Goal: Task Accomplishment & Management: Use online tool/utility

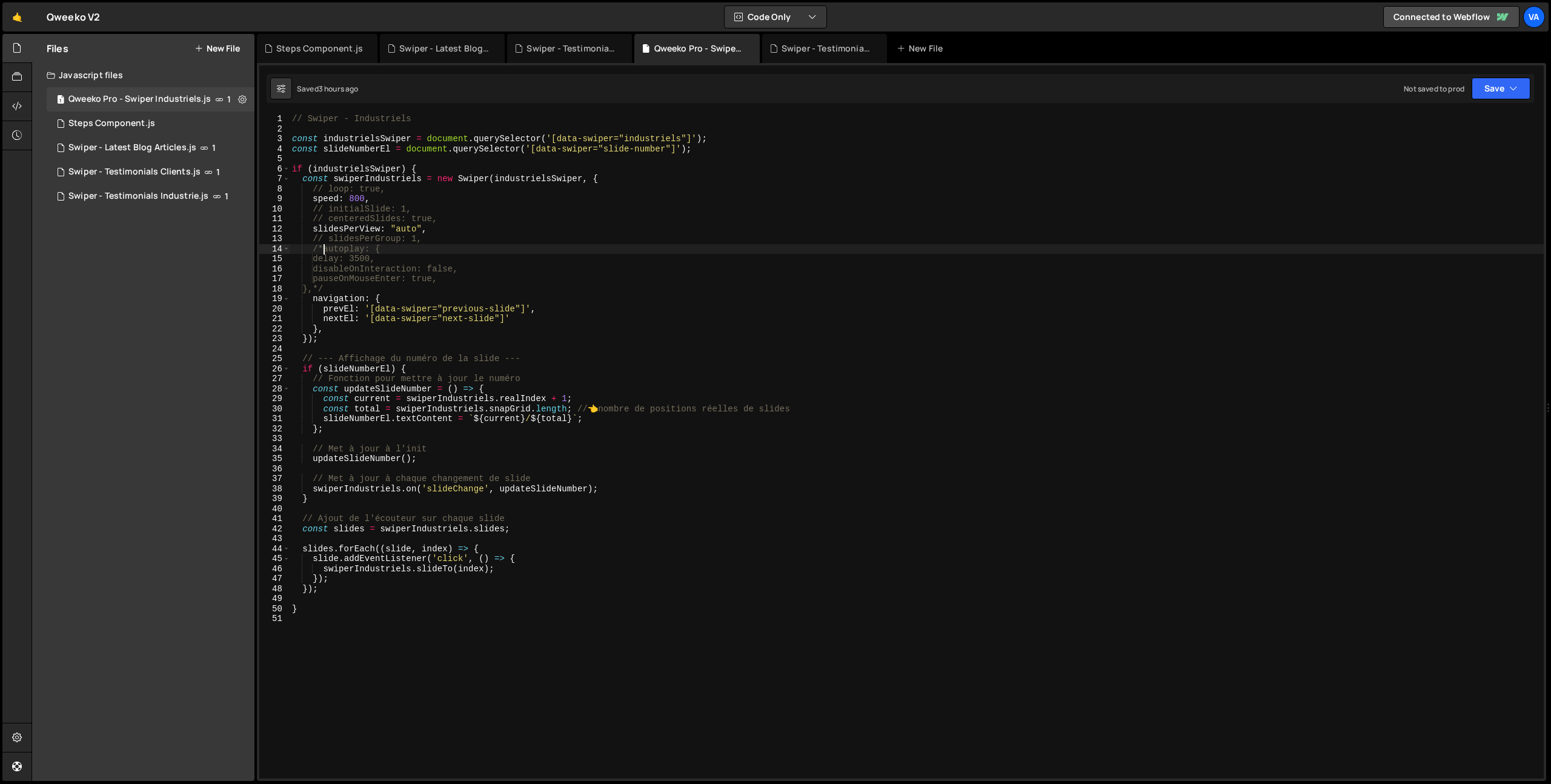
scroll to position [0, 2]
click at [14, 11] on link "🤙" at bounding box center [18, 17] width 30 height 29
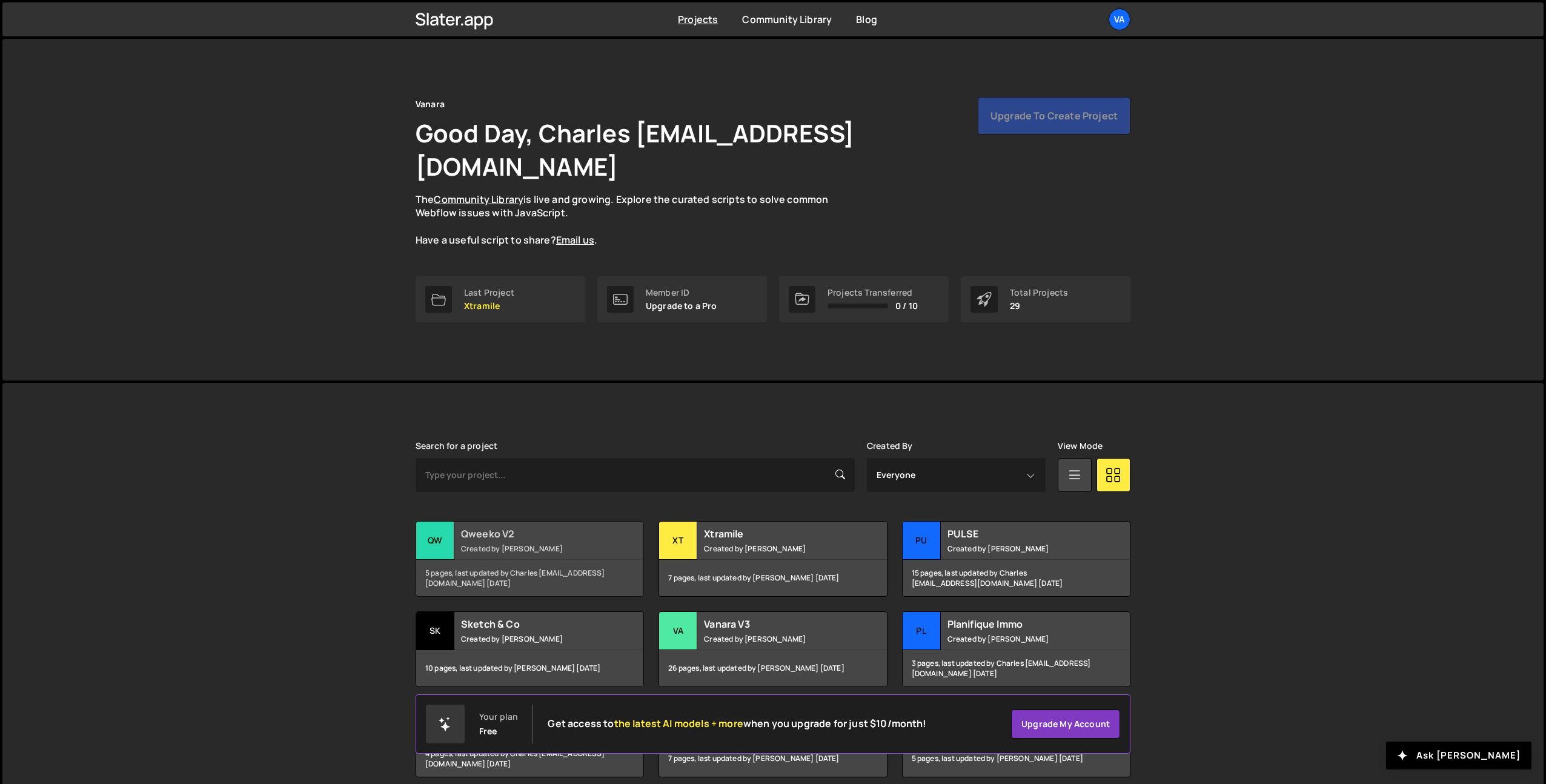
click at [546, 522] on div "Qweeko V2 Created by Terence Moulin" at bounding box center [529, 540] width 227 height 38
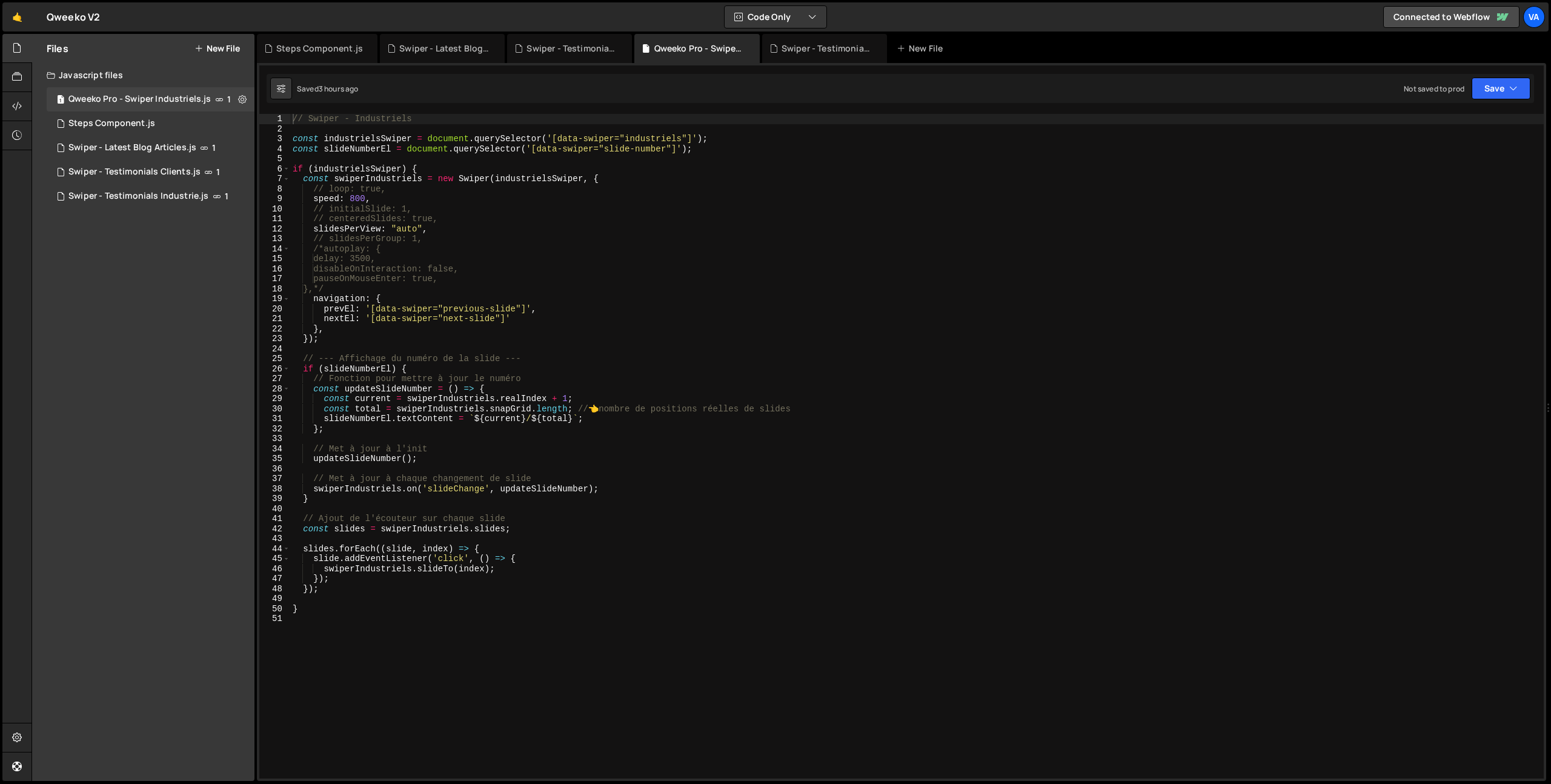
click at [218, 46] on button "New File" at bounding box center [218, 48] width 45 height 9
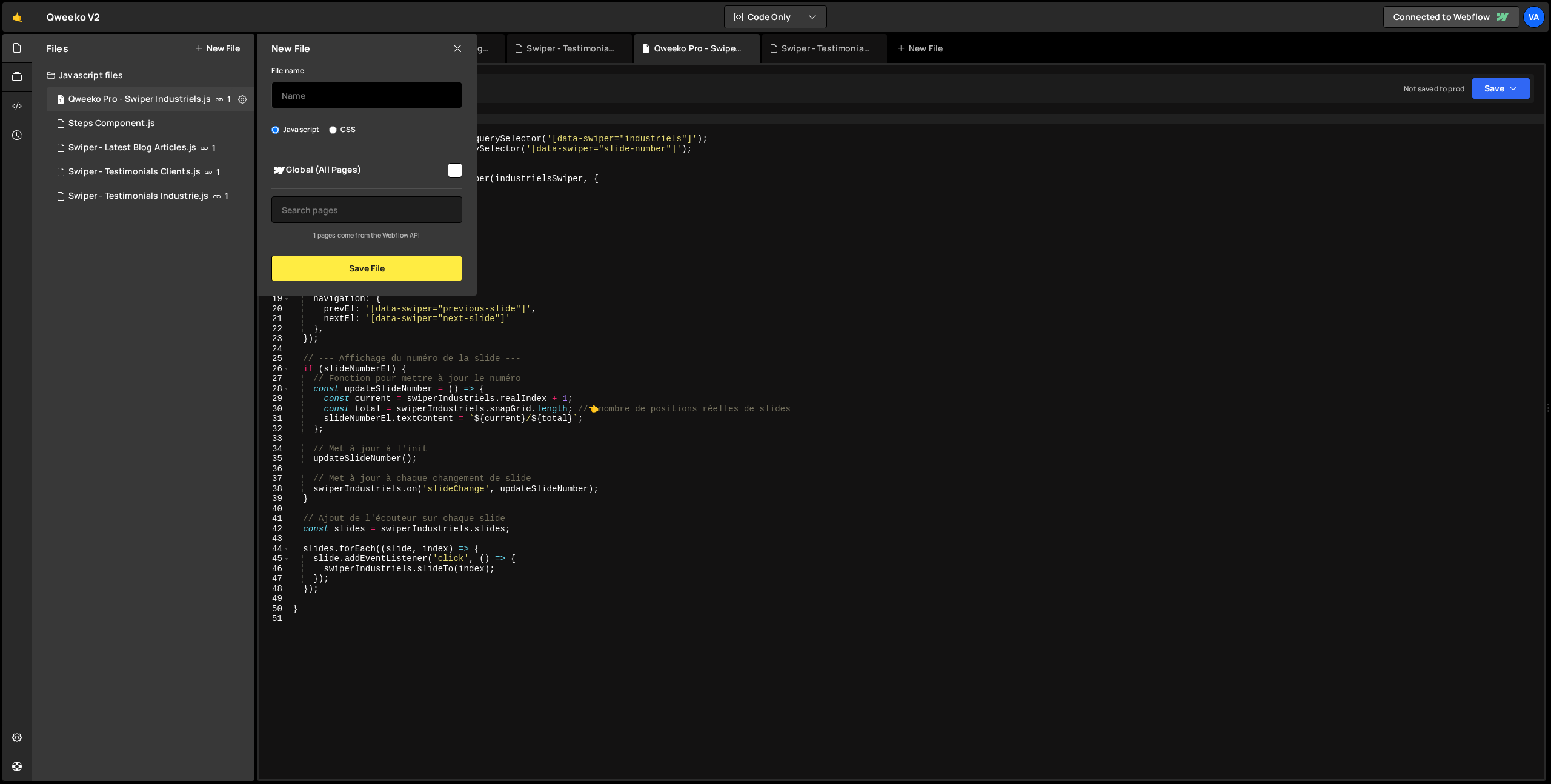
click at [324, 100] on input "text" at bounding box center [366, 95] width 191 height 26
click at [396, 95] on input "Testimonials - Custom" at bounding box center [366, 95] width 191 height 26
type input "Testimonials - Custom Tabs"
click at [354, 269] on button "Save File" at bounding box center [366, 268] width 191 height 25
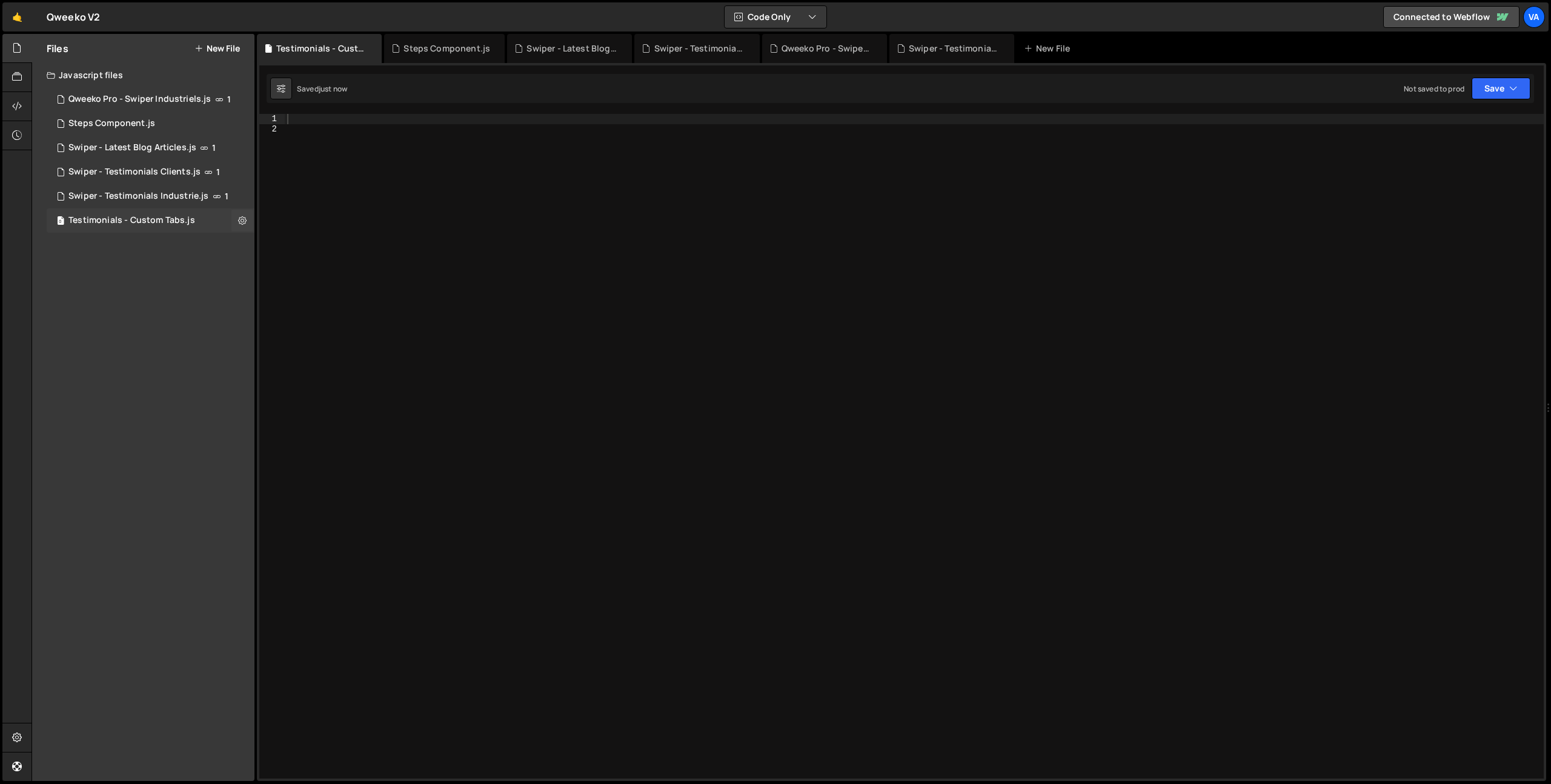
click at [230, 222] on div "0 Testimonials - Custom Tabs.js 0" at bounding box center [151, 220] width 208 height 24
click at [245, 222] on icon at bounding box center [242, 220] width 8 height 11
click at [307, 240] on button "Edit File Settings" at bounding box center [316, 246] width 119 height 24
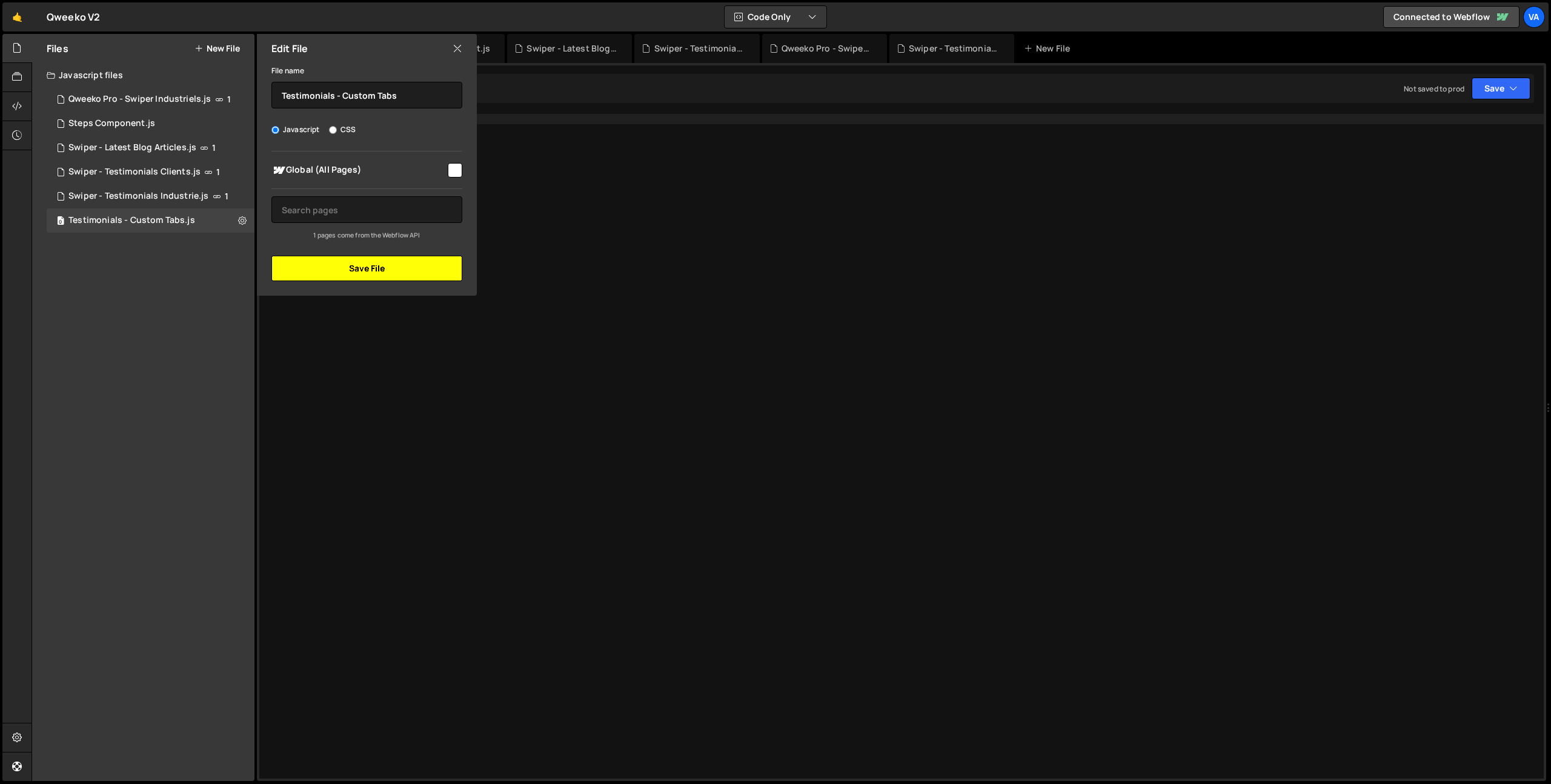
click at [363, 271] on button "Save File" at bounding box center [366, 268] width 191 height 25
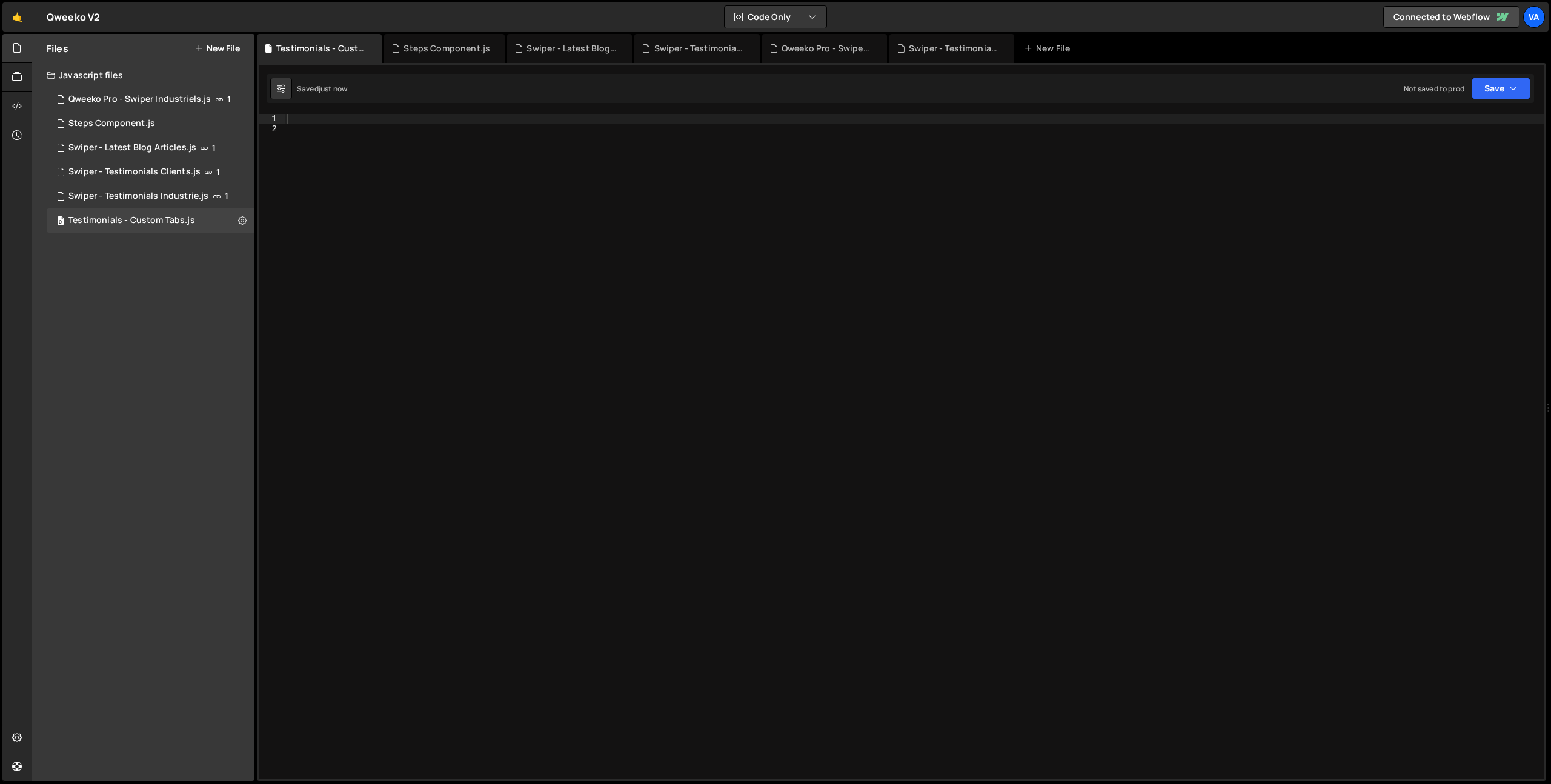
click at [609, 255] on div at bounding box center [913, 456] width 1259 height 684
click at [240, 220] on icon at bounding box center [242, 220] width 8 height 11
click at [317, 247] on button "Edit File Settings" at bounding box center [316, 246] width 119 height 24
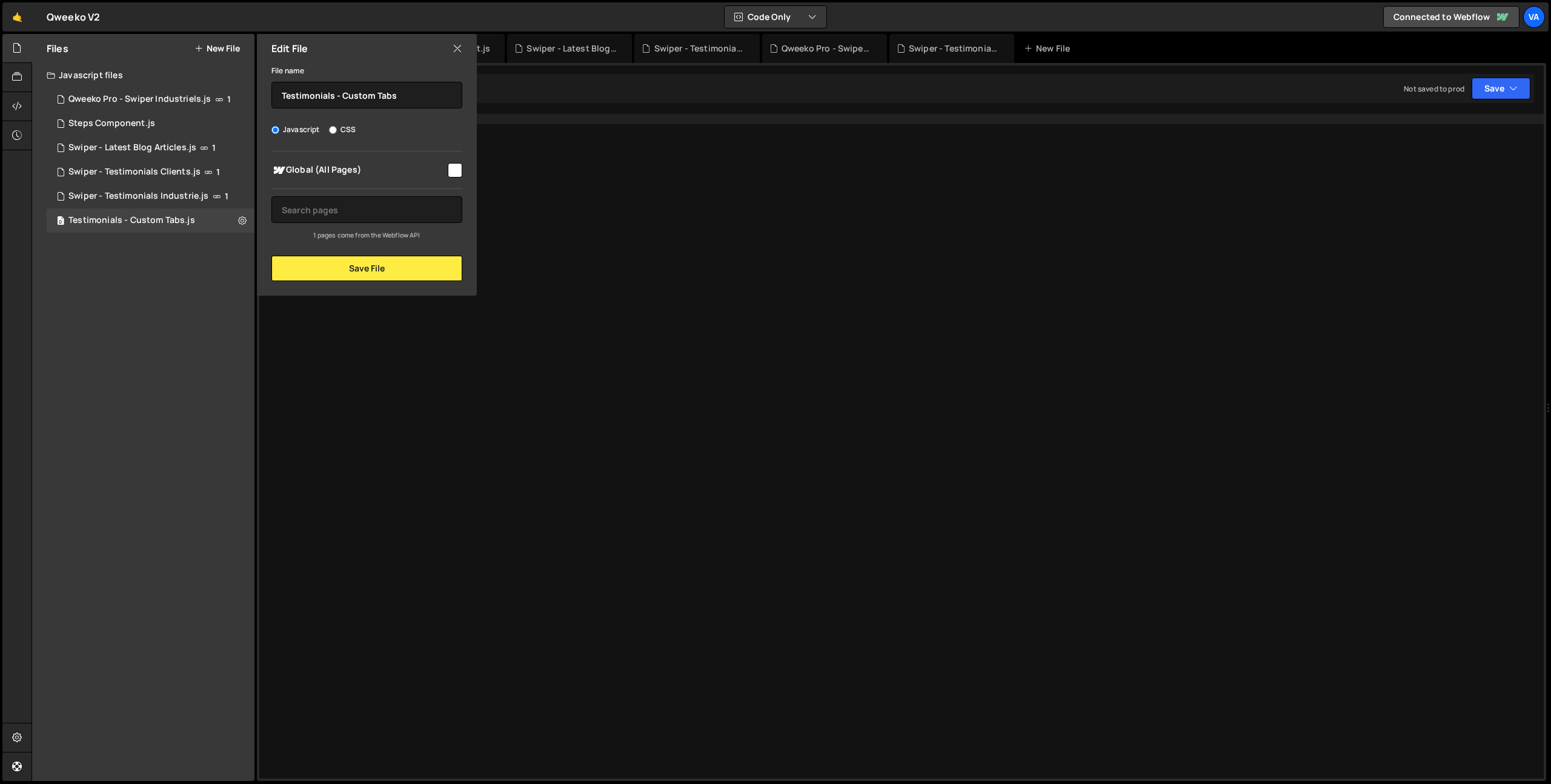
click at [458, 48] on icon at bounding box center [458, 48] width 9 height 13
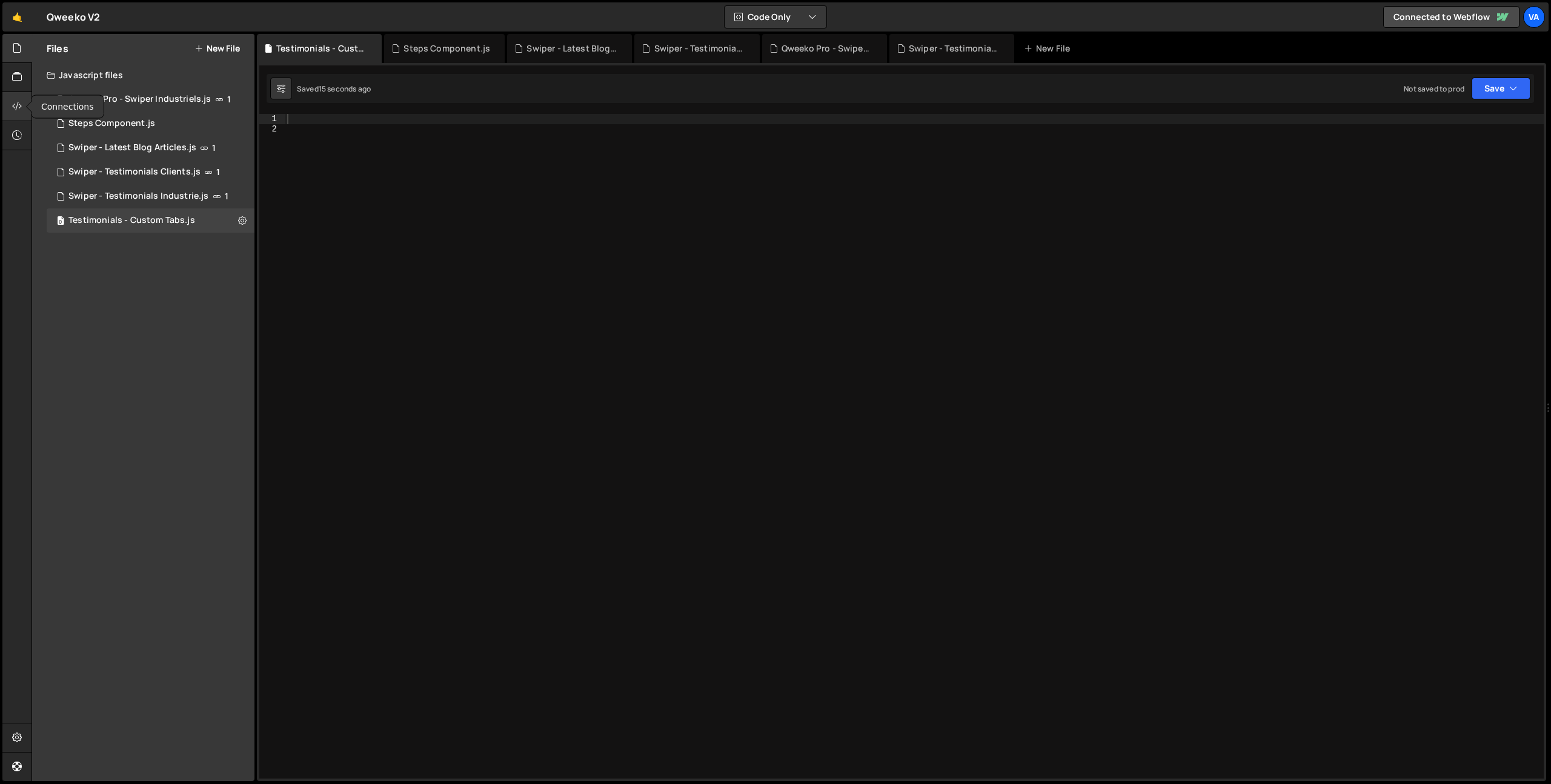
click at [20, 101] on icon at bounding box center [17, 106] width 9 height 13
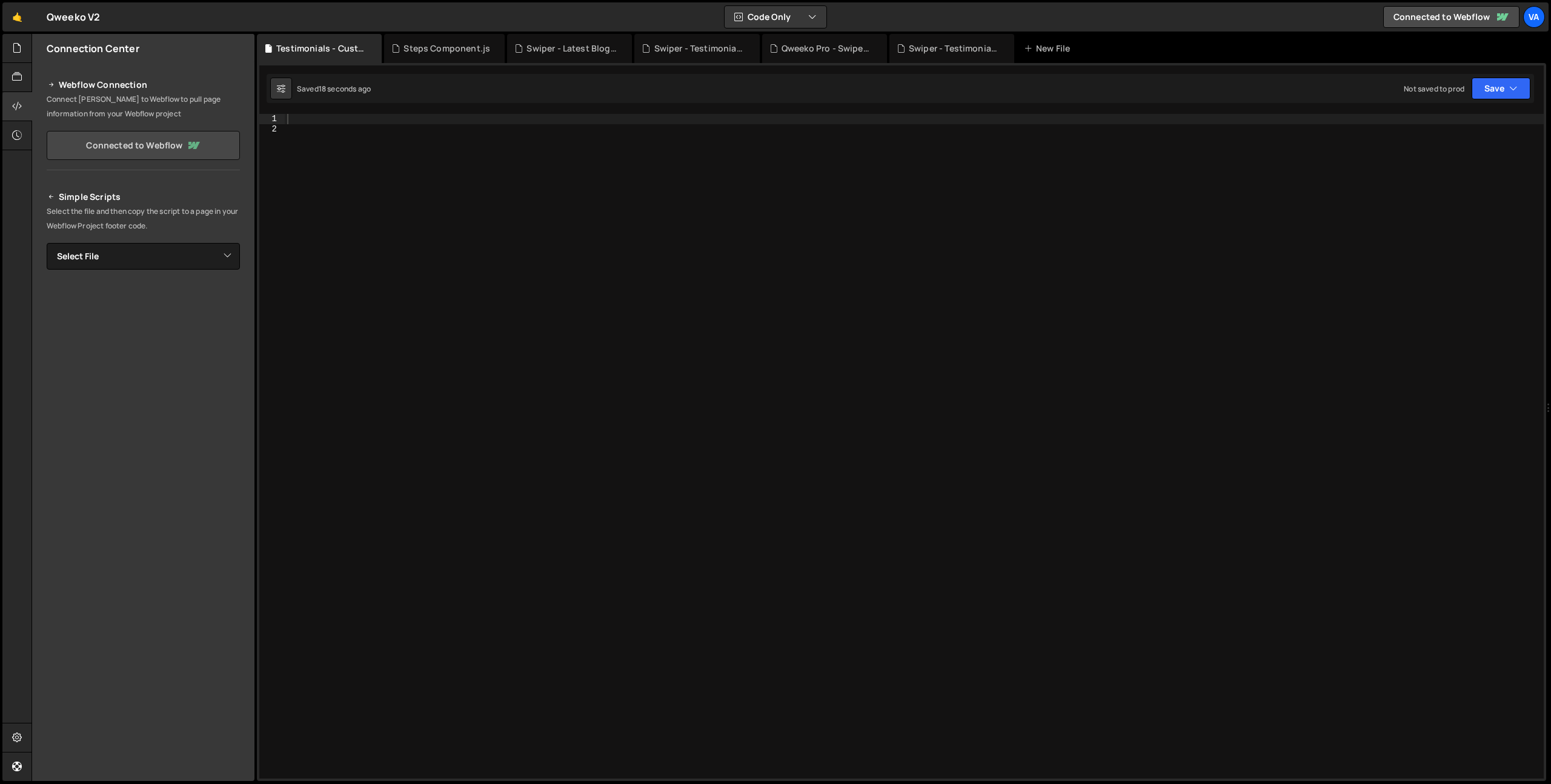
click at [140, 150] on link "Connected to Webflow" at bounding box center [143, 145] width 193 height 29
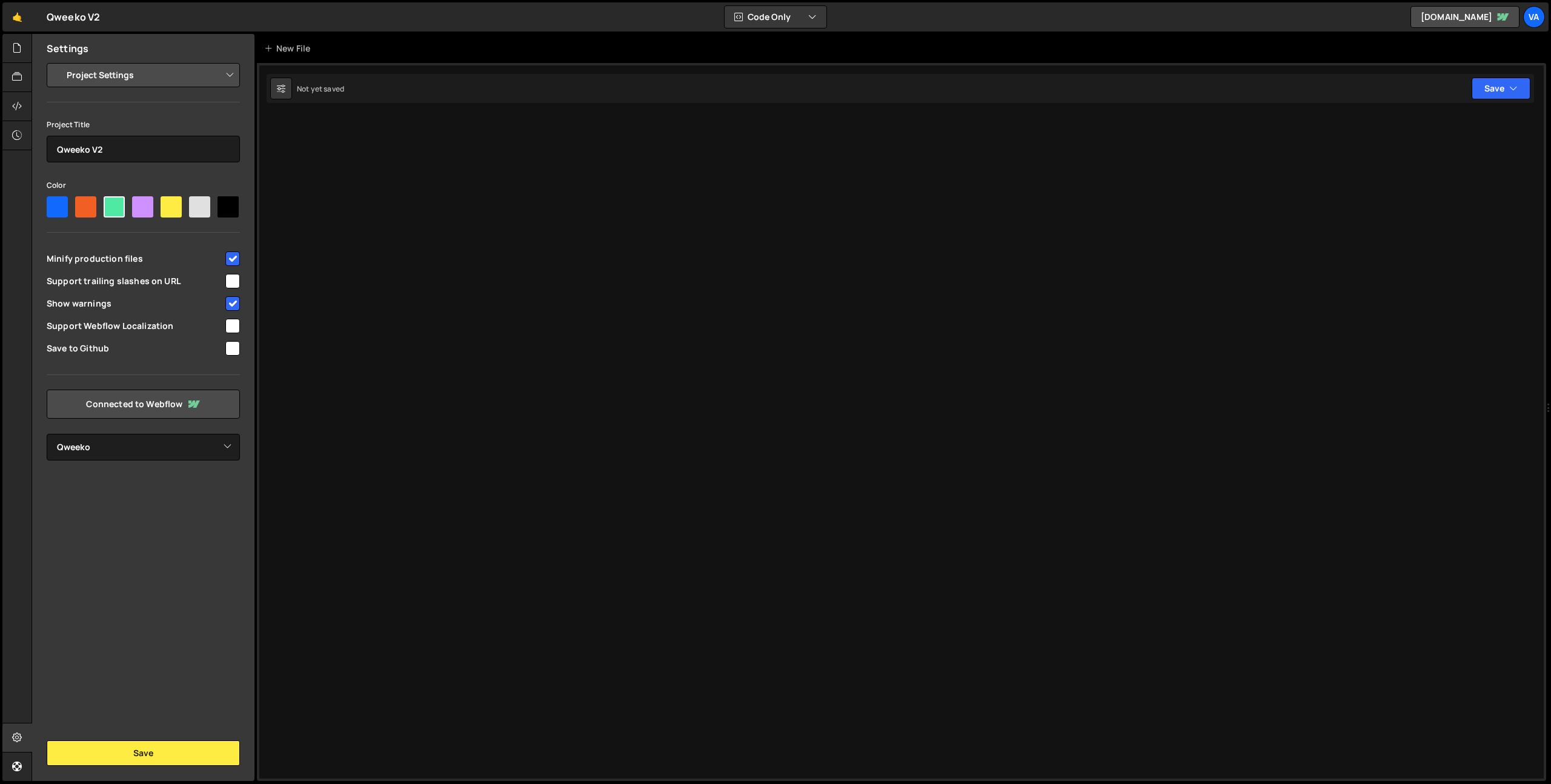
select select "68dd533200f3c22612201dd6"
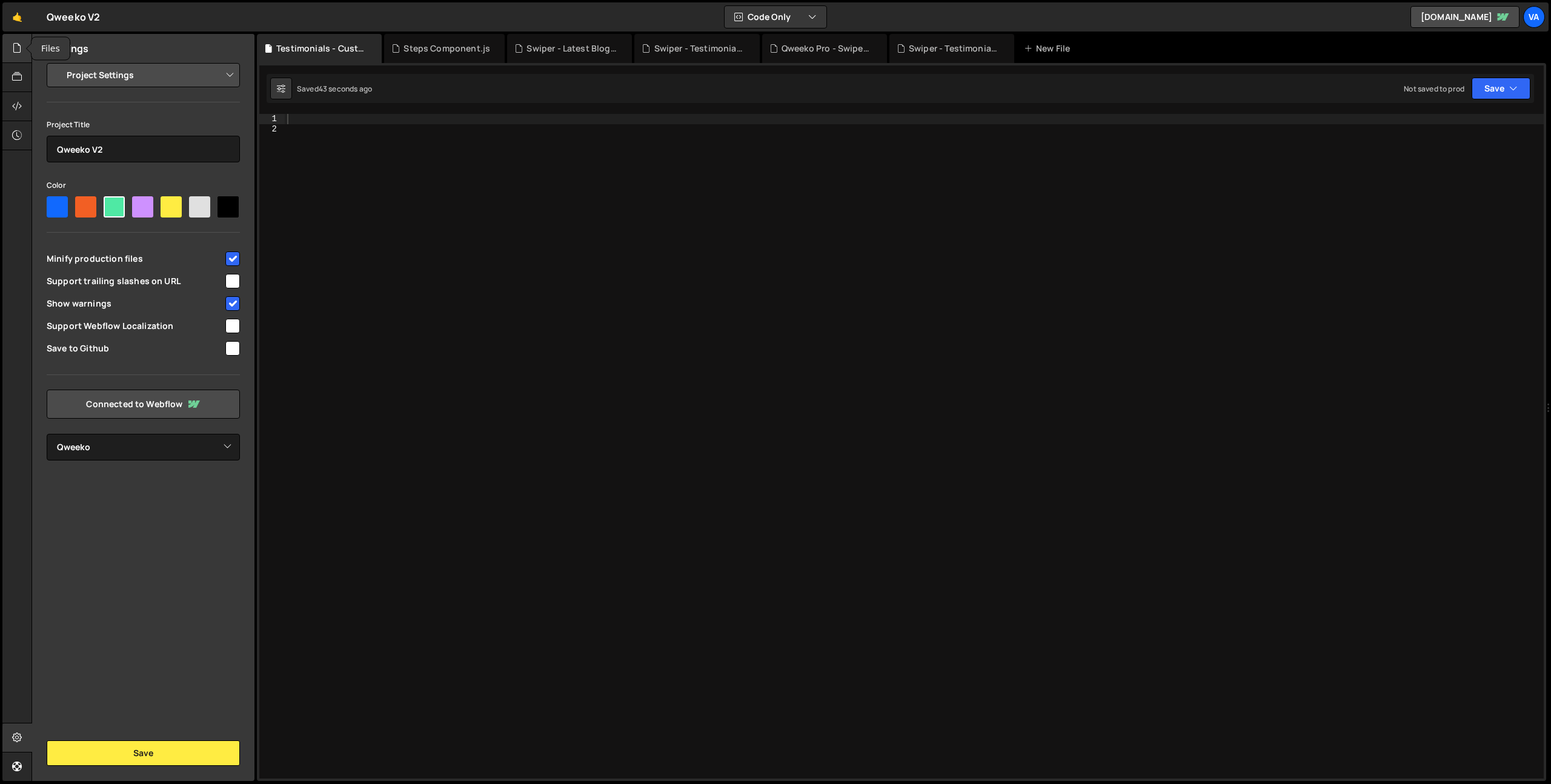
click at [18, 48] on icon at bounding box center [17, 48] width 9 height 13
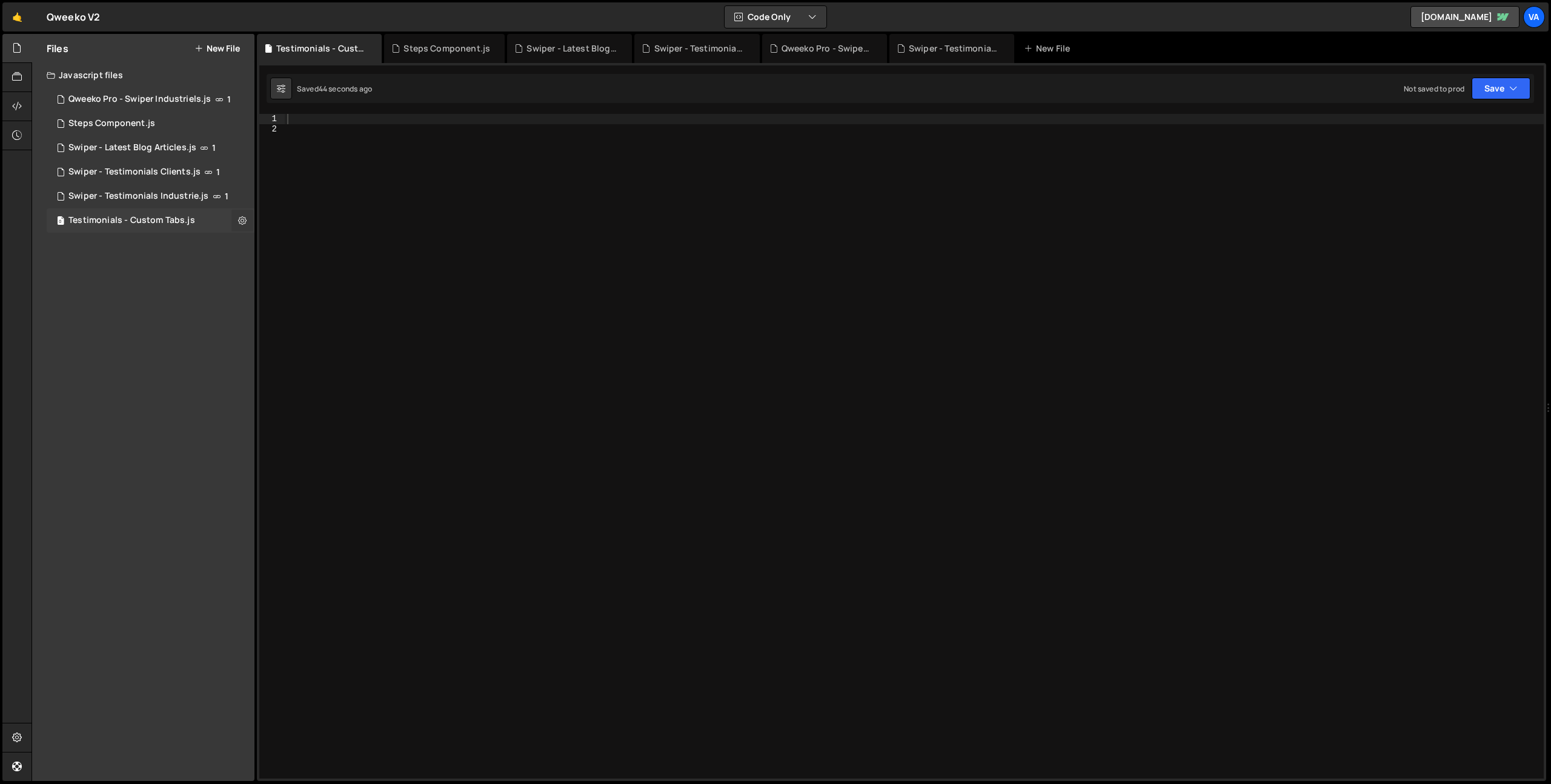
click at [240, 220] on icon at bounding box center [242, 220] width 8 height 11
click at [290, 248] on button "Edit File Settings" at bounding box center [316, 246] width 119 height 24
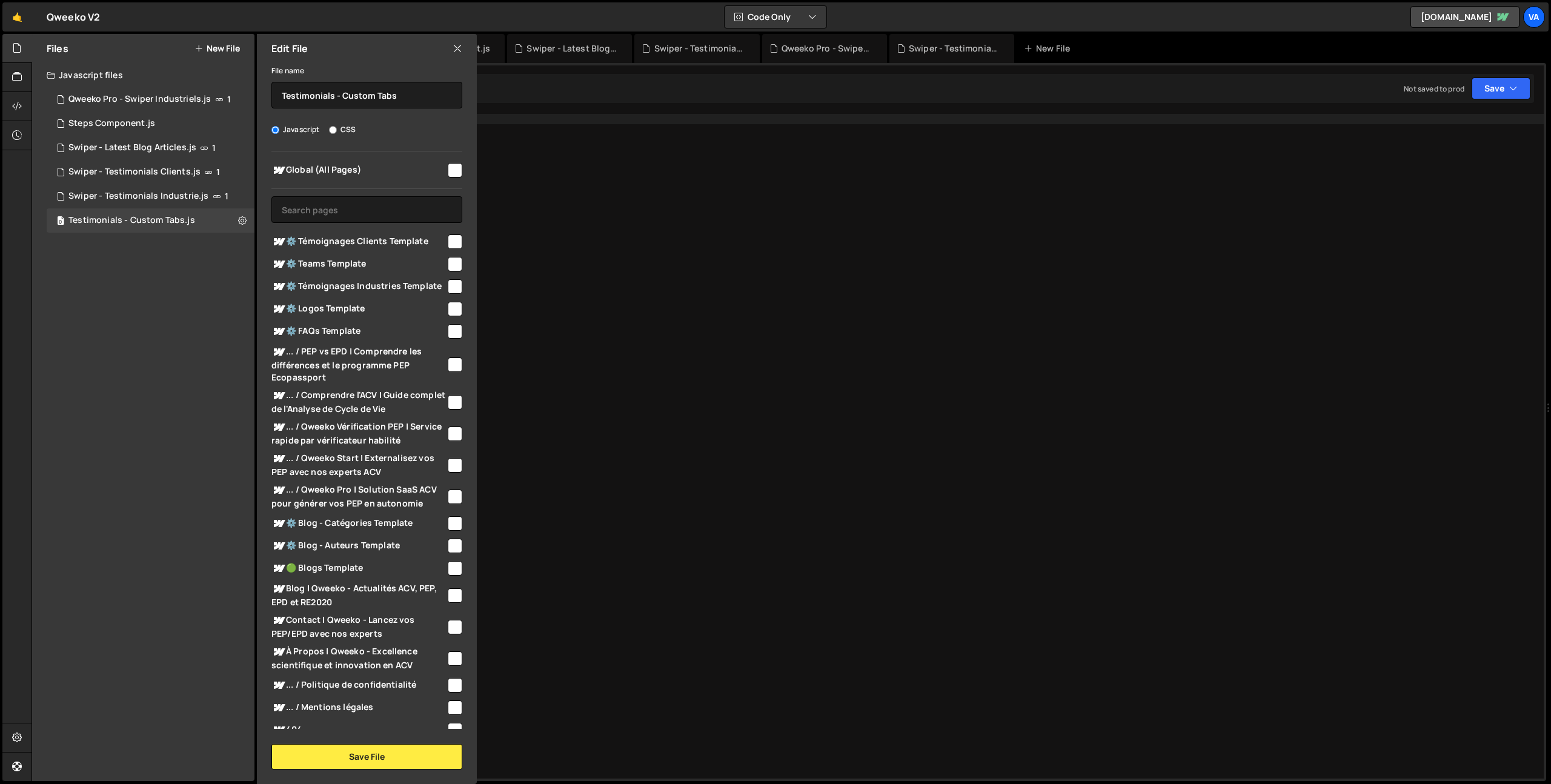
click at [460, 44] on icon at bounding box center [458, 48] width 9 height 13
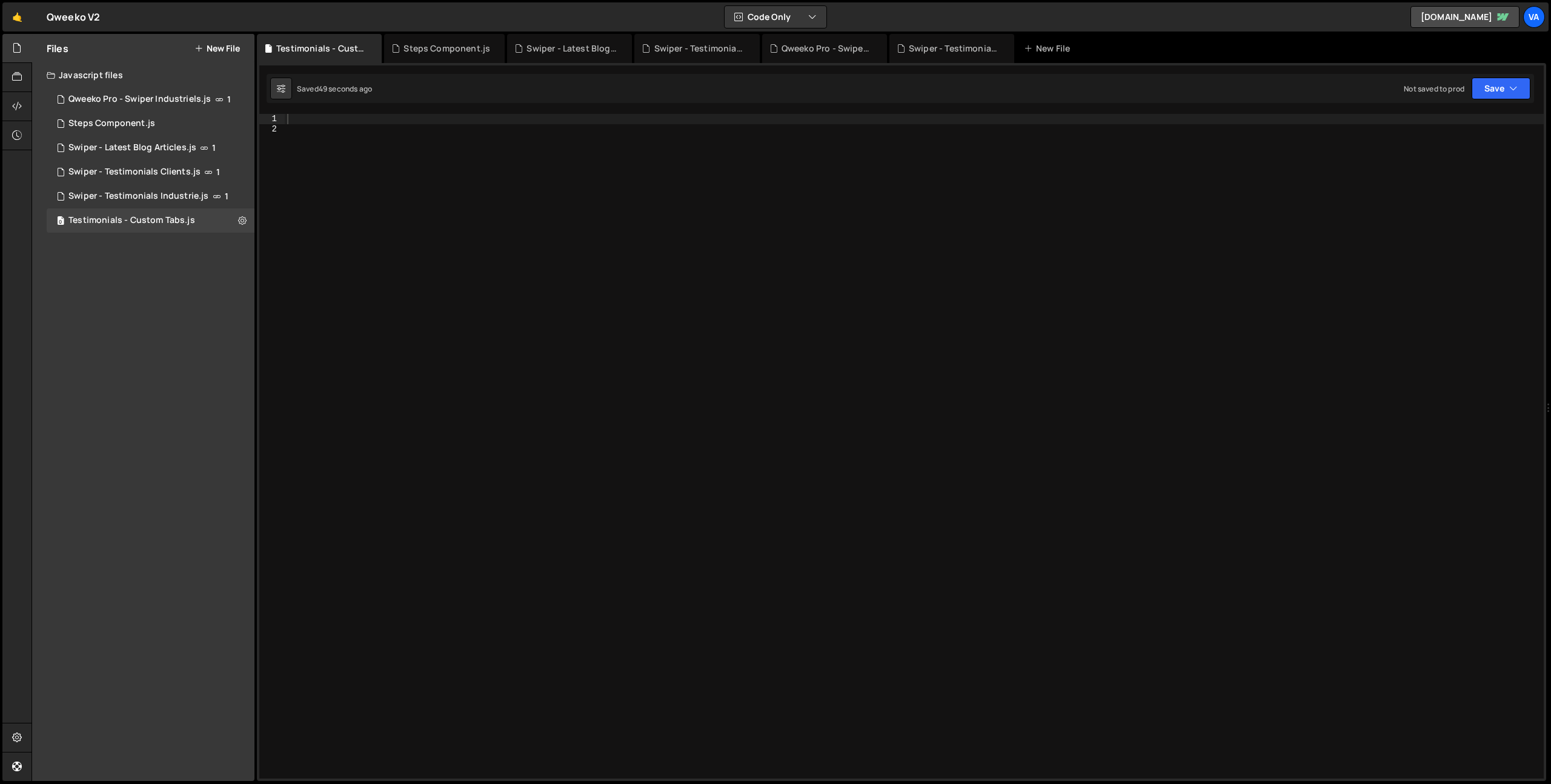
click at [398, 303] on div at bounding box center [913, 456] width 1259 height 684
click at [229, 94] on div "1 Qweeko Pro - Swiper Industriels.js 1" at bounding box center [151, 100] width 208 height 24
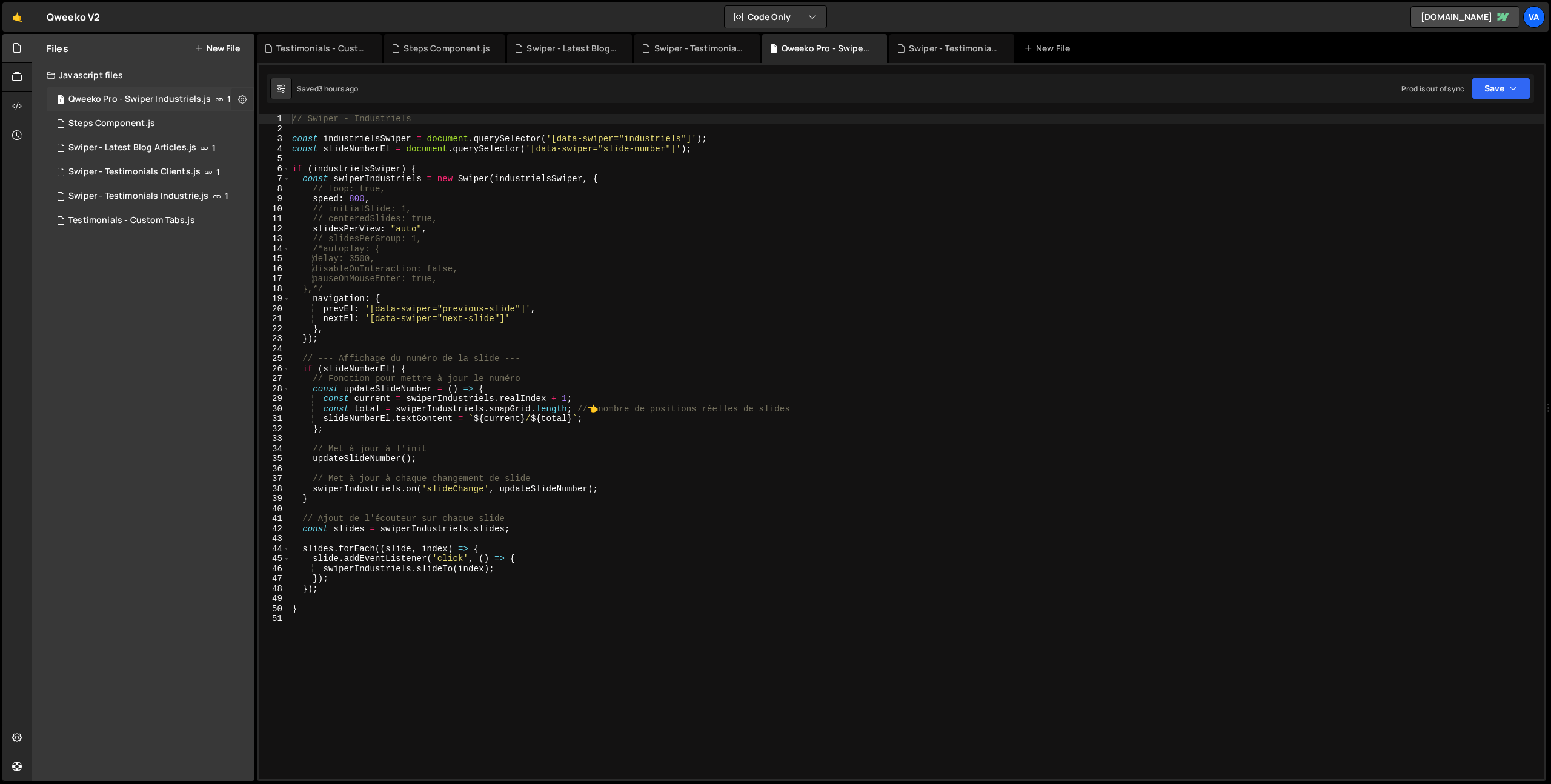
click at [242, 98] on icon at bounding box center [242, 99] width 8 height 11
type input "Qweeko Pro - Swiper Industriels"
radio input "true"
checkbox input "true"
click at [305, 120] on button "Edit File Settings" at bounding box center [316, 125] width 119 height 24
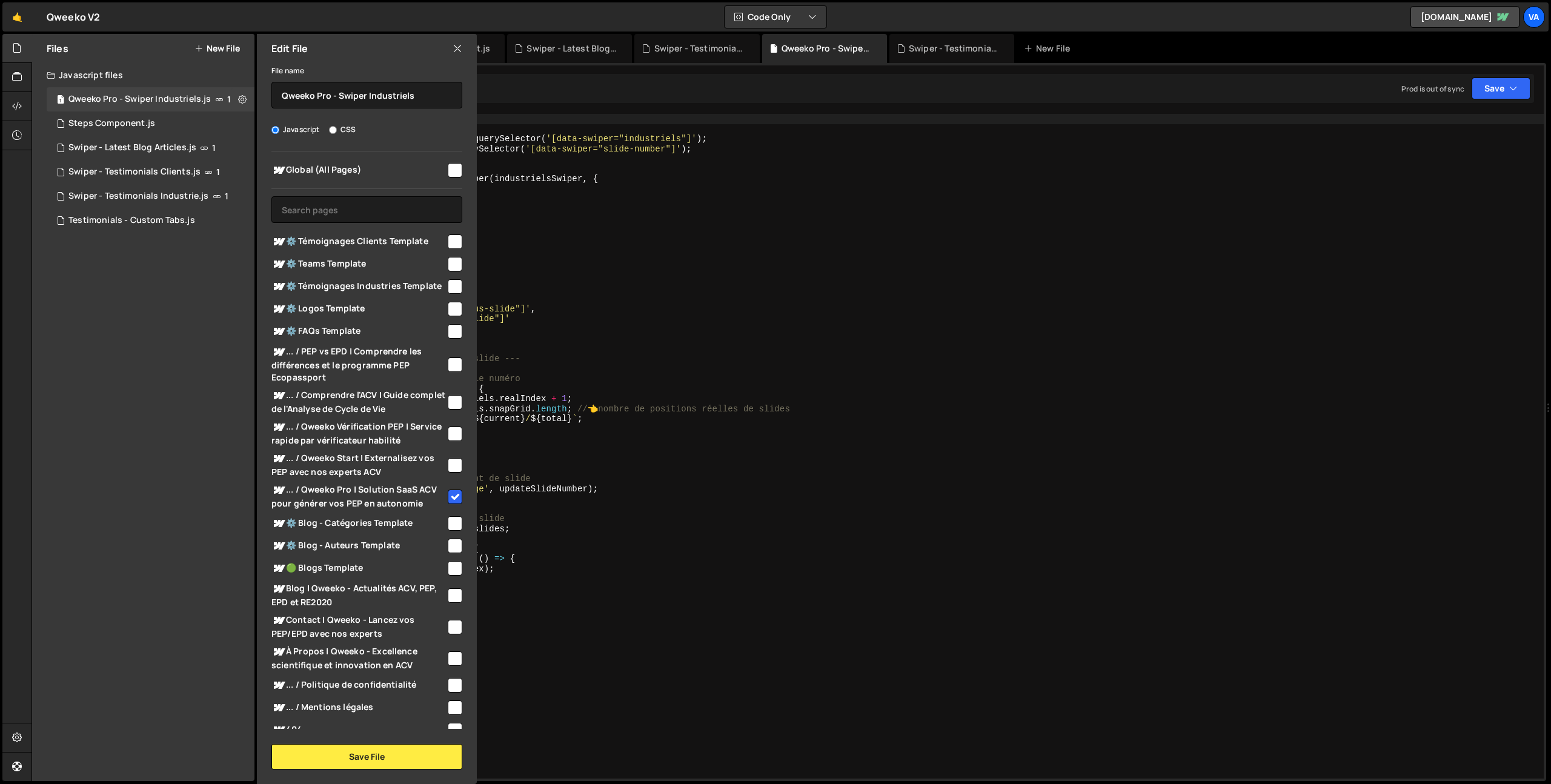
click at [460, 46] on icon at bounding box center [458, 48] width 9 height 13
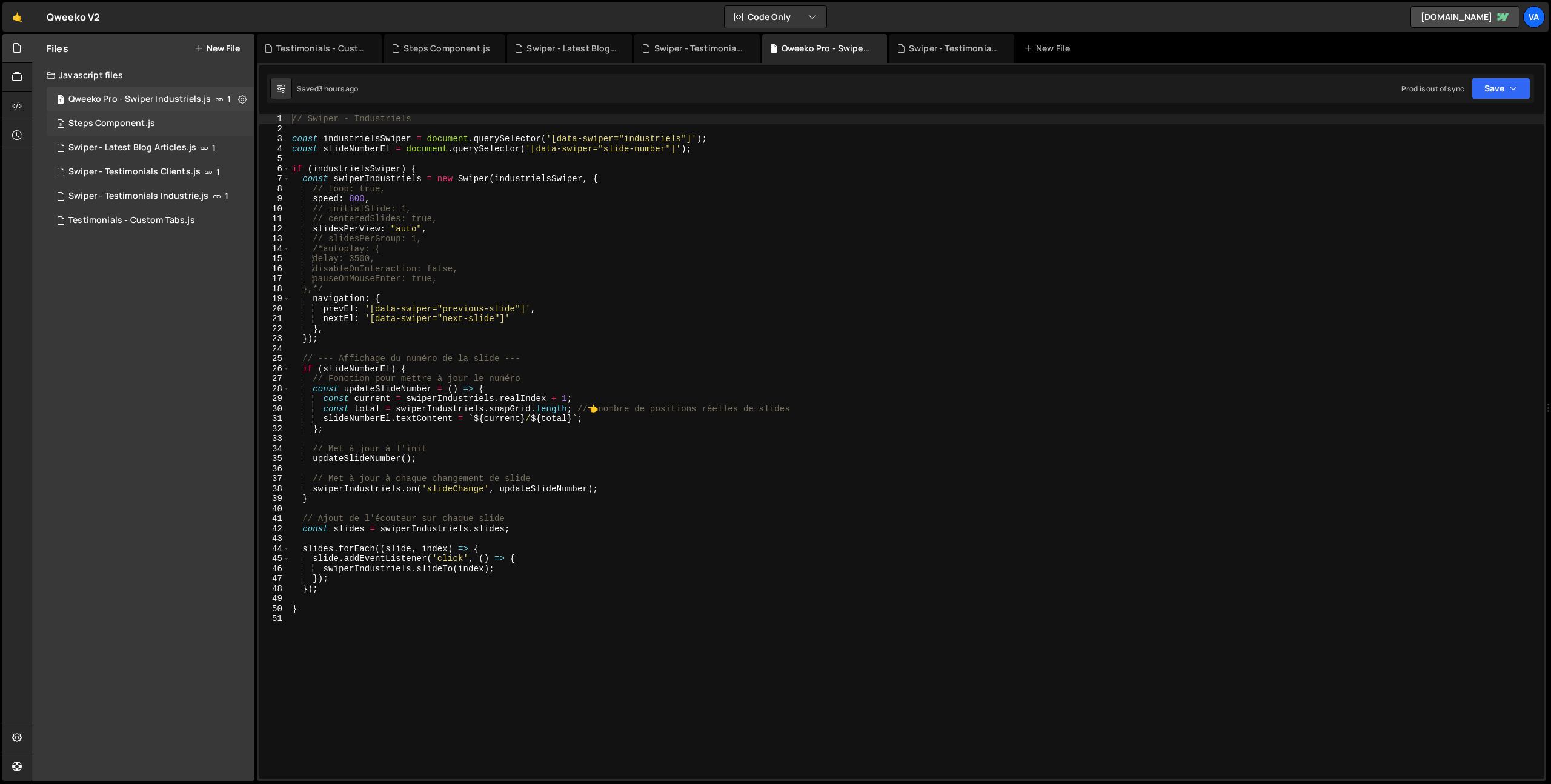
click at [231, 129] on div "5 Steps Component.js 0" at bounding box center [151, 123] width 208 height 24
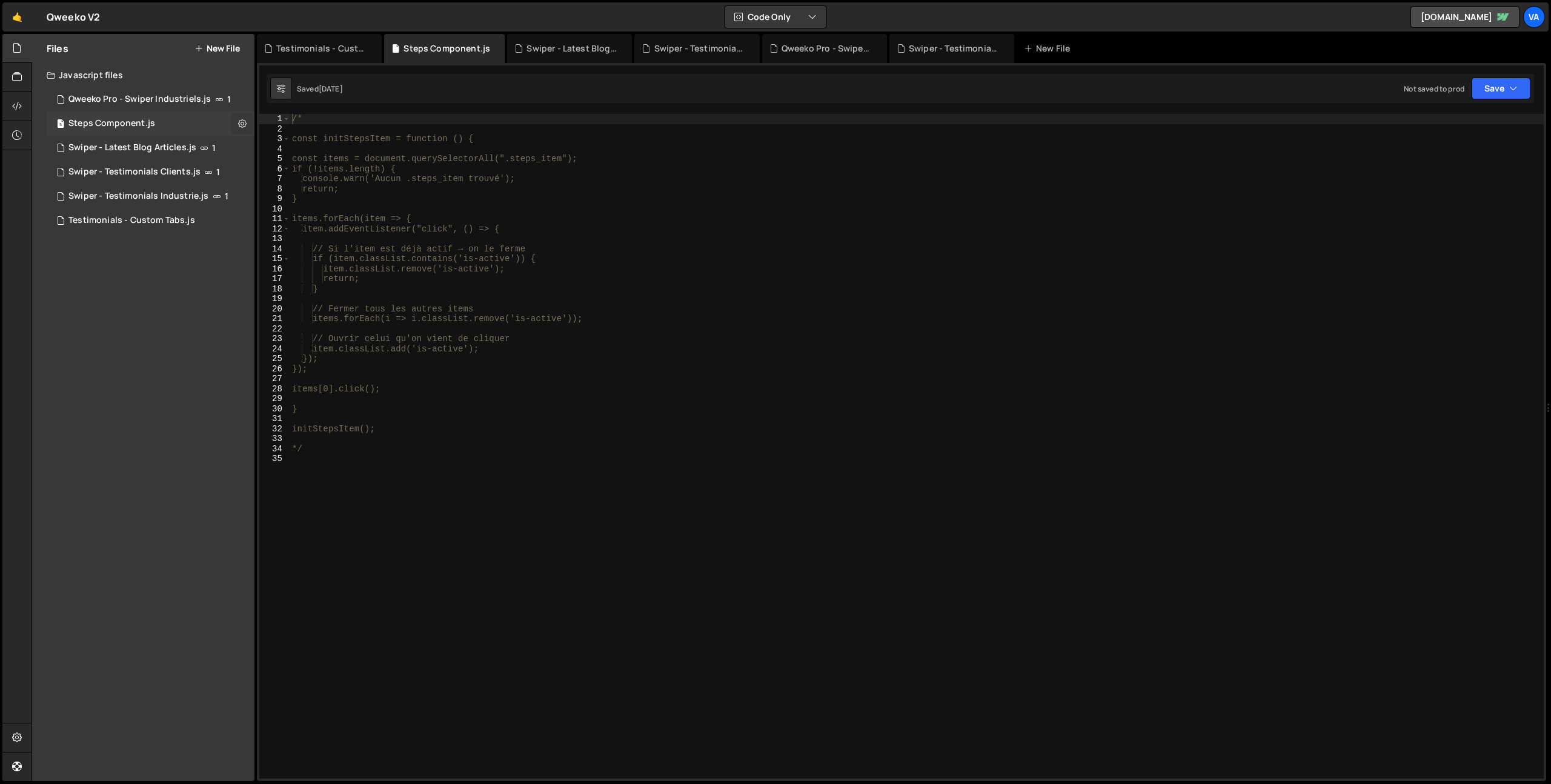
click at [242, 123] on icon at bounding box center [242, 123] width 8 height 11
click at [288, 147] on button "Edit File Settings" at bounding box center [316, 149] width 119 height 24
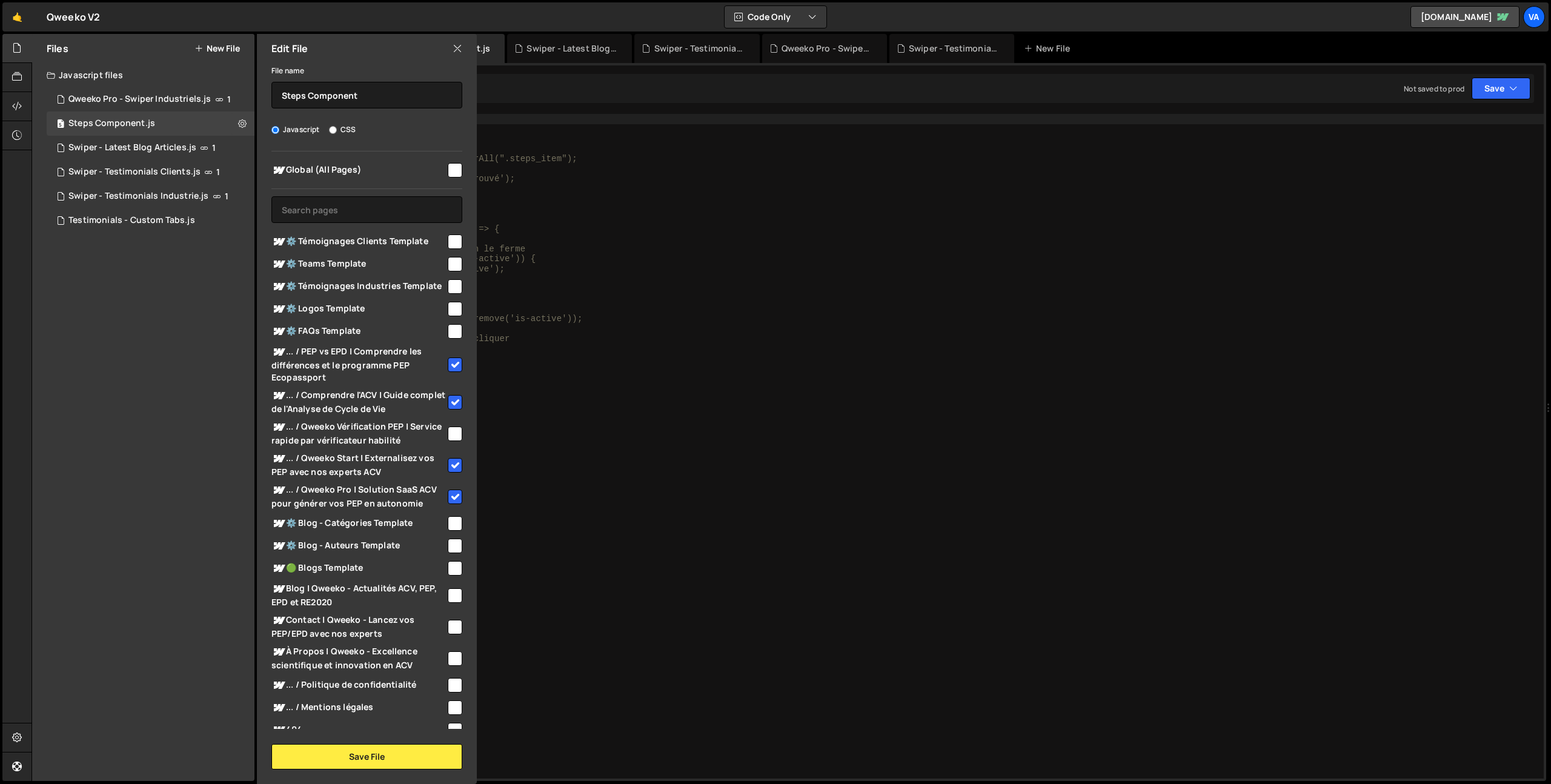
click at [455, 48] on icon at bounding box center [458, 48] width 9 height 13
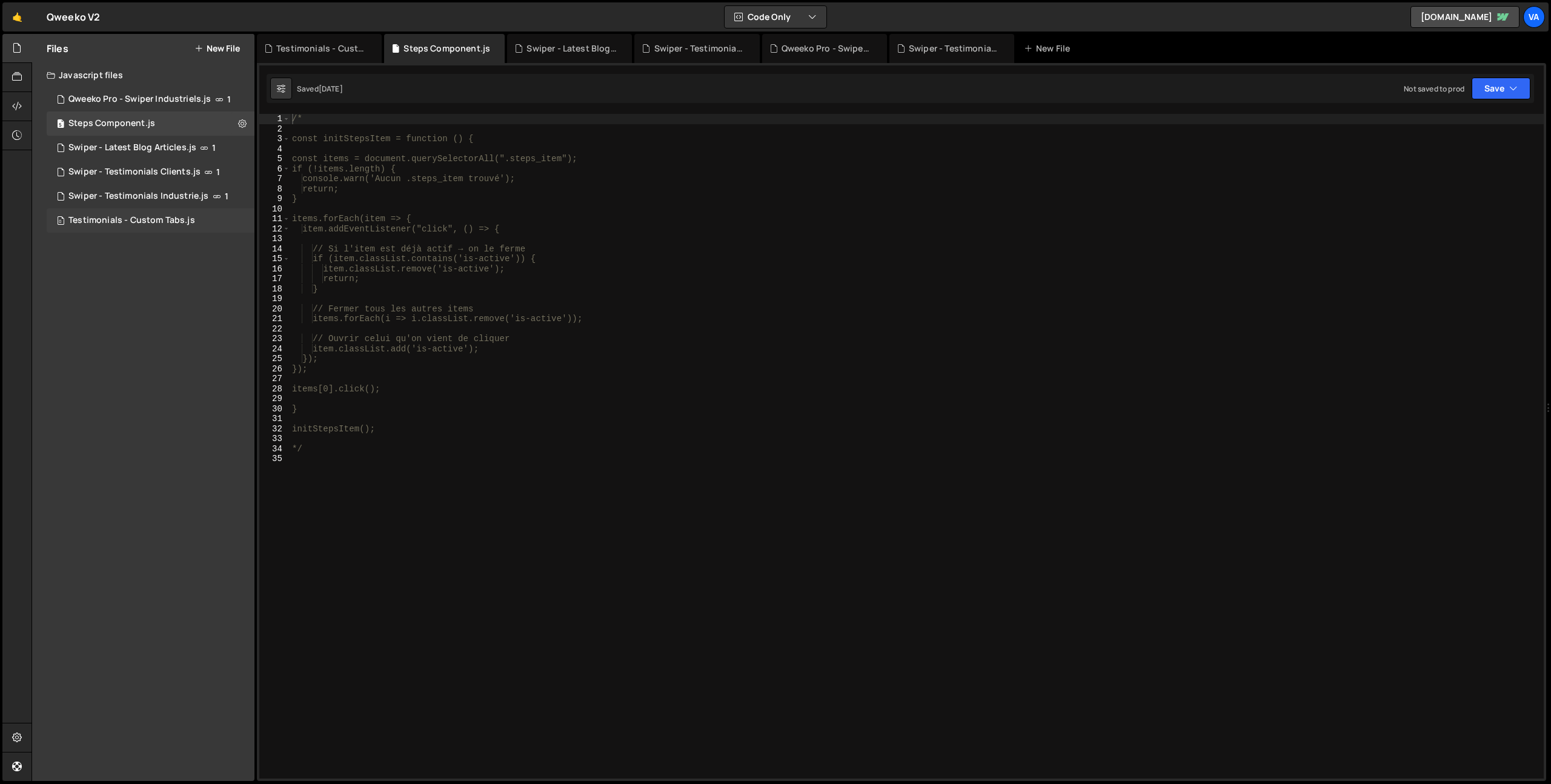
click at [234, 218] on div "0 Testimonials - Custom Tabs.js 0" at bounding box center [151, 220] width 208 height 24
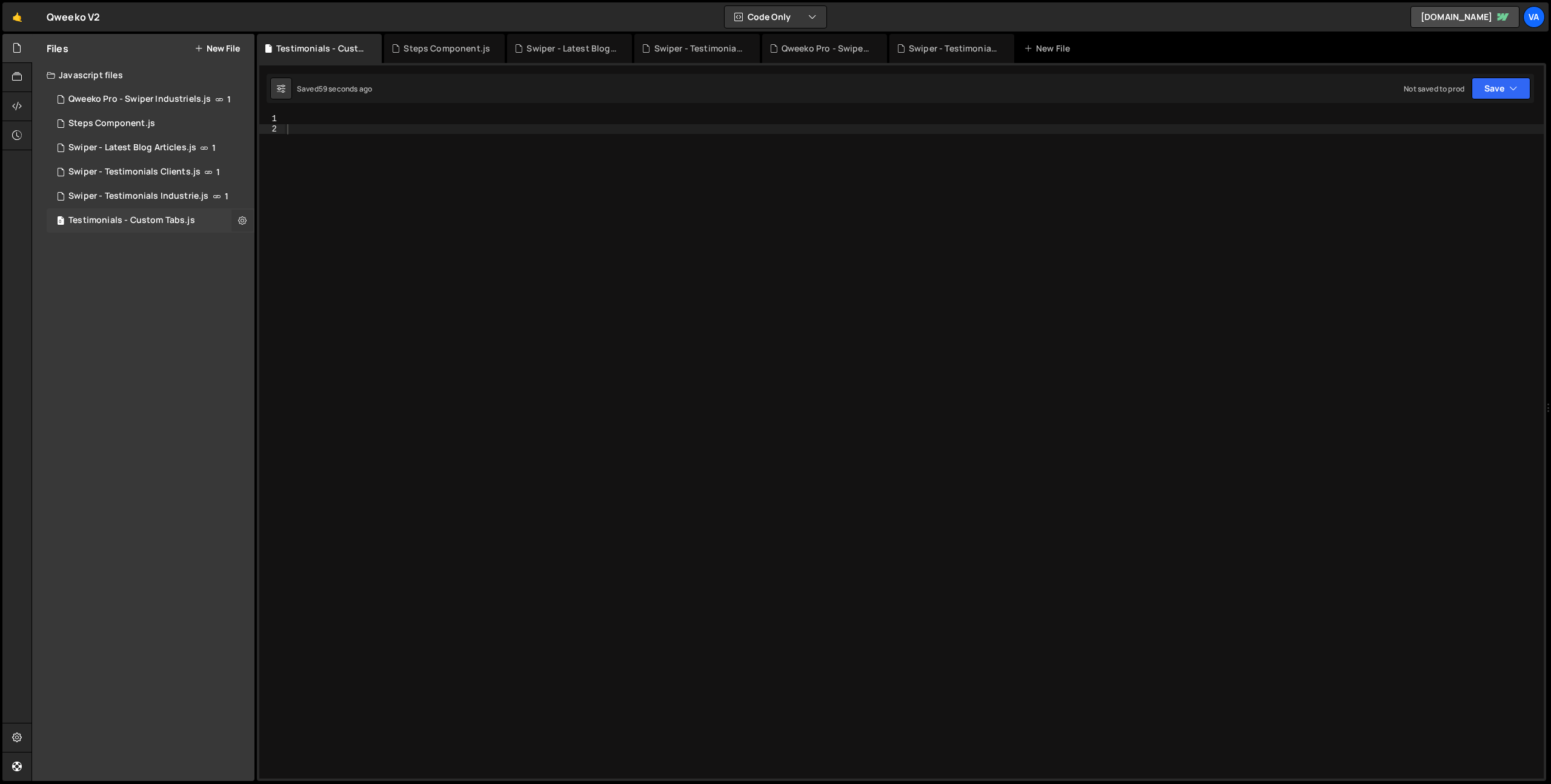
click at [240, 222] on icon at bounding box center [242, 220] width 8 height 11
type input "Testimonials - Custom Tabs"
radio input "true"
click at [317, 249] on button "Edit File Settings" at bounding box center [316, 246] width 119 height 24
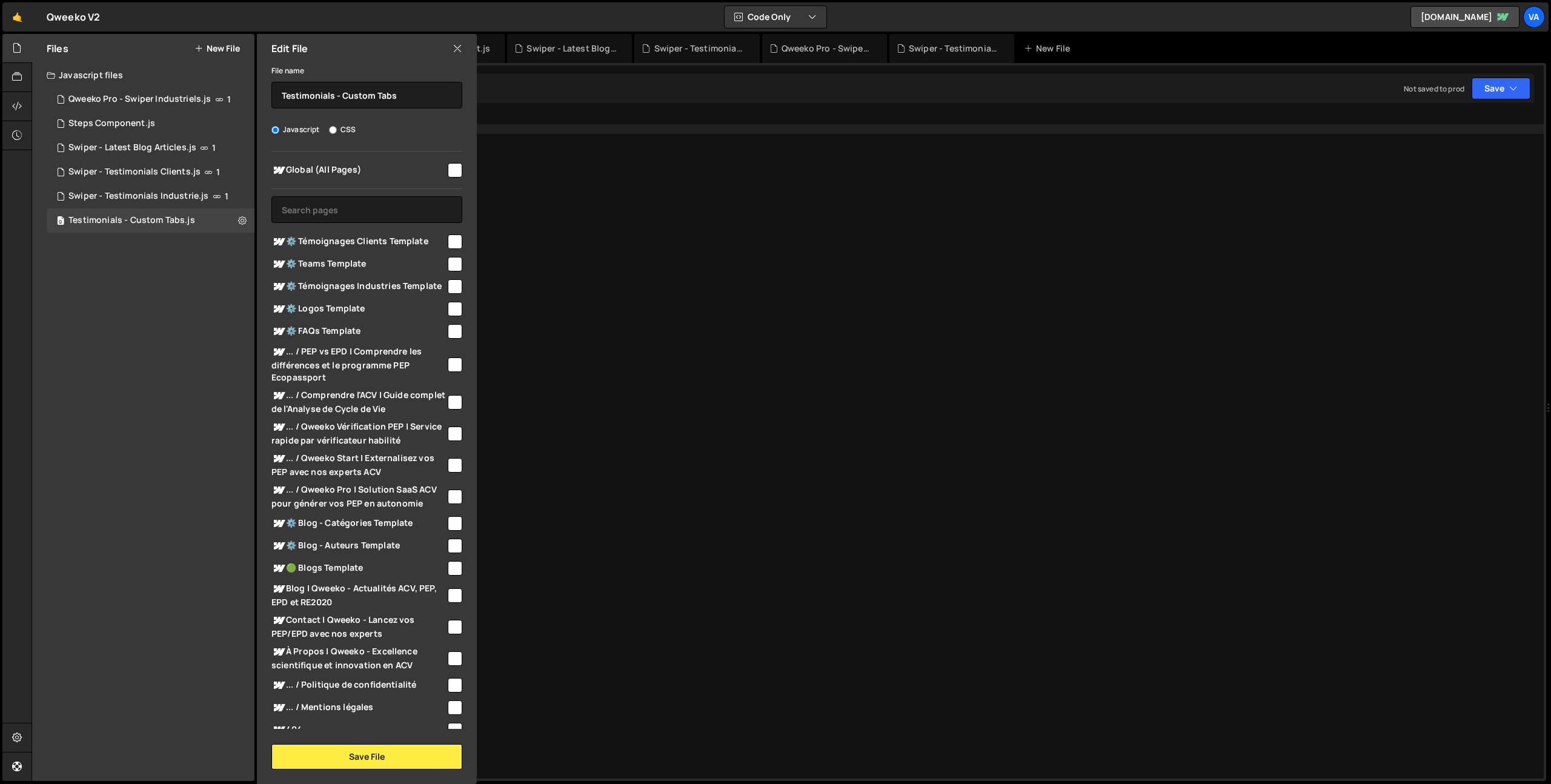
scroll to position [118, 0]
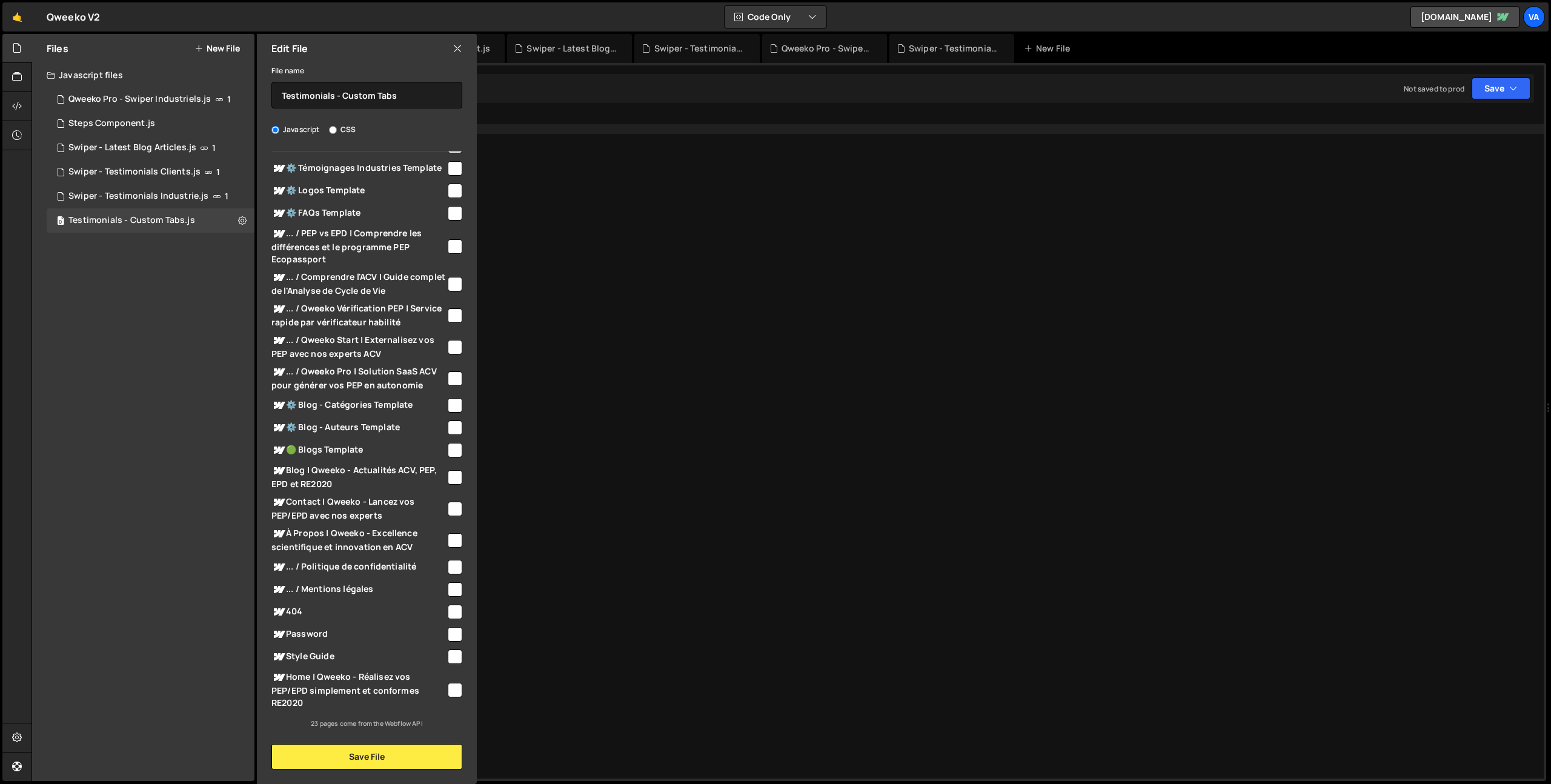
click at [400, 679] on span "Home | Qweeko - Réalisez vos PEP/EPD simplement et conformes RE2020" at bounding box center [358, 689] width 174 height 39
checkbox input "true"
click at [369, 759] on button "Save File" at bounding box center [366, 756] width 191 height 25
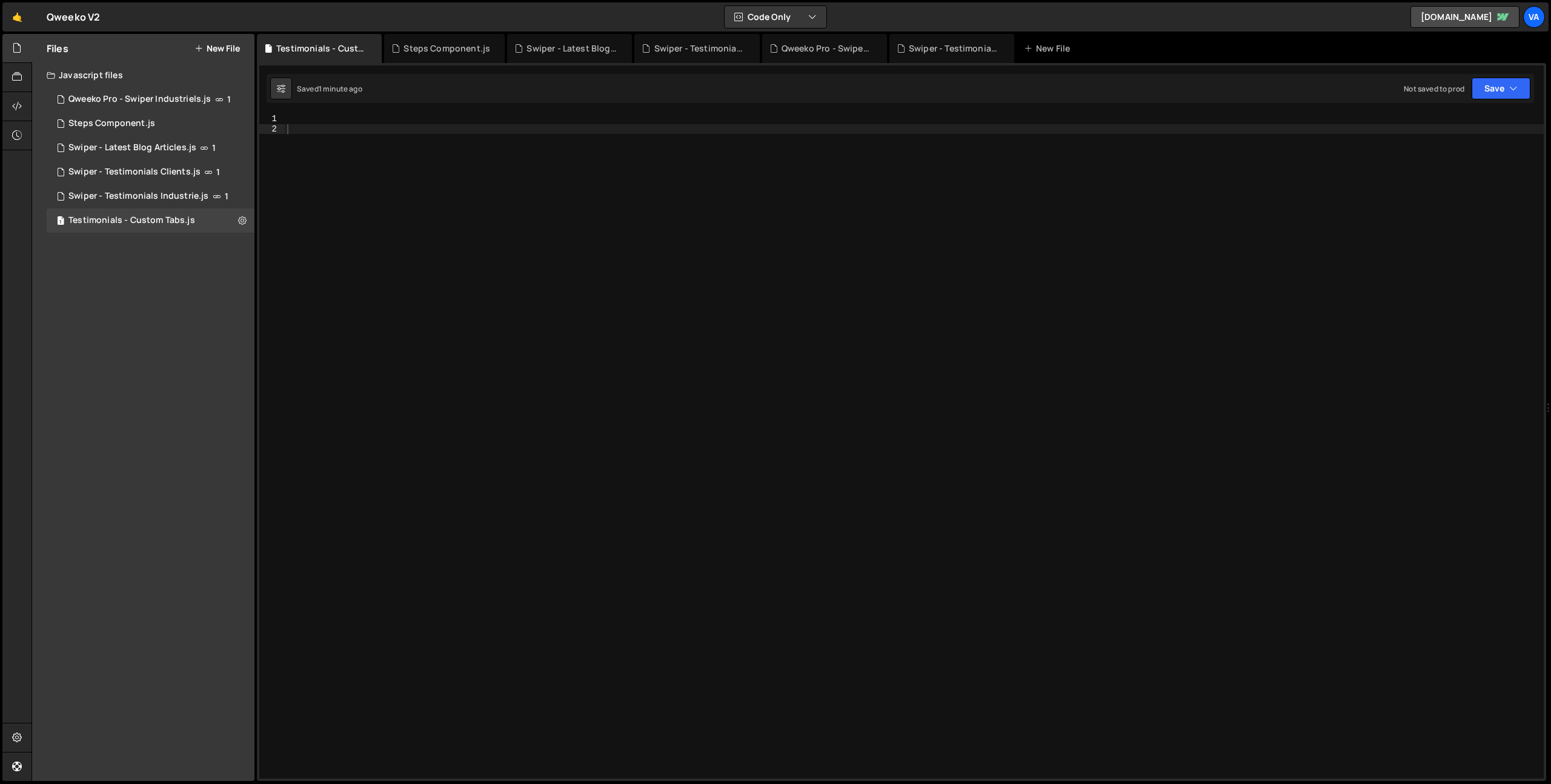
click at [502, 326] on div at bounding box center [913, 456] width 1259 height 684
type textarea "//"
click at [394, 280] on div "//" at bounding box center [913, 456] width 1259 height 684
click at [21, 20] on link "🤙" at bounding box center [18, 17] width 30 height 29
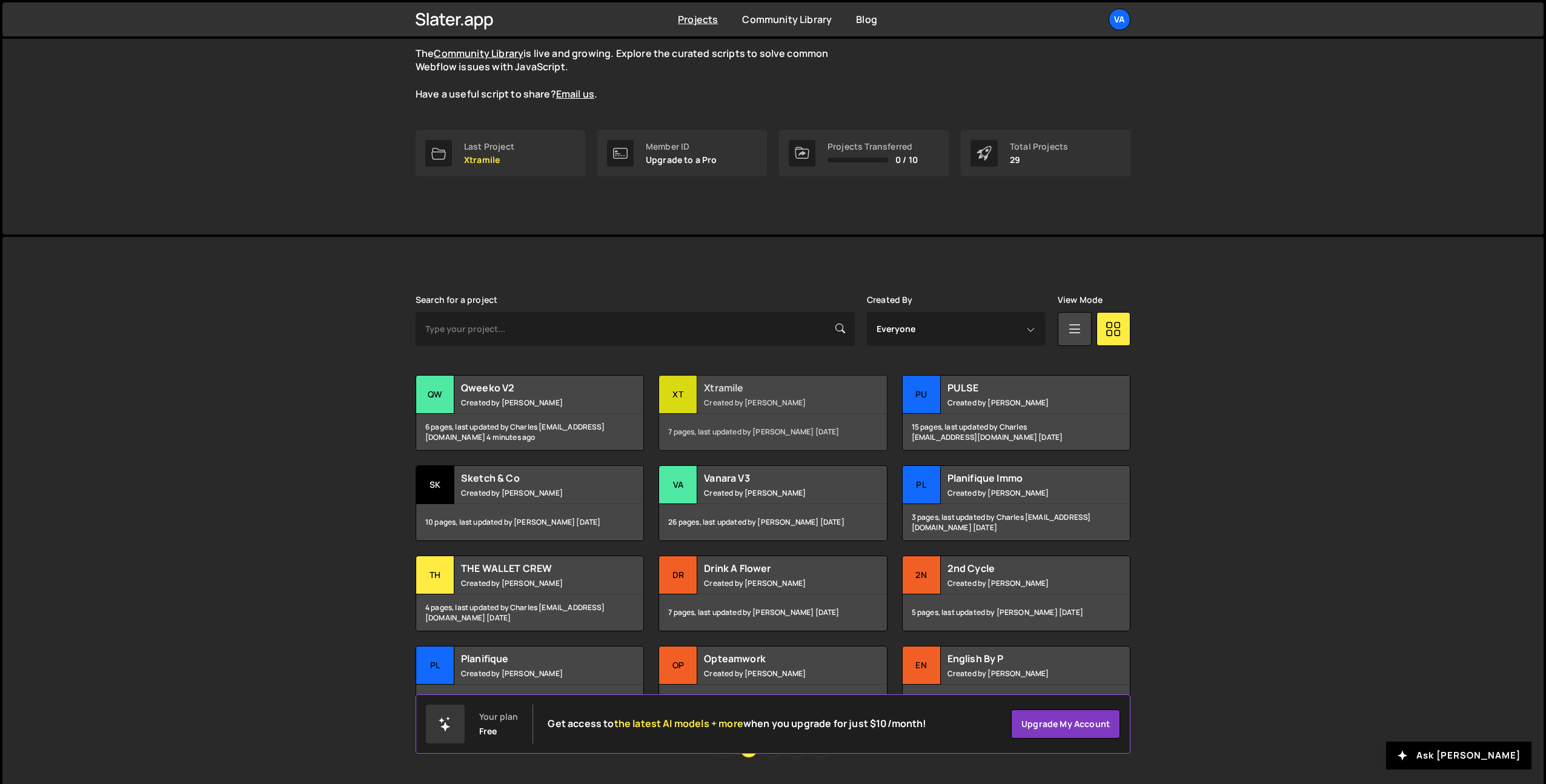
scroll to position [147, 0]
click at [778, 555] on div "Drink A Flower Created by [PERSON_NAME]" at bounding box center [772, 574] width 227 height 38
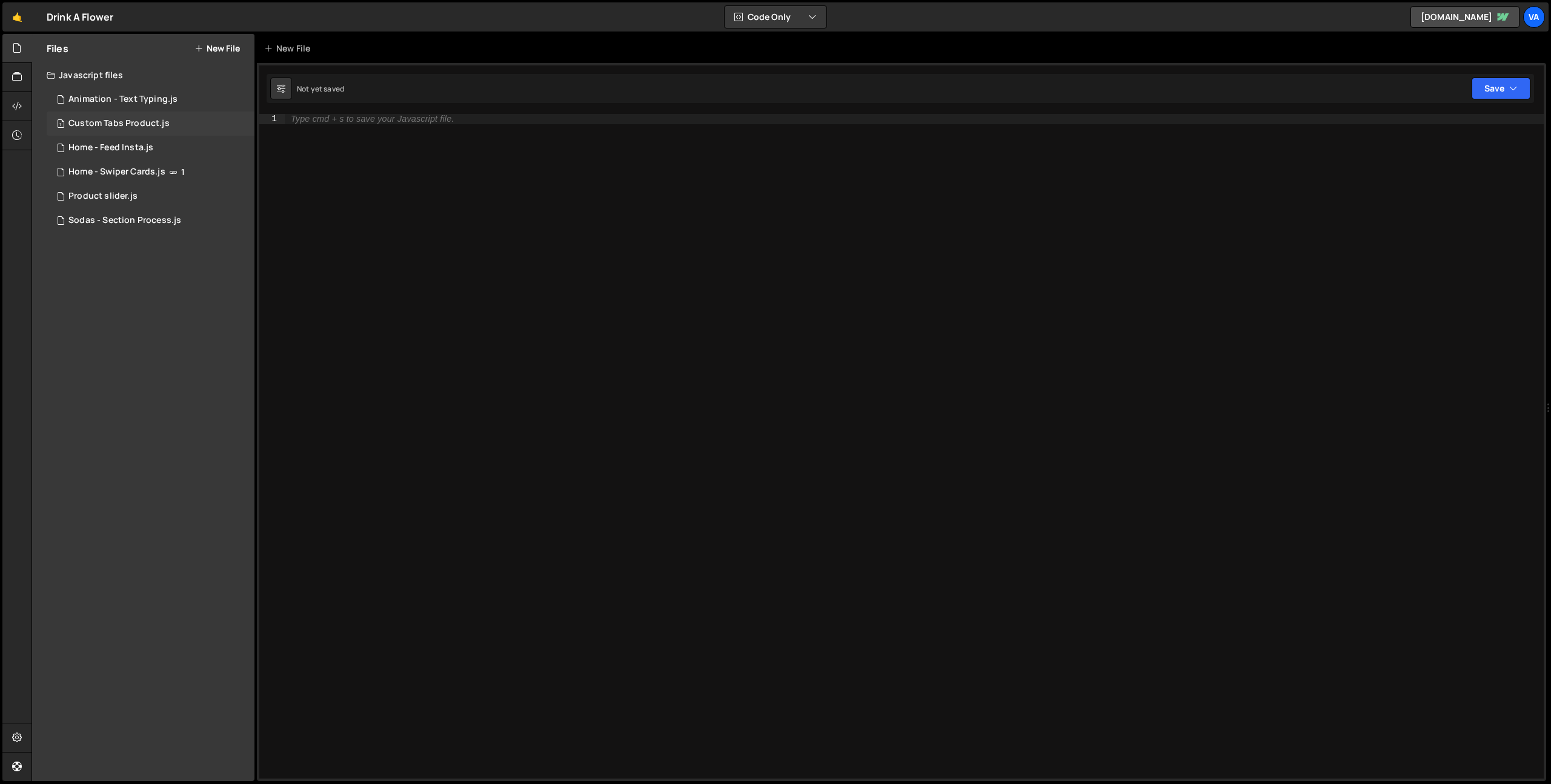
click at [142, 119] on div "Custom Tabs Product.js" at bounding box center [119, 123] width 101 height 11
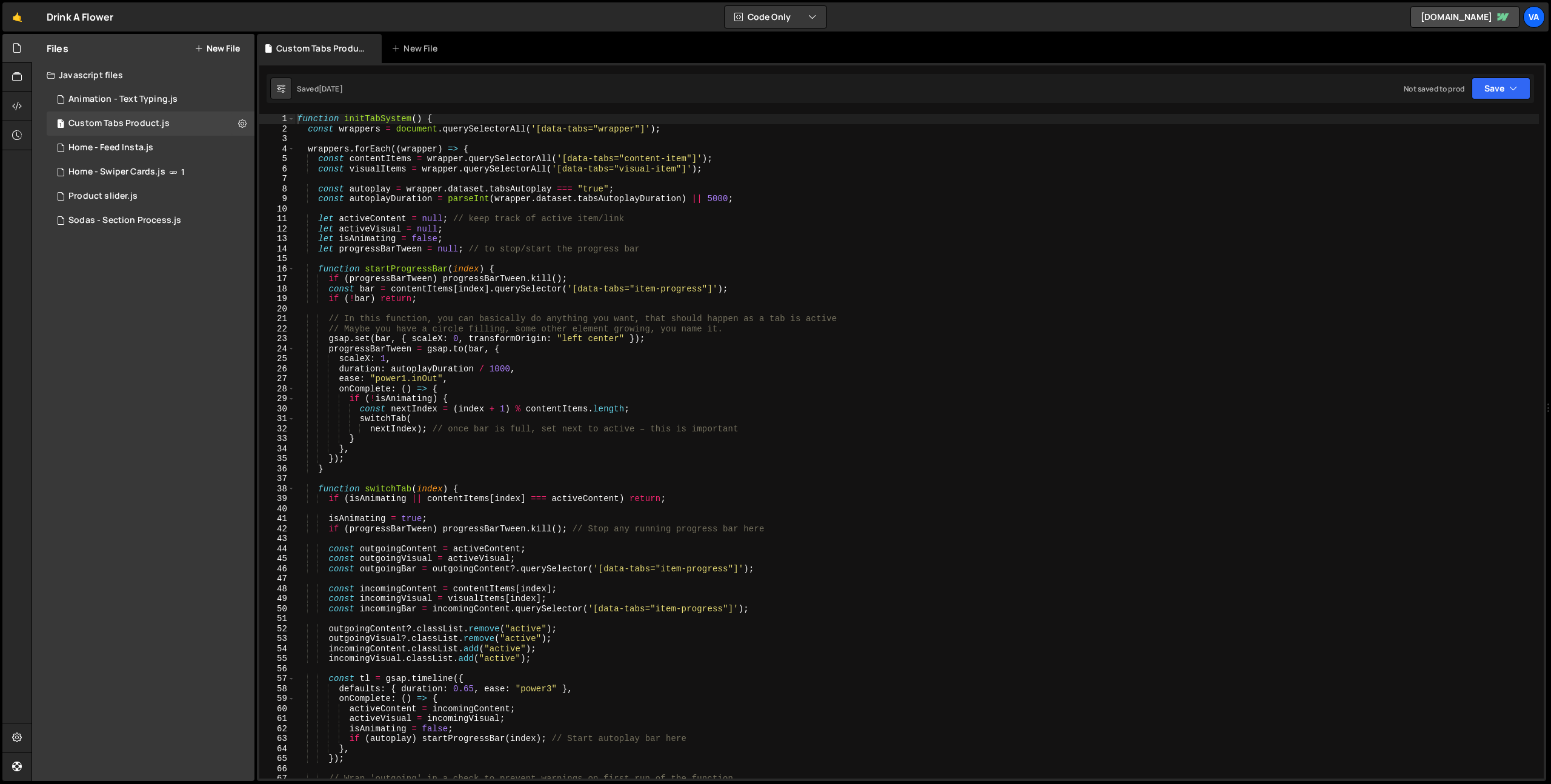
click at [987, 330] on div "function initTabSystem ( ) { const wrappers = document . querySelectorAll ( '[d…" at bounding box center [916, 456] width 1244 height 684
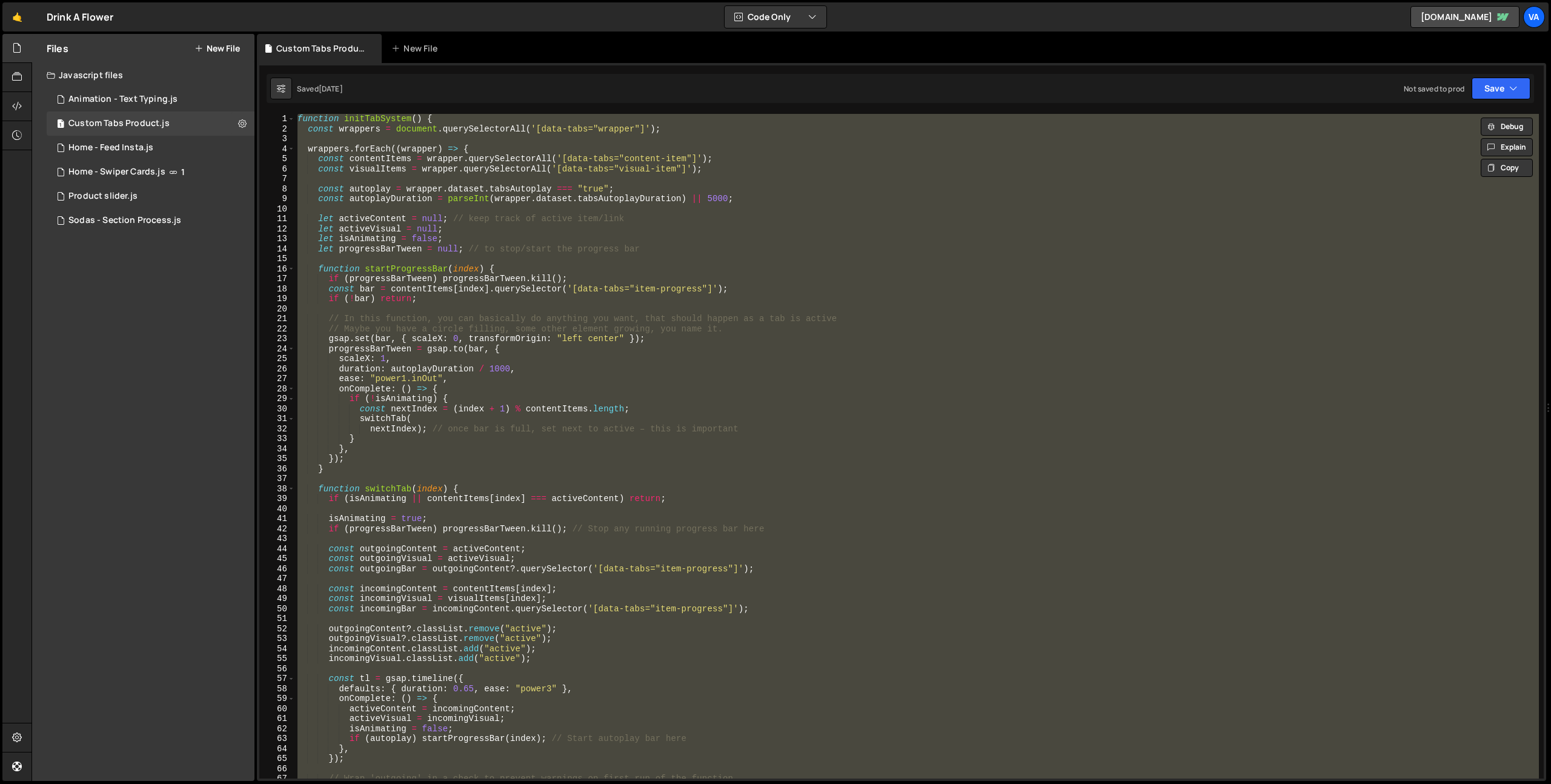
click at [920, 370] on div "function initTabSystem ( ) { const wrappers = document . querySelectorAll ( '[d…" at bounding box center [916, 446] width 1244 height 664
type textarea "duration: autoplayDuration / 1000,"
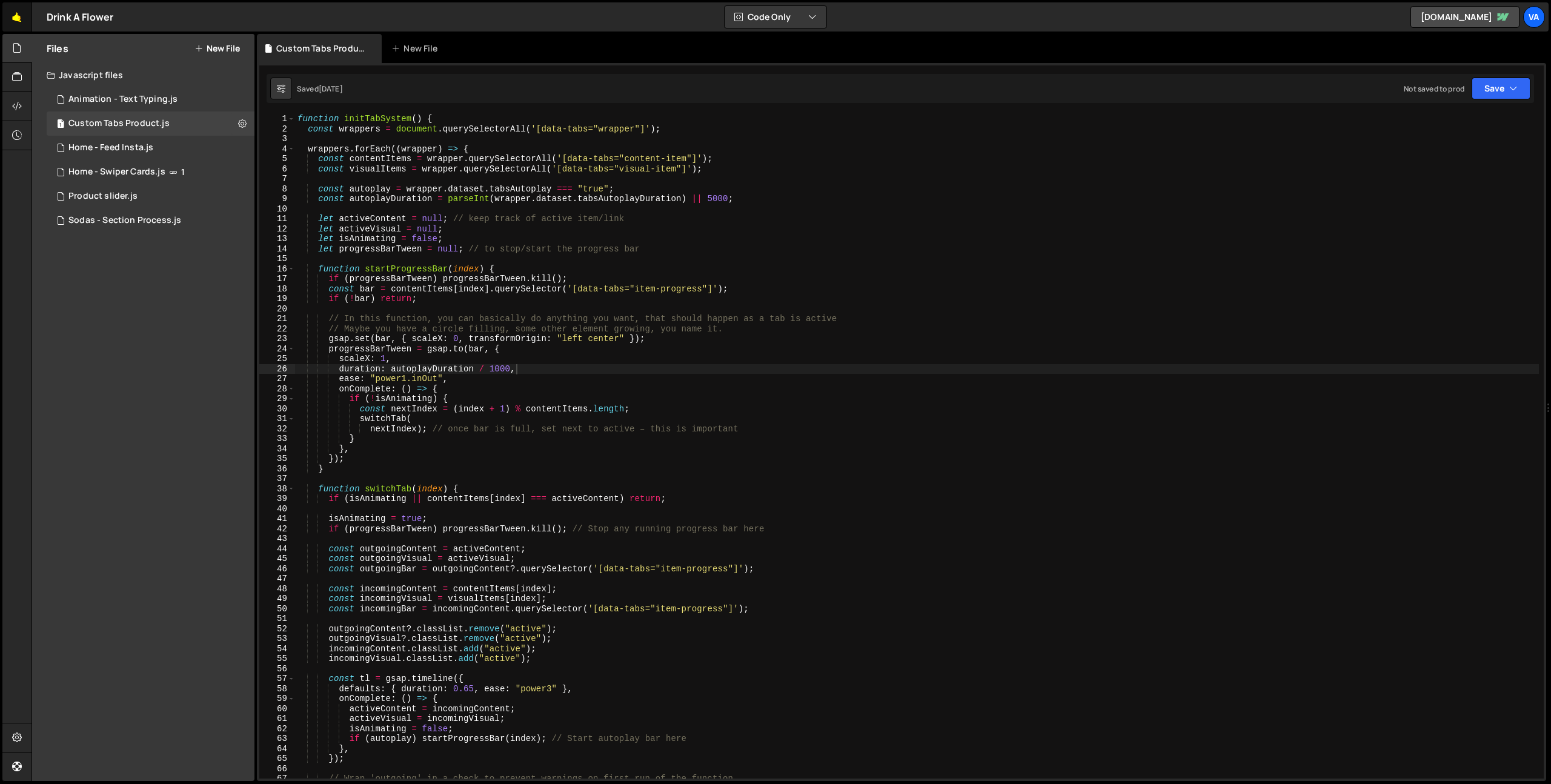
click at [20, 16] on link "🤙" at bounding box center [18, 17] width 30 height 29
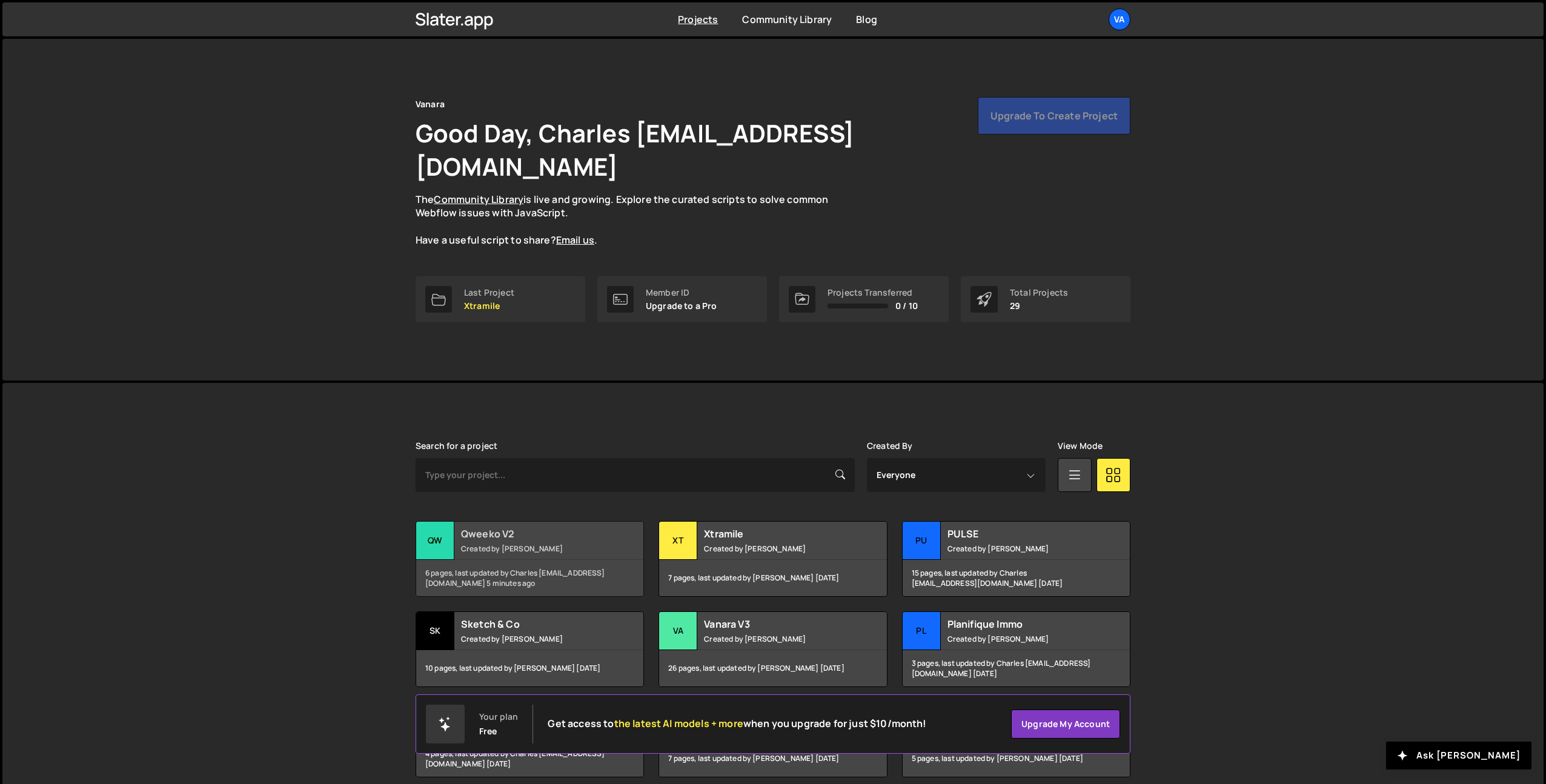
click at [543, 527] on h2 "Qweeko V2" at bounding box center [534, 534] width 146 height 13
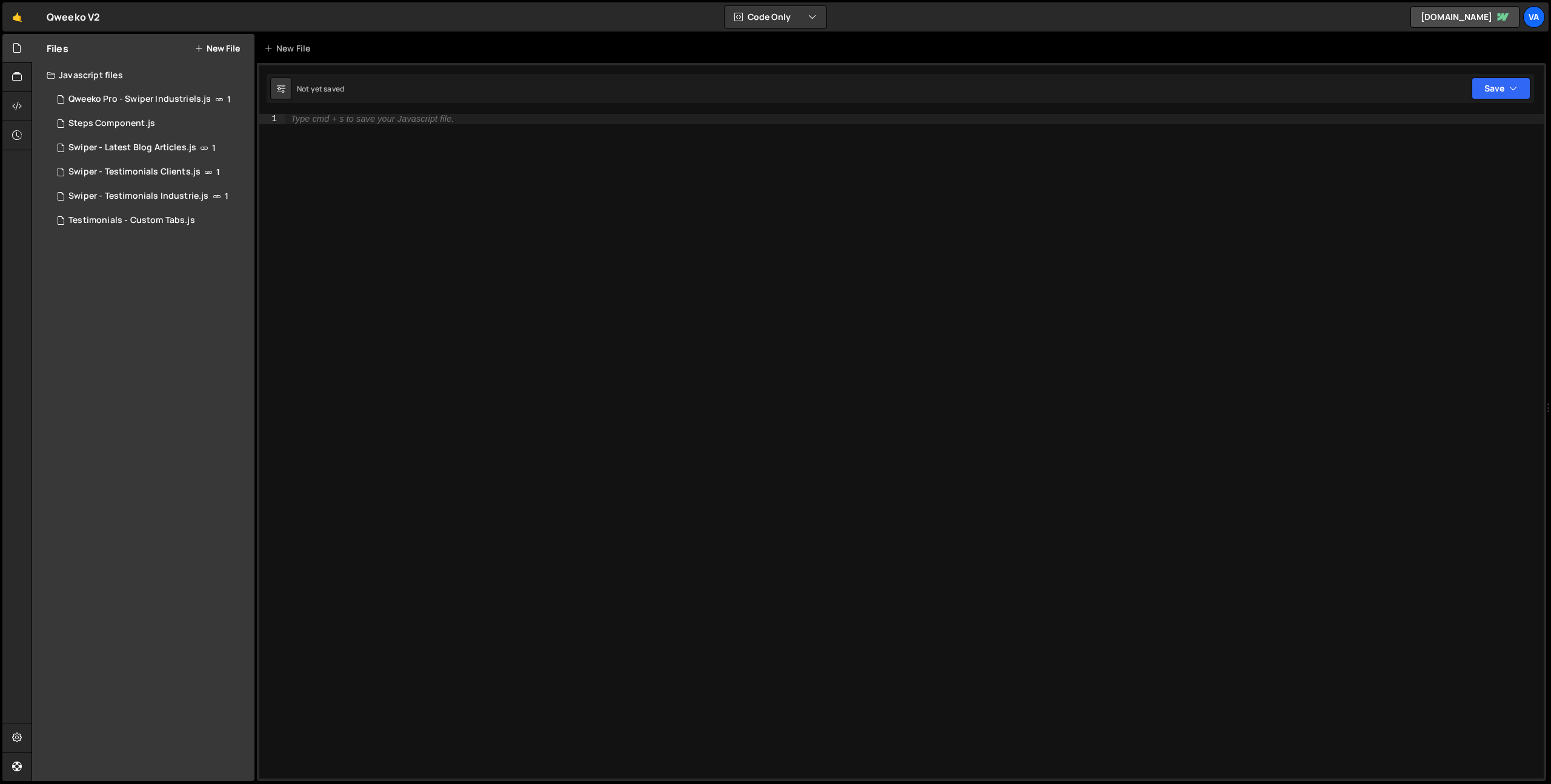
click at [608, 376] on div "Type cmd + s to save your Javascript file." at bounding box center [913, 456] width 1259 height 684
click at [198, 225] on div "1 Testimonials - Custom Tabs.js 0" at bounding box center [151, 220] width 208 height 24
click at [368, 232] on div "//" at bounding box center [913, 456] width 1259 height 684
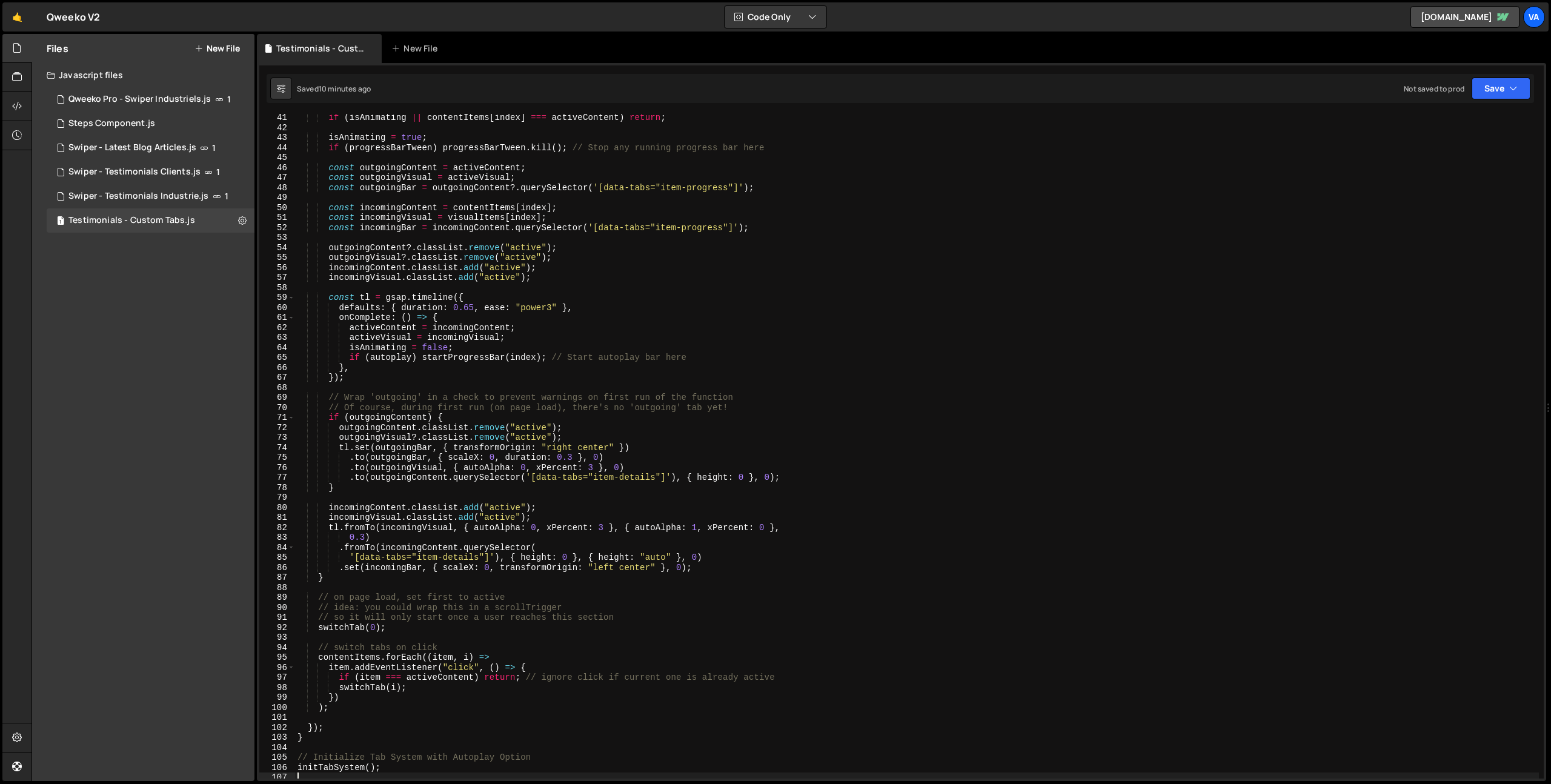
scroll to position [354, 0]
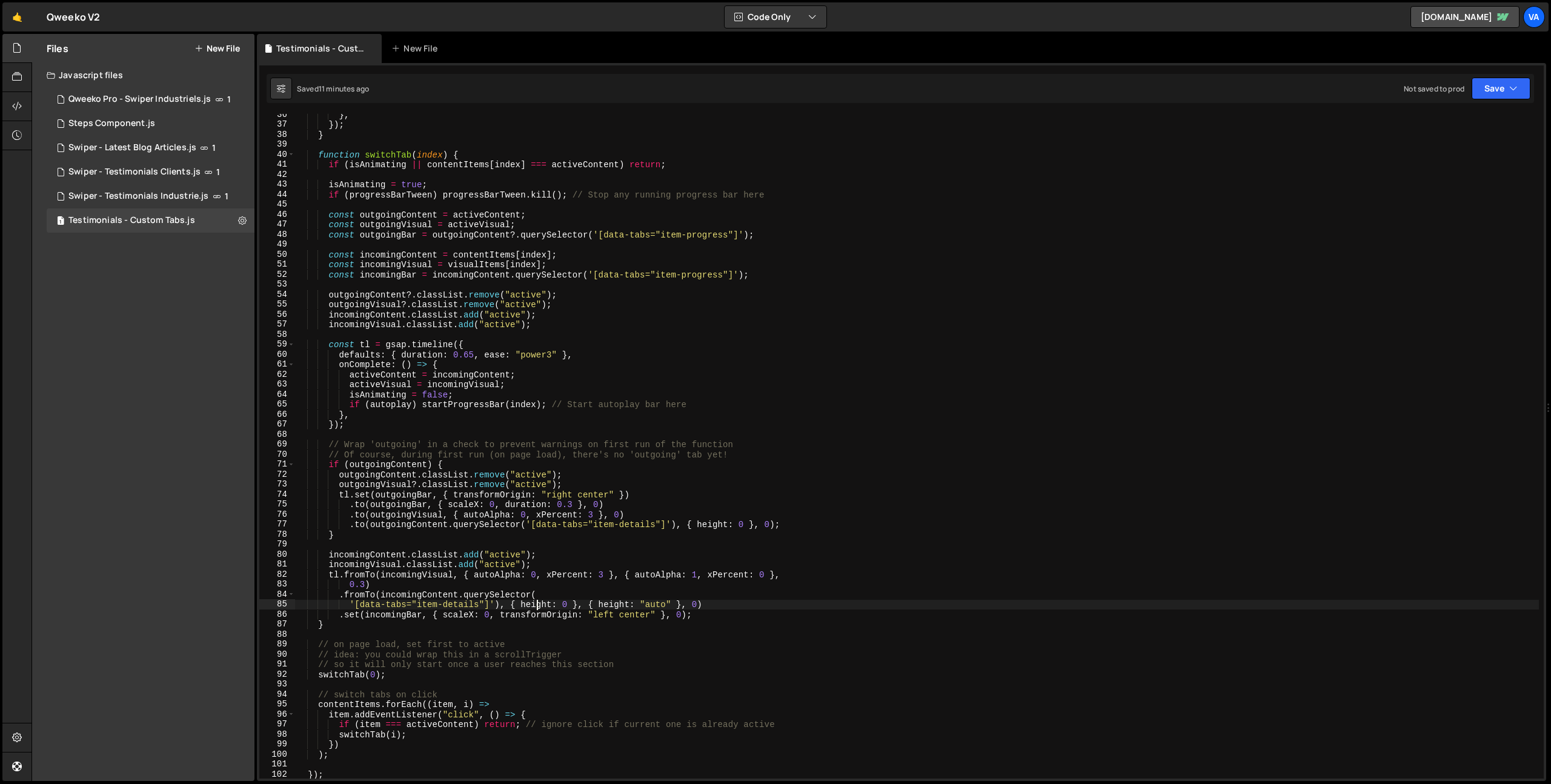
click at [539, 604] on div "} , }) ; } function switchTab ( index ) { if ( isAnimating || contentItems [ in…" at bounding box center [916, 451] width 1244 height 684
click at [616, 604] on div "} , }) ; } function switchTab ( index ) { if ( isAnimating || contentItems [ in…" at bounding box center [916, 451] width 1244 height 684
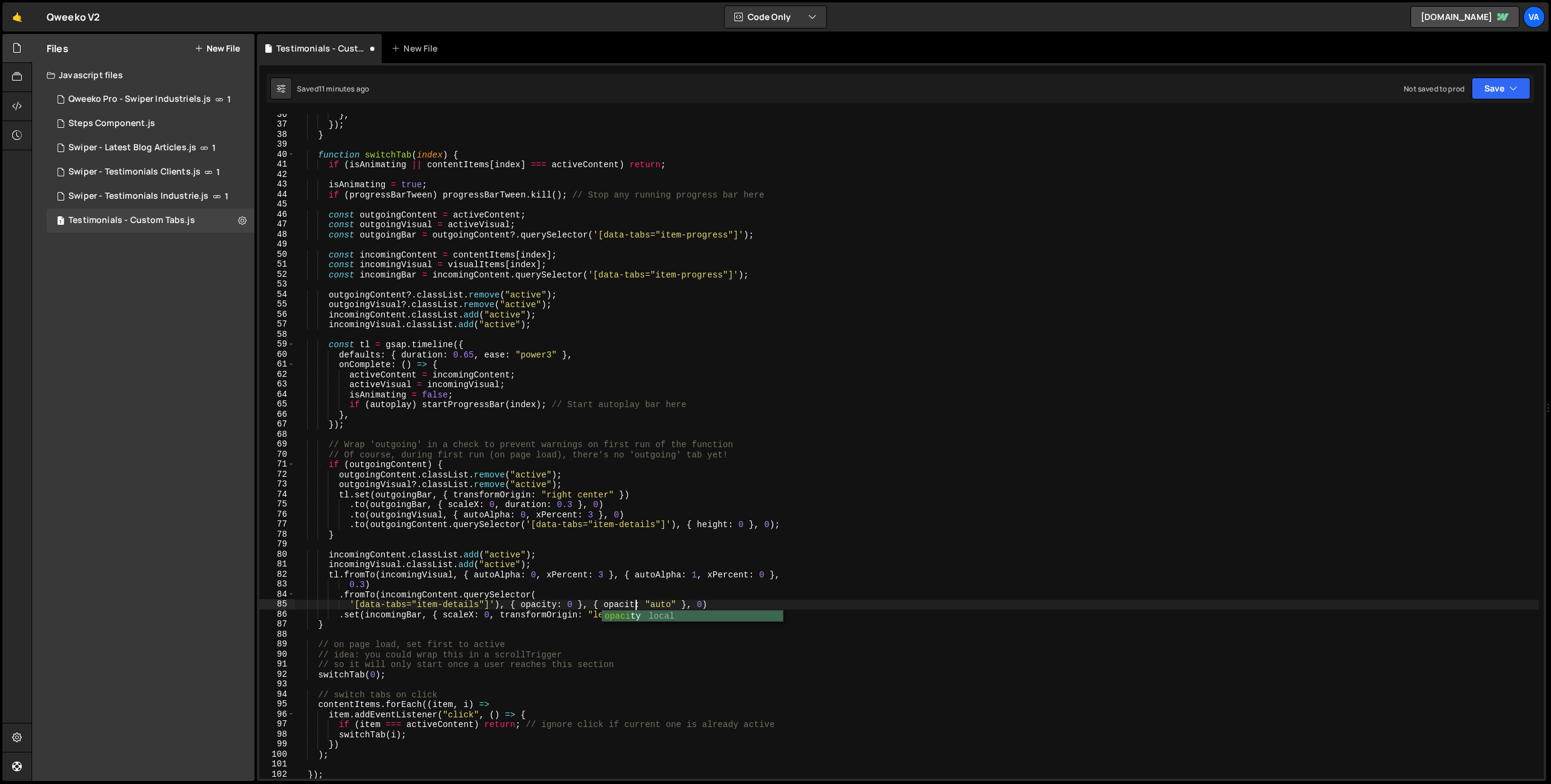
scroll to position [0, 24]
click at [667, 604] on div "} , }) ; } function switchTab ( index ) { if ( isAnimating || contentItems [ in…" at bounding box center [916, 451] width 1244 height 684
click at [708, 527] on div "} , }) ; } function switchTab ( index ) { if ( isAnimating || contentItems [ in…" at bounding box center [916, 451] width 1244 height 684
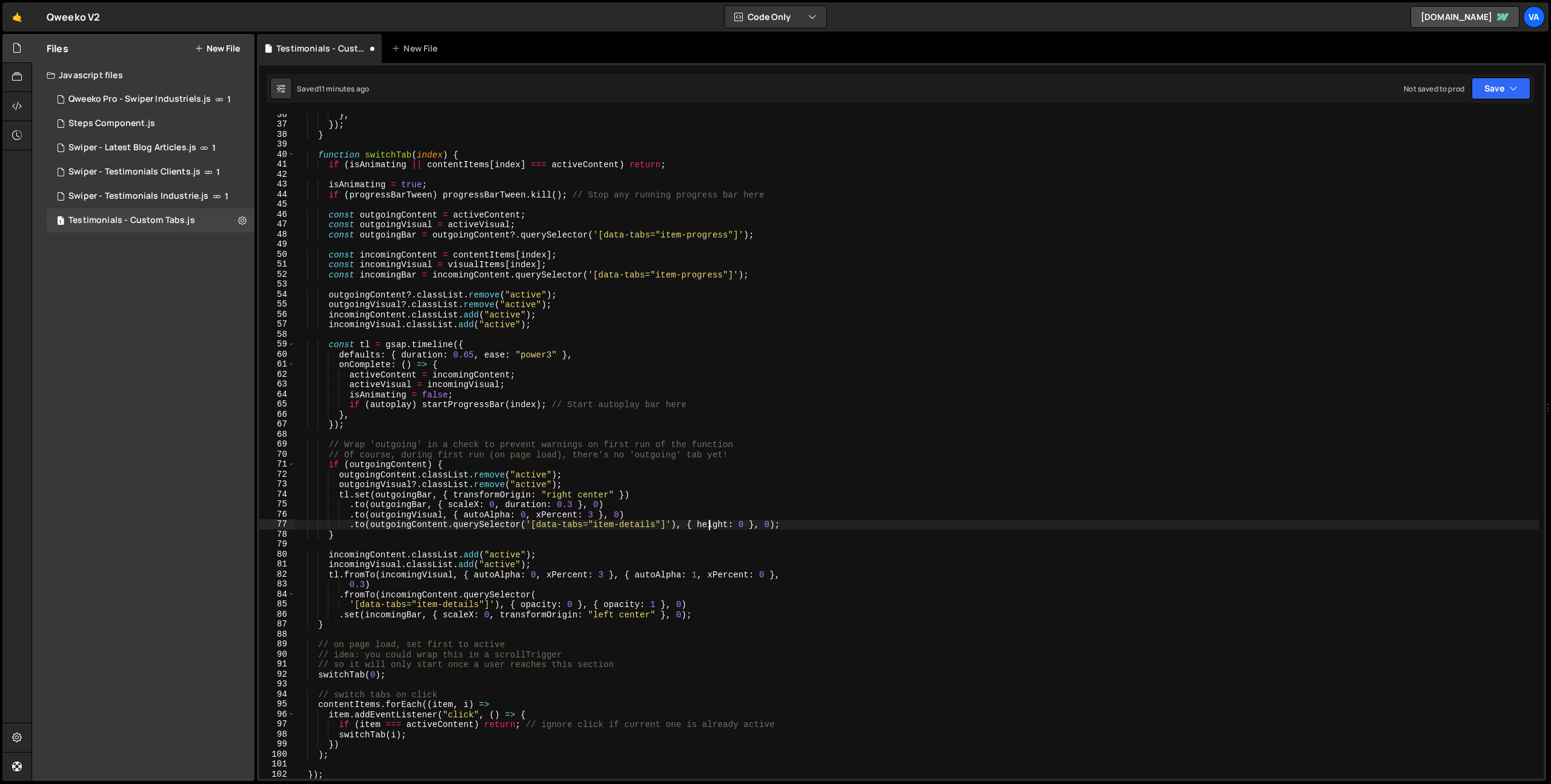
click at [708, 527] on div "} , }) ; } function switchTab ( index ) { if ( isAnimating || contentItems [ in…" at bounding box center [916, 451] width 1244 height 684
click at [750, 527] on div "} , }) ; } function switchTab ( index ) { if ( isAnimating || contentItems [ in…" at bounding box center [916, 451] width 1244 height 684
click at [574, 604] on div "} , }) ; } function switchTab ( index ) { if ( isAnimating || contentItems [ in…" at bounding box center [916, 451] width 1244 height 684
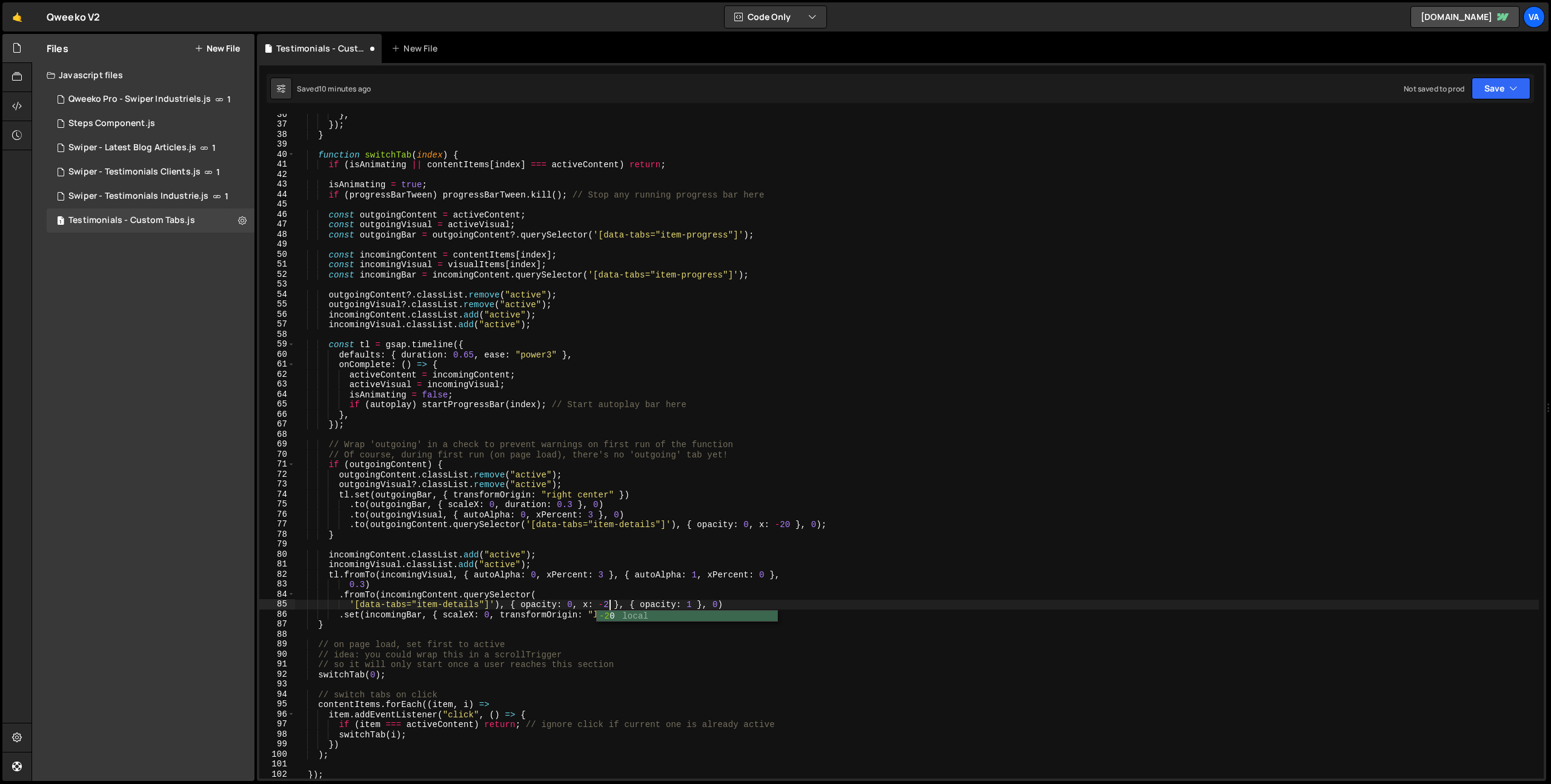
scroll to position [0, 22]
click at [697, 604] on div "} , }) ; } function switchTab ( index ) { if ( isAnimating || contentItems [ in…" at bounding box center [916, 451] width 1244 height 684
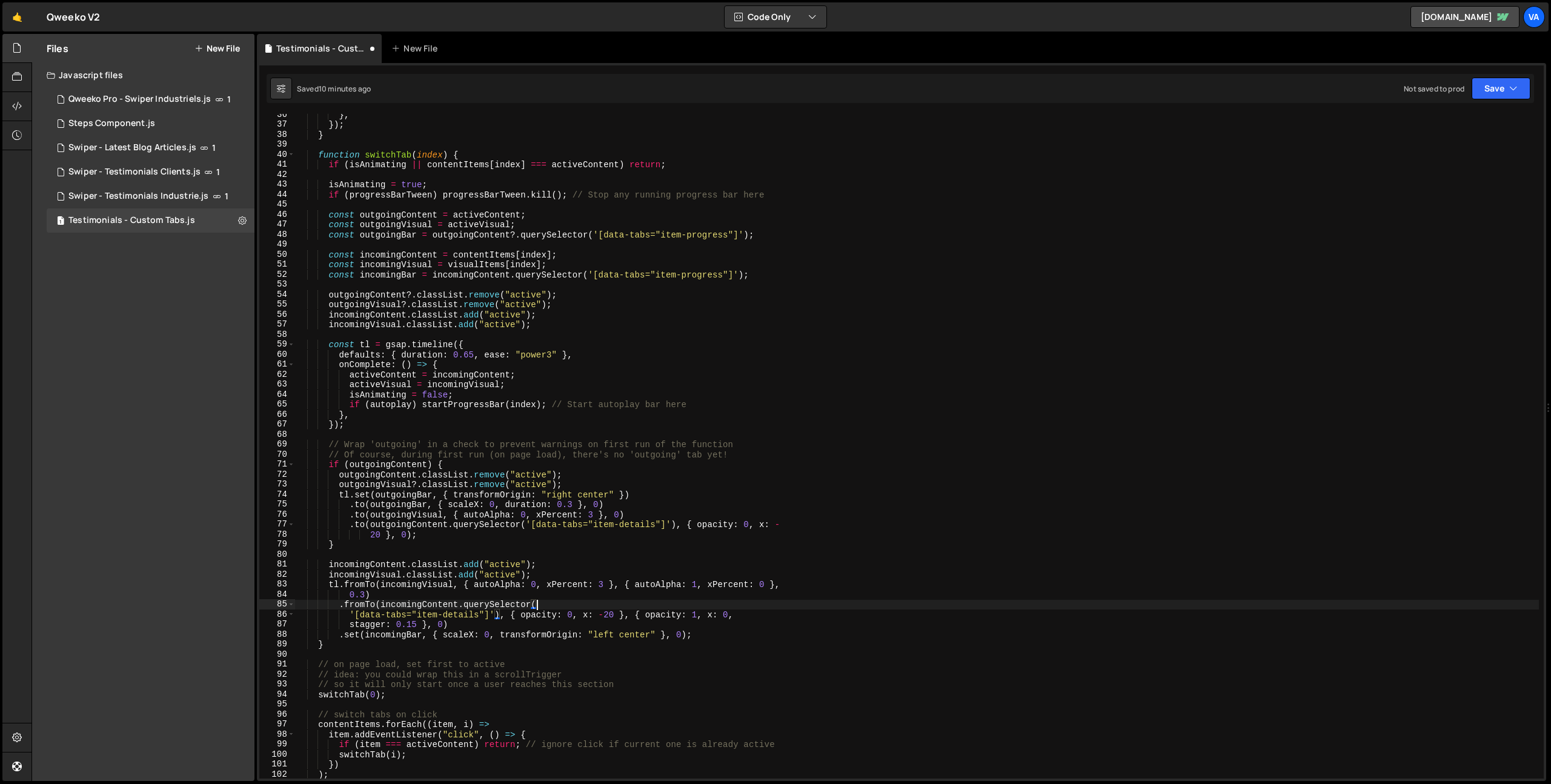
scroll to position [0, 16]
type textarea ".fromTo(incomingContent.querySelector("
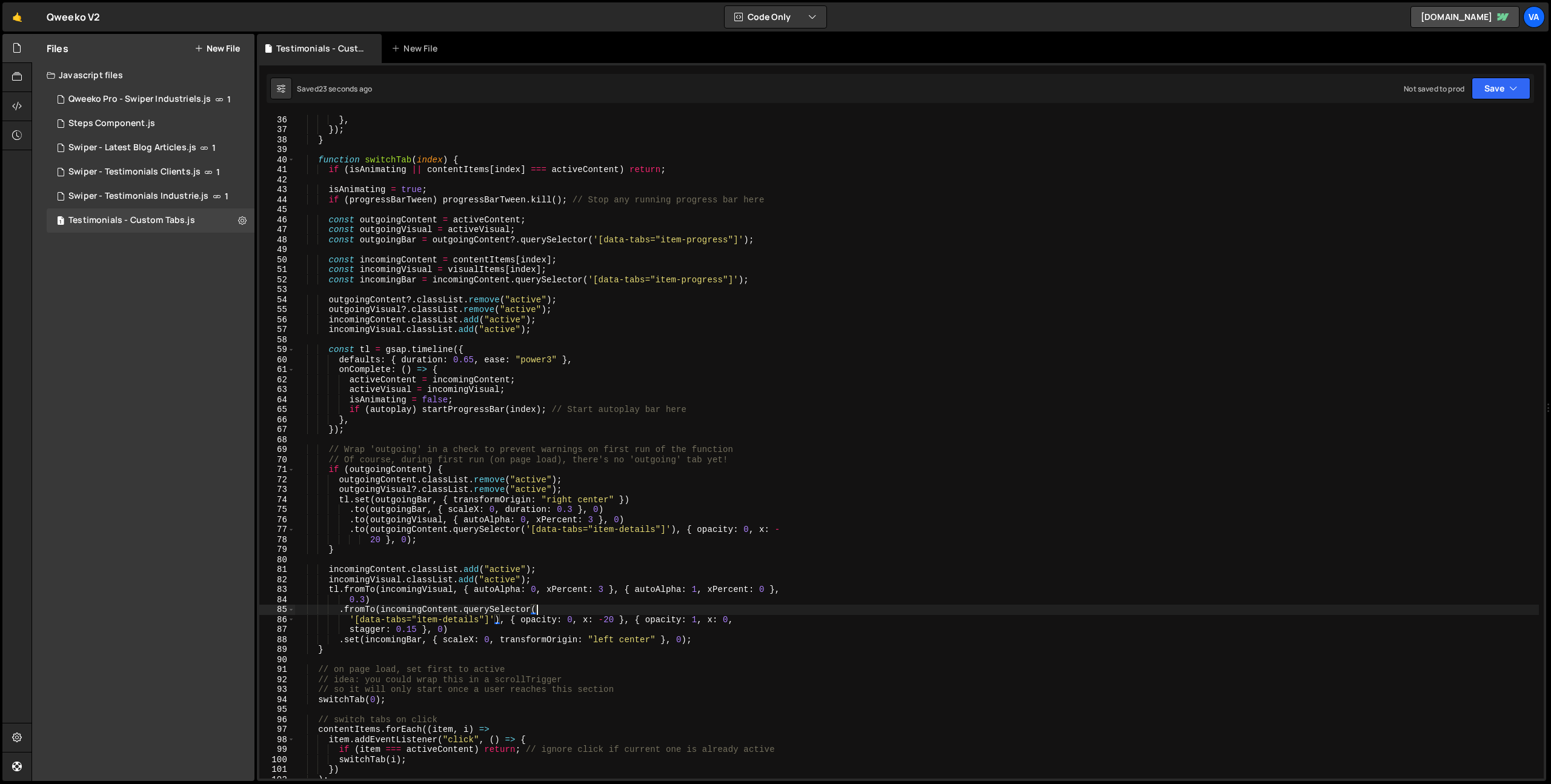
scroll to position [312, 0]
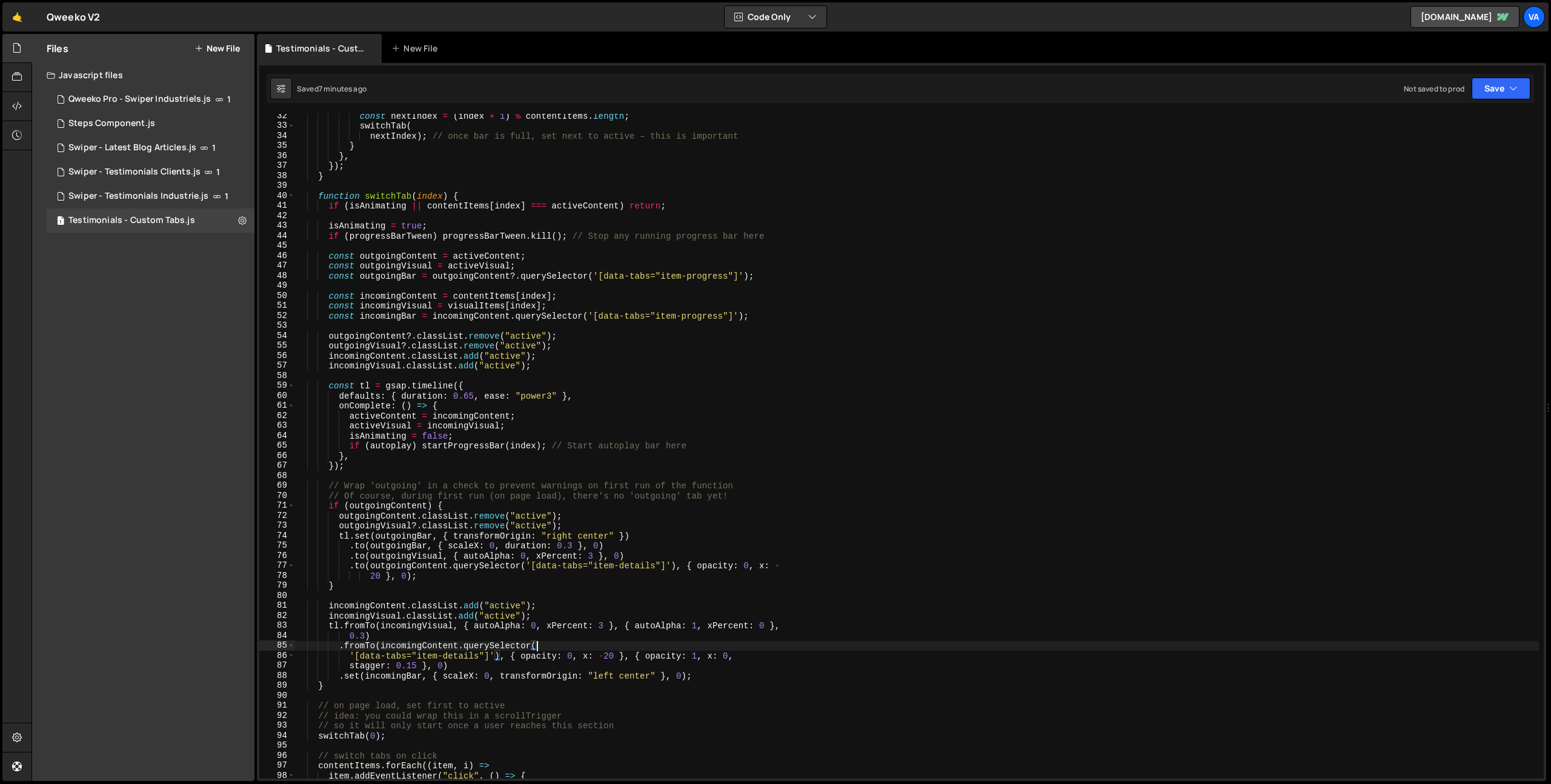
click at [558, 184] on div "const nextIndex = ( index + 1 ) % contentItems . length ; switchTab ( nextIndex…" at bounding box center [916, 453] width 1244 height 684
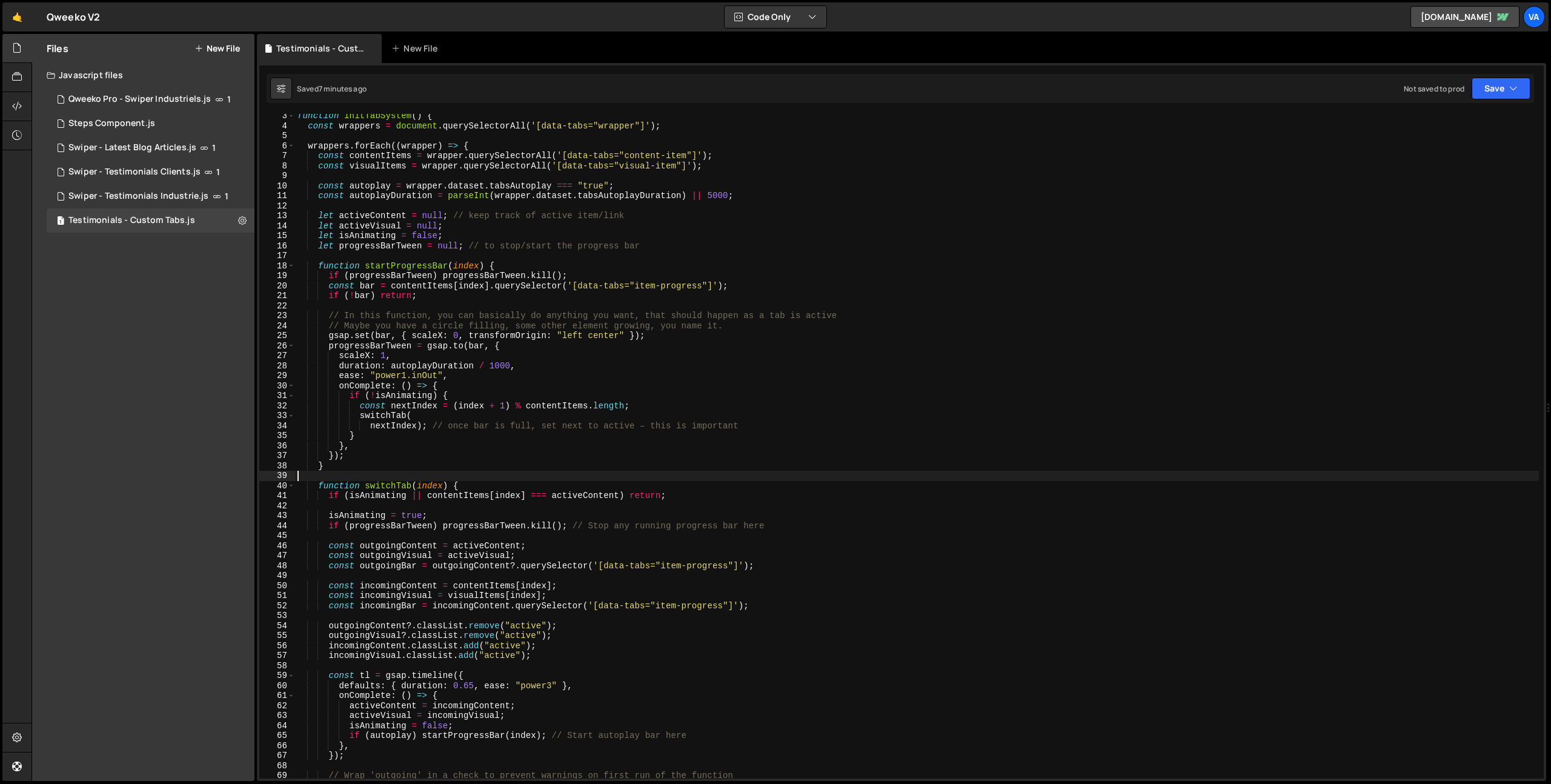
scroll to position [0, 0]
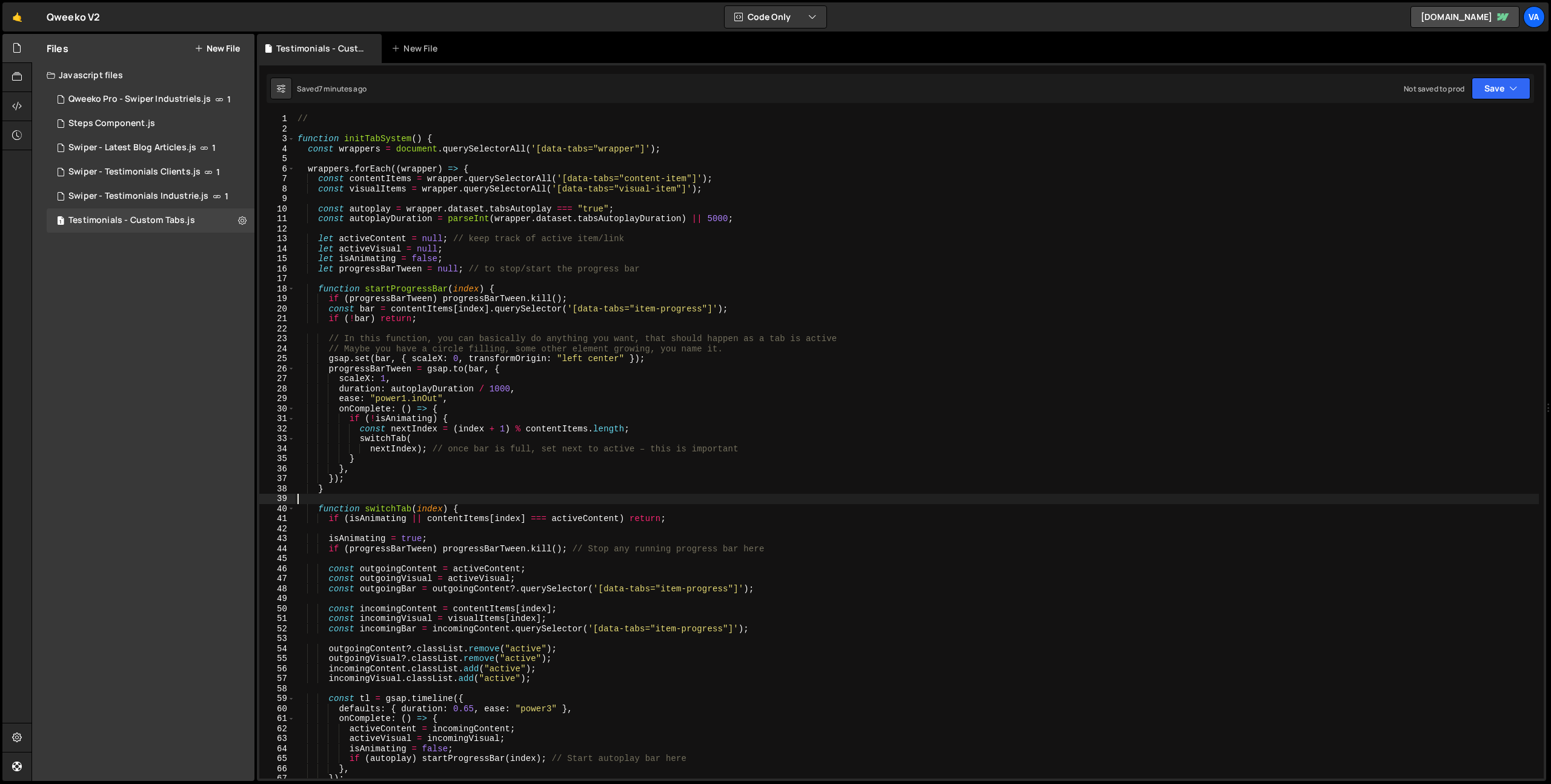
click at [315, 125] on div "// function initTabSystem ( ) { const wrappers = document . querySelectorAll ( …" at bounding box center [916, 456] width 1244 height 684
click at [346, 121] on div "// function initTabSystem ( ) { const wrappers = document . querySelectorAll ( …" at bounding box center [916, 456] width 1244 height 684
type textarea "// Custom Tab into Swiper"
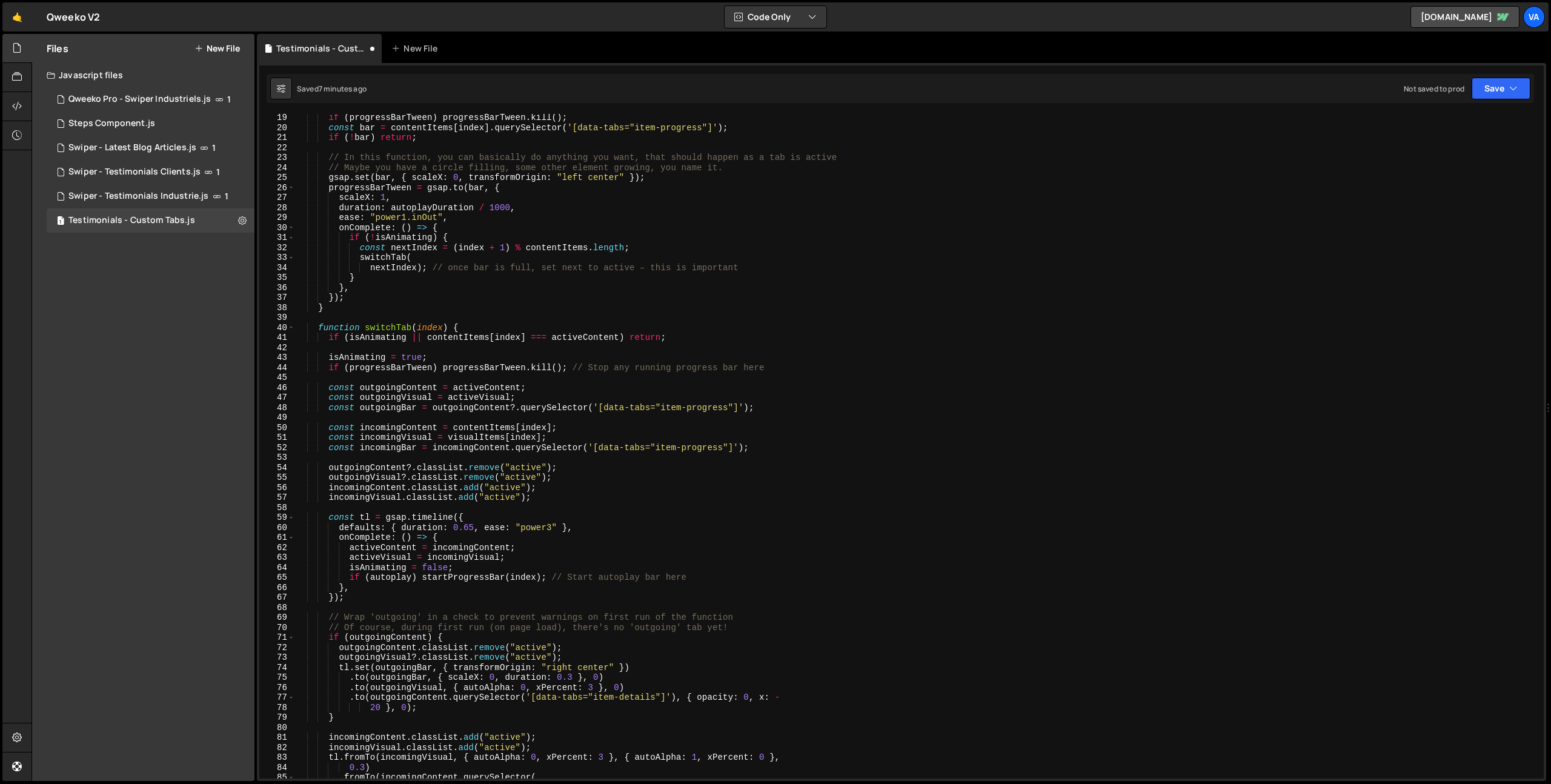
scroll to position [742, 0]
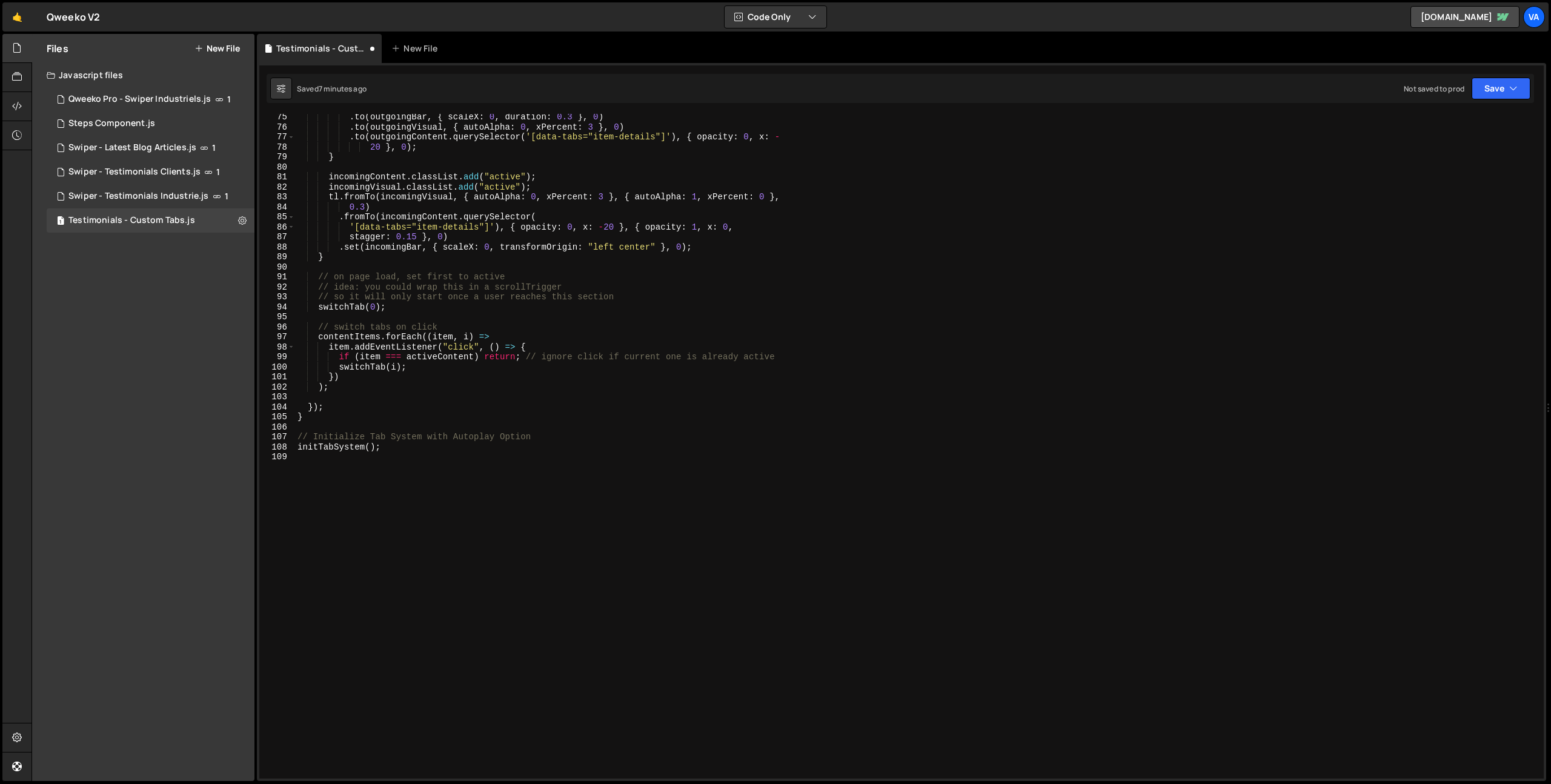
click at [442, 552] on div ". to ( outgoingBar , { scaleX : 0 , duration : 0.3 } , 0 ) . to ( outgoingVisua…" at bounding box center [916, 454] width 1244 height 684
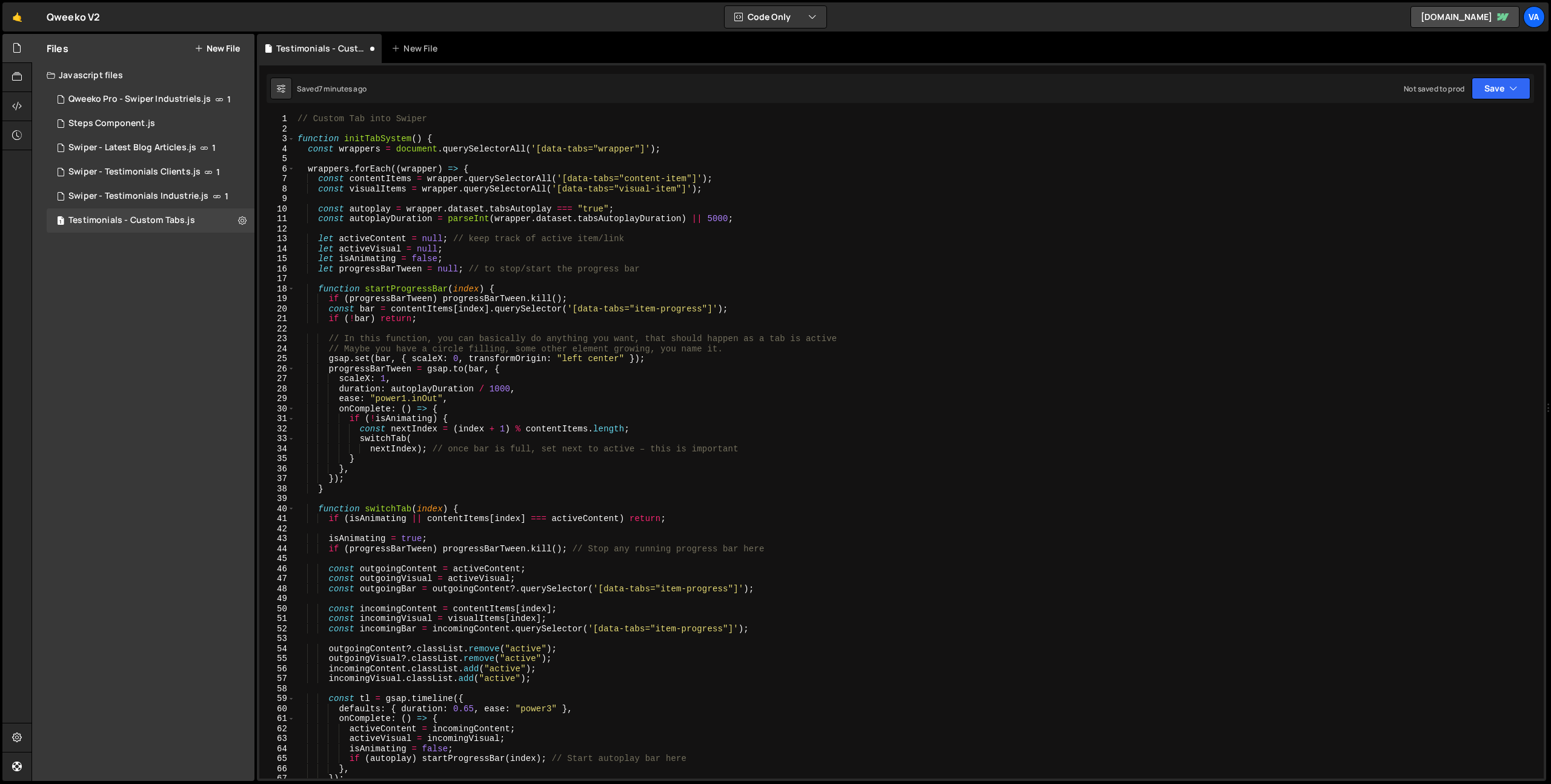
scroll to position [0, 0]
click at [314, 129] on div "// Custom Tab into Swiper function initTabSystem ( ) { const wrappers = documen…" at bounding box center [916, 456] width 1244 height 684
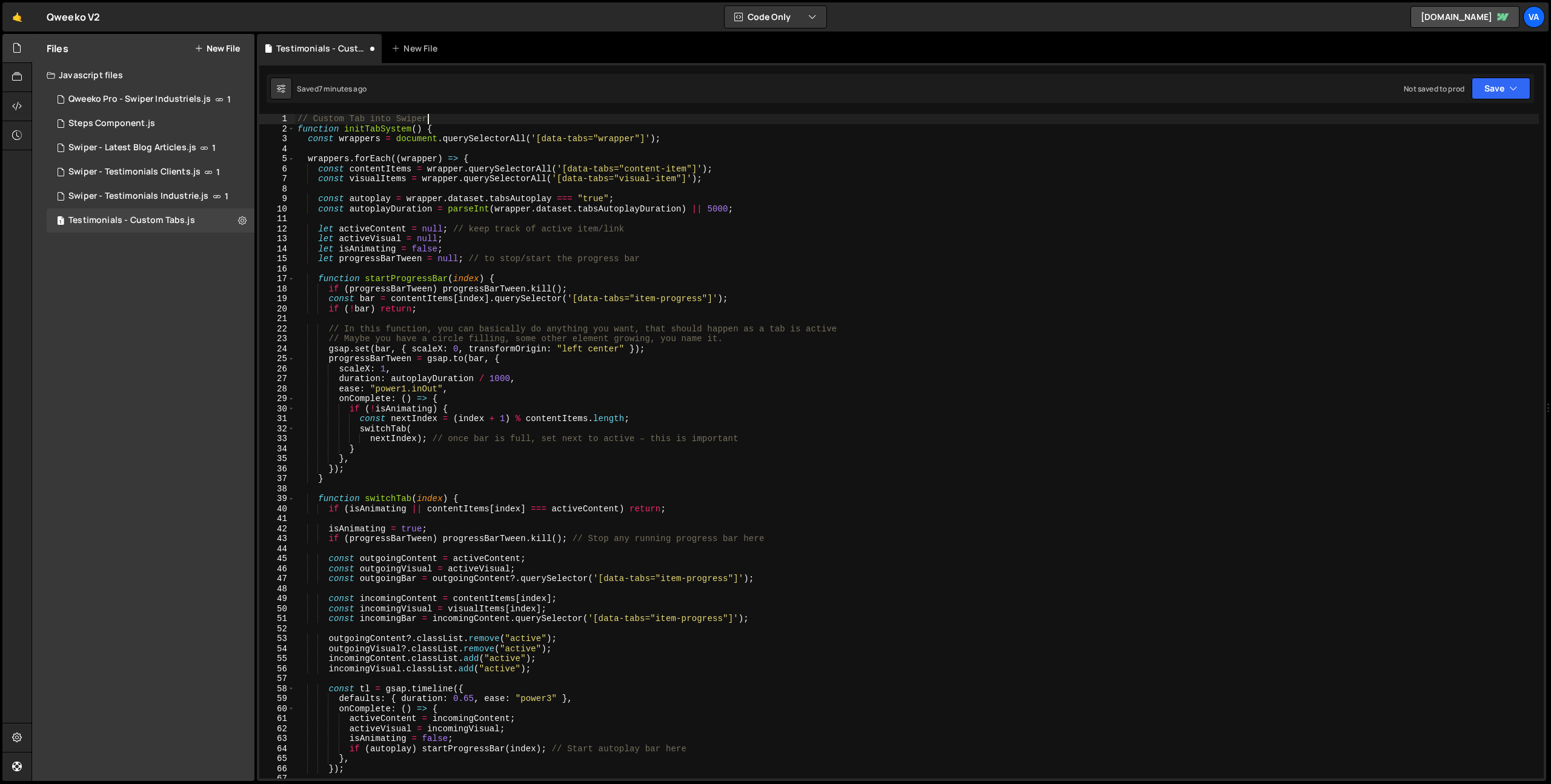
click at [299, 120] on div "// Custom Tab into Swiper function initTabSystem ( ) { const wrappers = documen…" at bounding box center [916, 456] width 1244 height 684
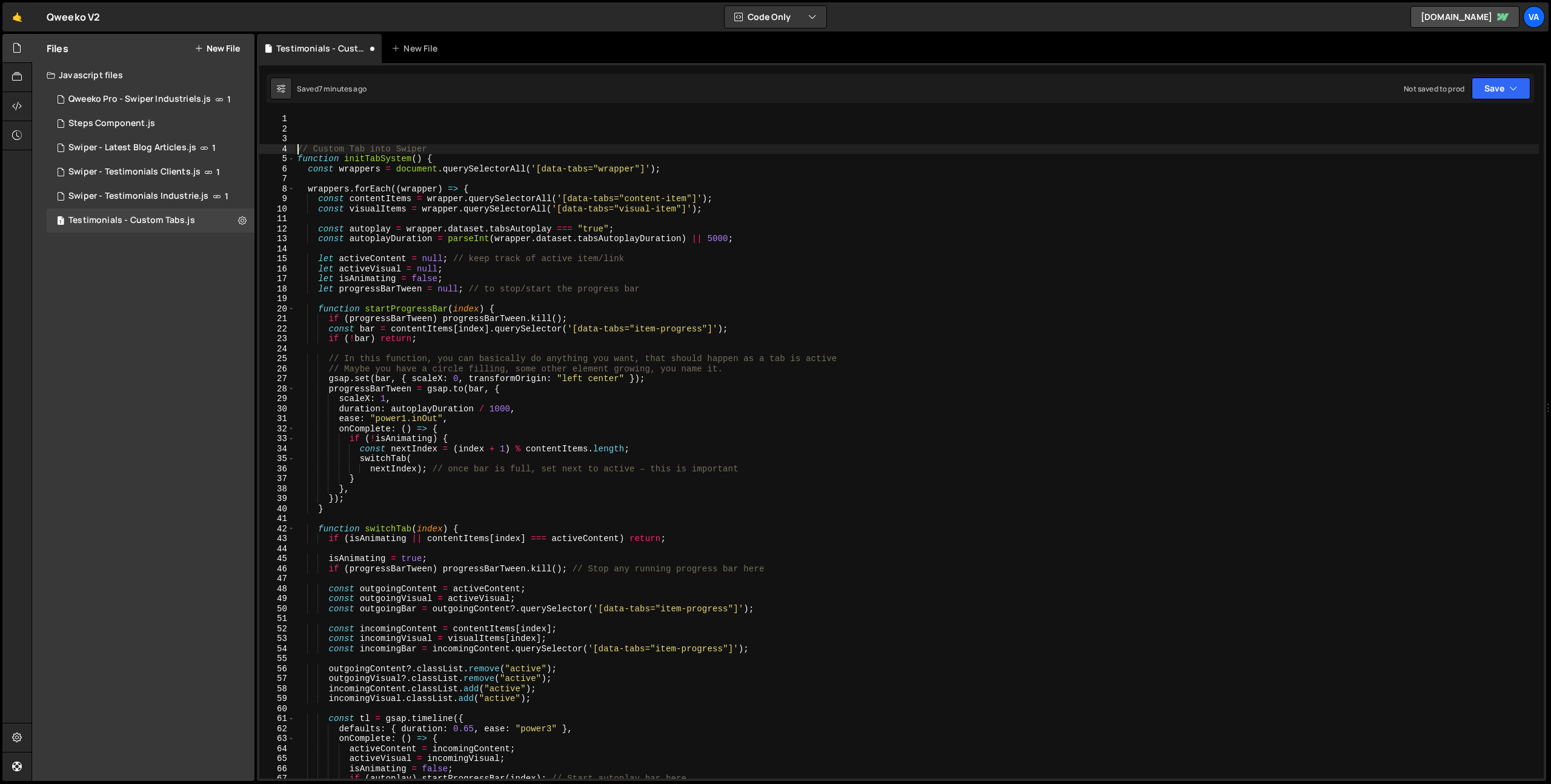
type textarea "// Custom Tab into Swiper"
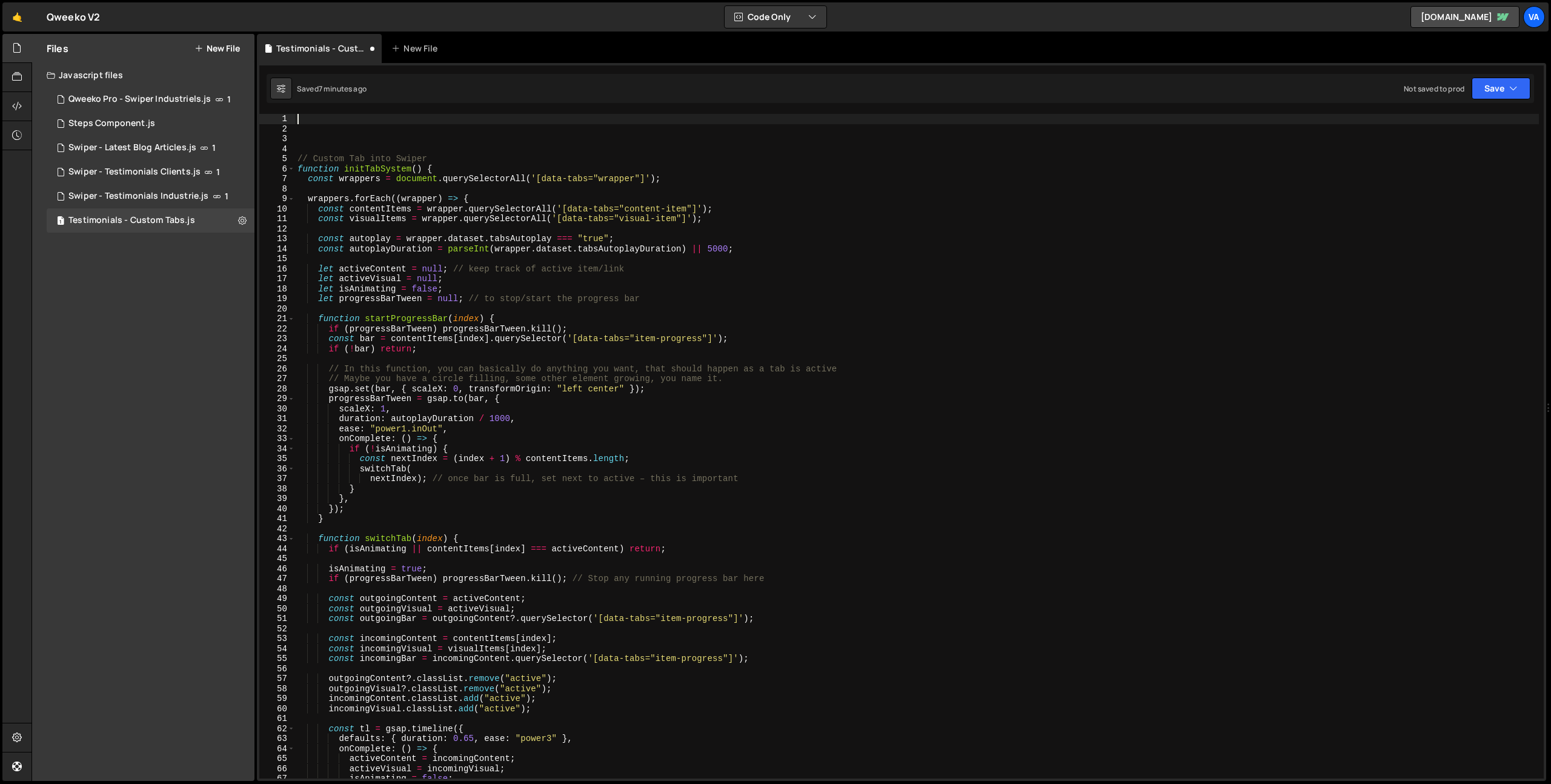
click at [320, 121] on div "// Custom Tab into Swiper function initTabSystem ( ) { const wrappers = documen…" at bounding box center [916, 456] width 1244 height 684
type textarea "// Swiper"
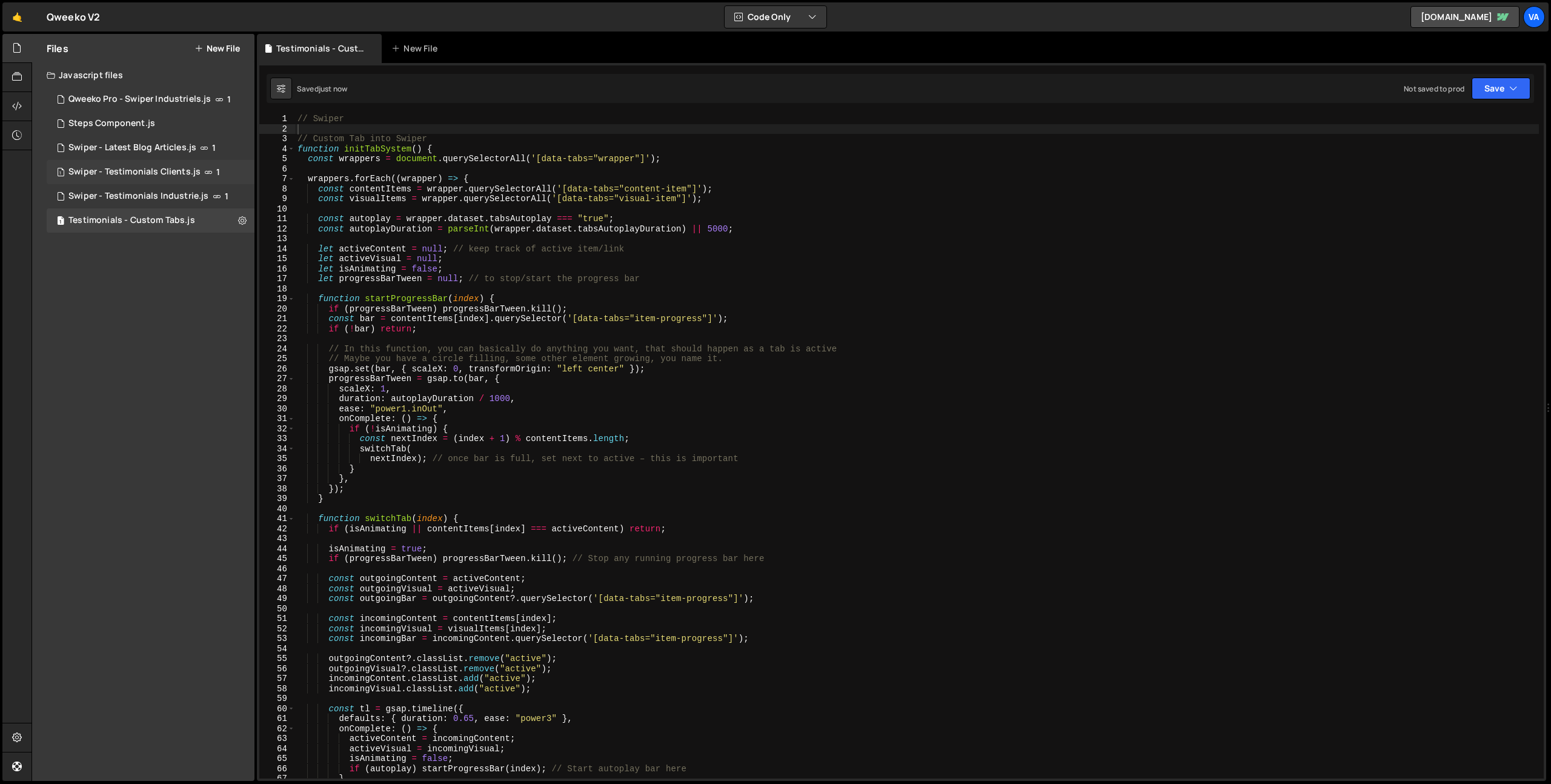
click at [204, 175] on icon at bounding box center [208, 172] width 8 height 9
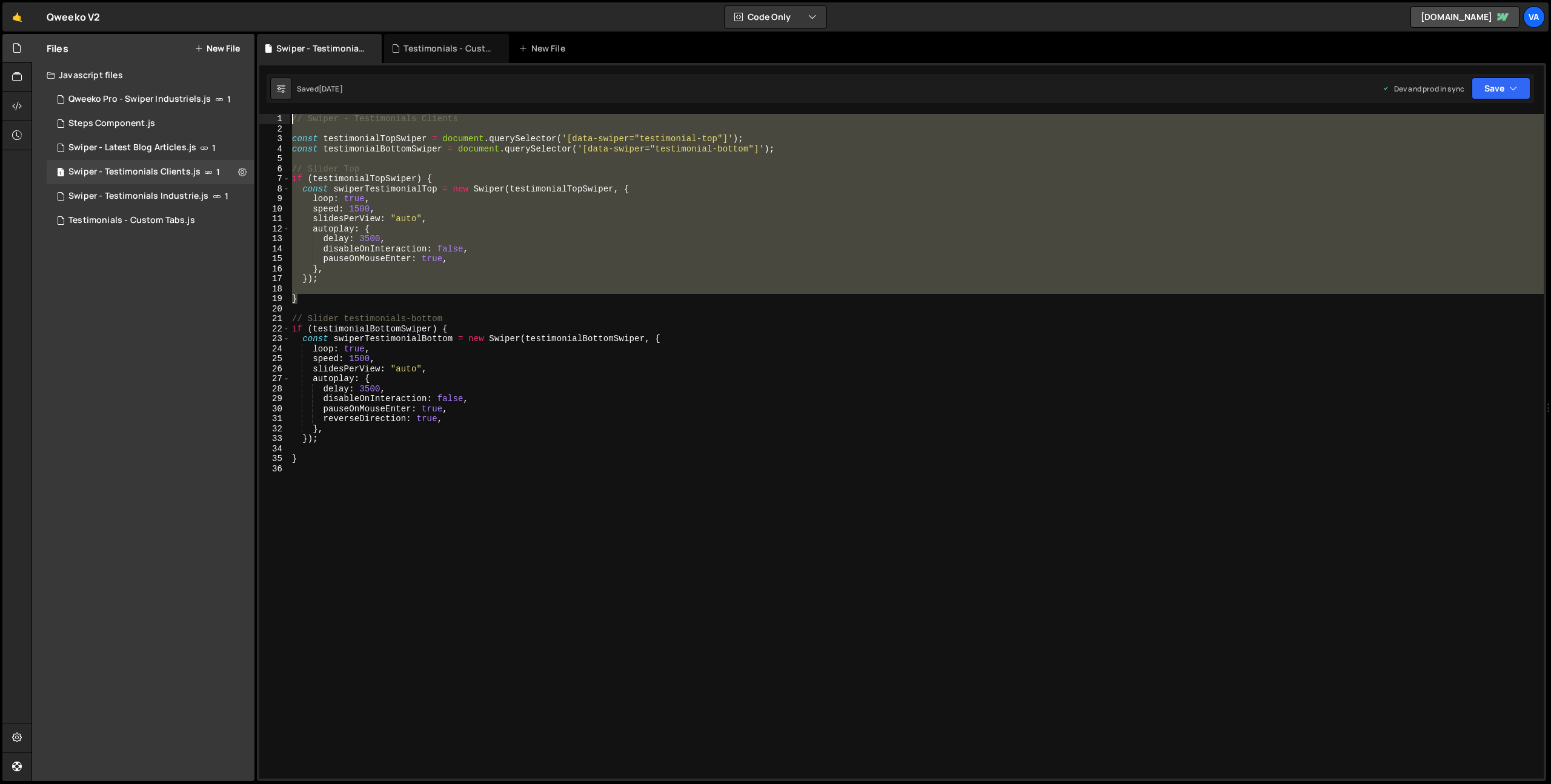
drag, startPoint x: 286, startPoint y: 261, endPoint x: 267, endPoint y: 120, distance: 142.3
click at [267, 120] on div "} 1 2 3 4 5 6 7 8 9 10 11 12 13 14 15 16 17 18 19 20 21 22 23 24 25 26 27 28 29…" at bounding box center [901, 446] width 1284 height 664
type textarea "// Swiper - Testimonials Clients"
click at [202, 220] on div "1 Testimonials - Custom Tabs.js 0" at bounding box center [151, 220] width 208 height 24
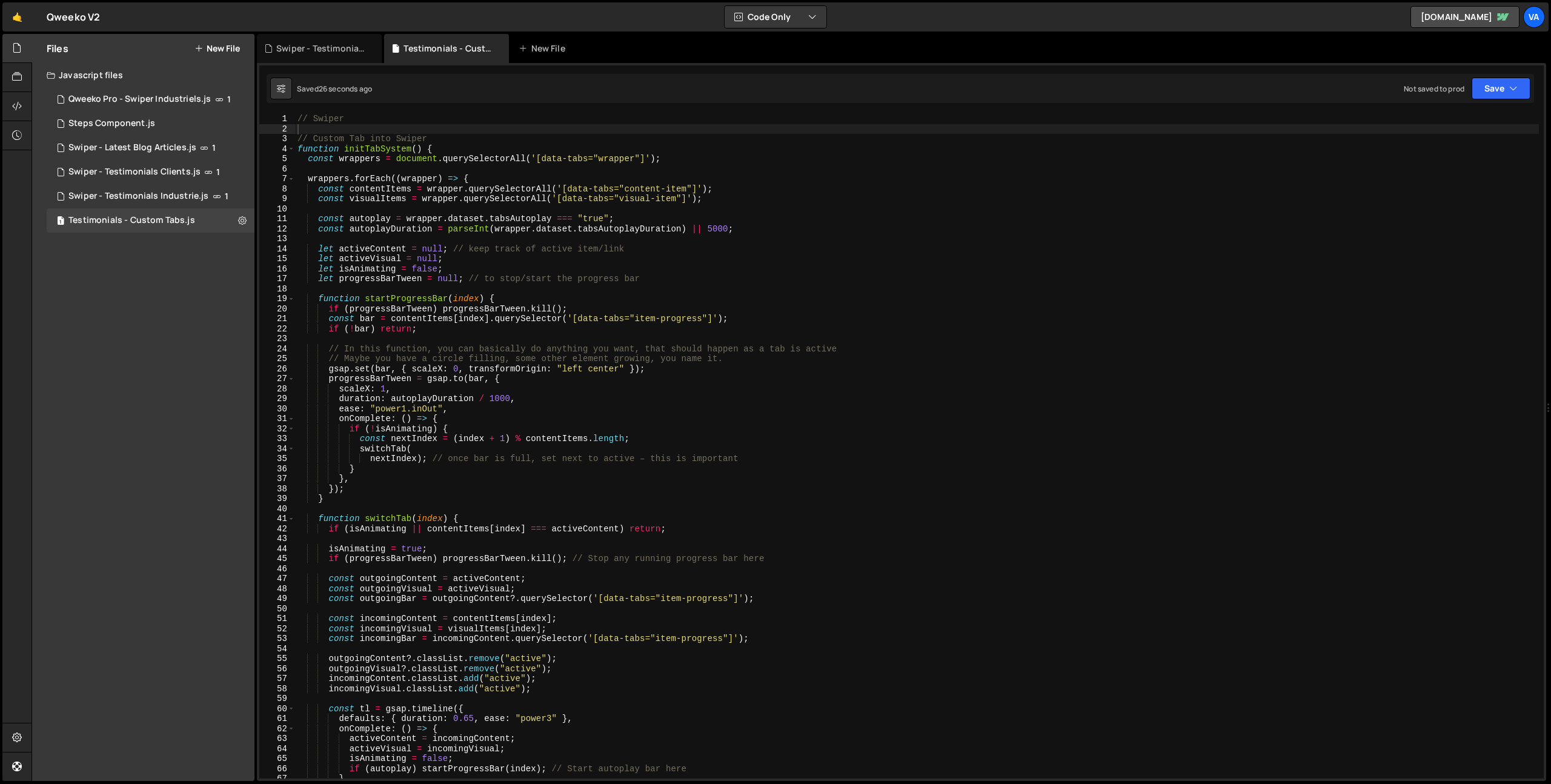
click at [327, 125] on div "// Swiper // Custom Tab into Swiper function initTabSystem ( ) { const wrappers…" at bounding box center [916, 456] width 1244 height 684
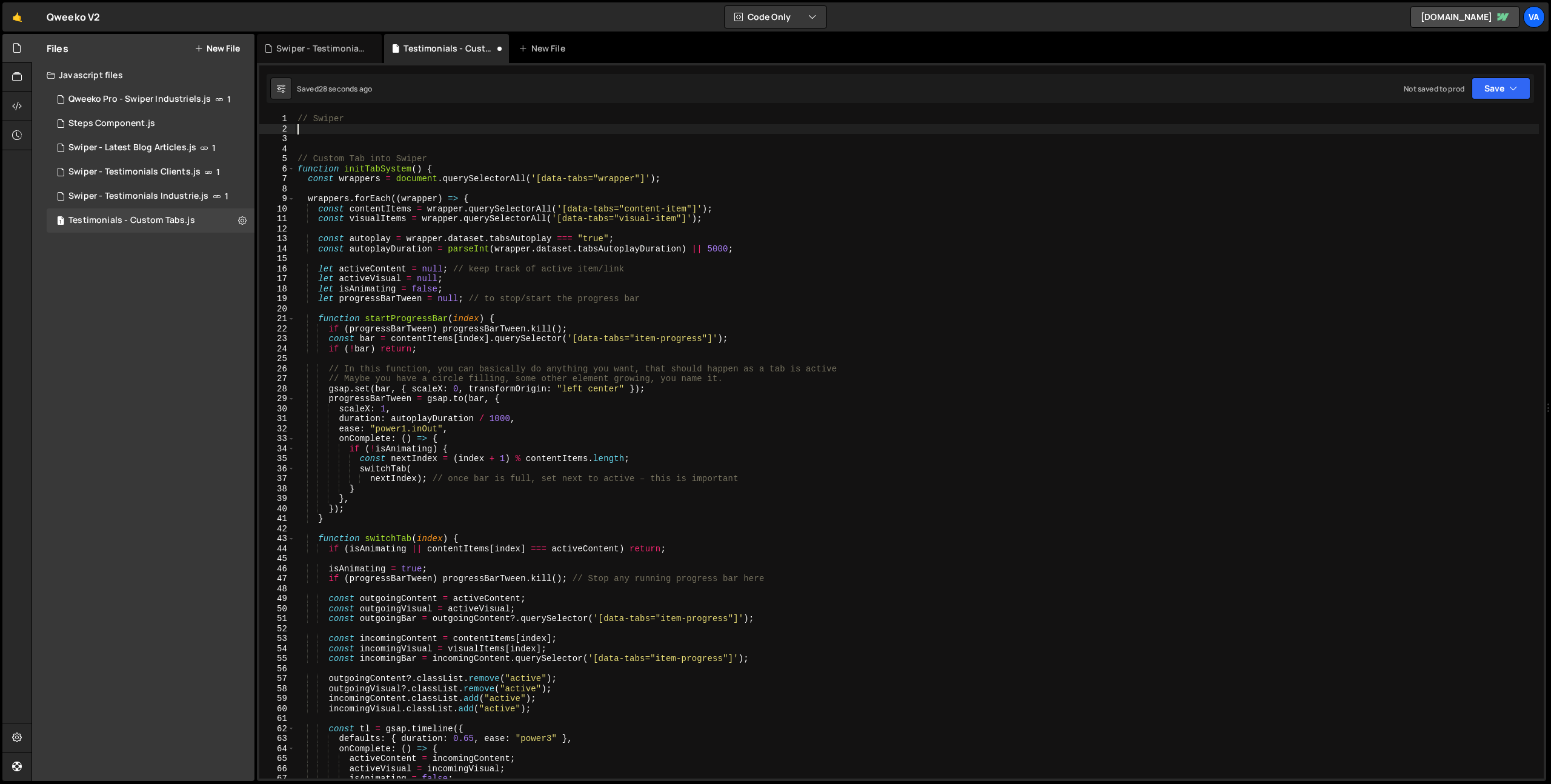
paste textarea "}"
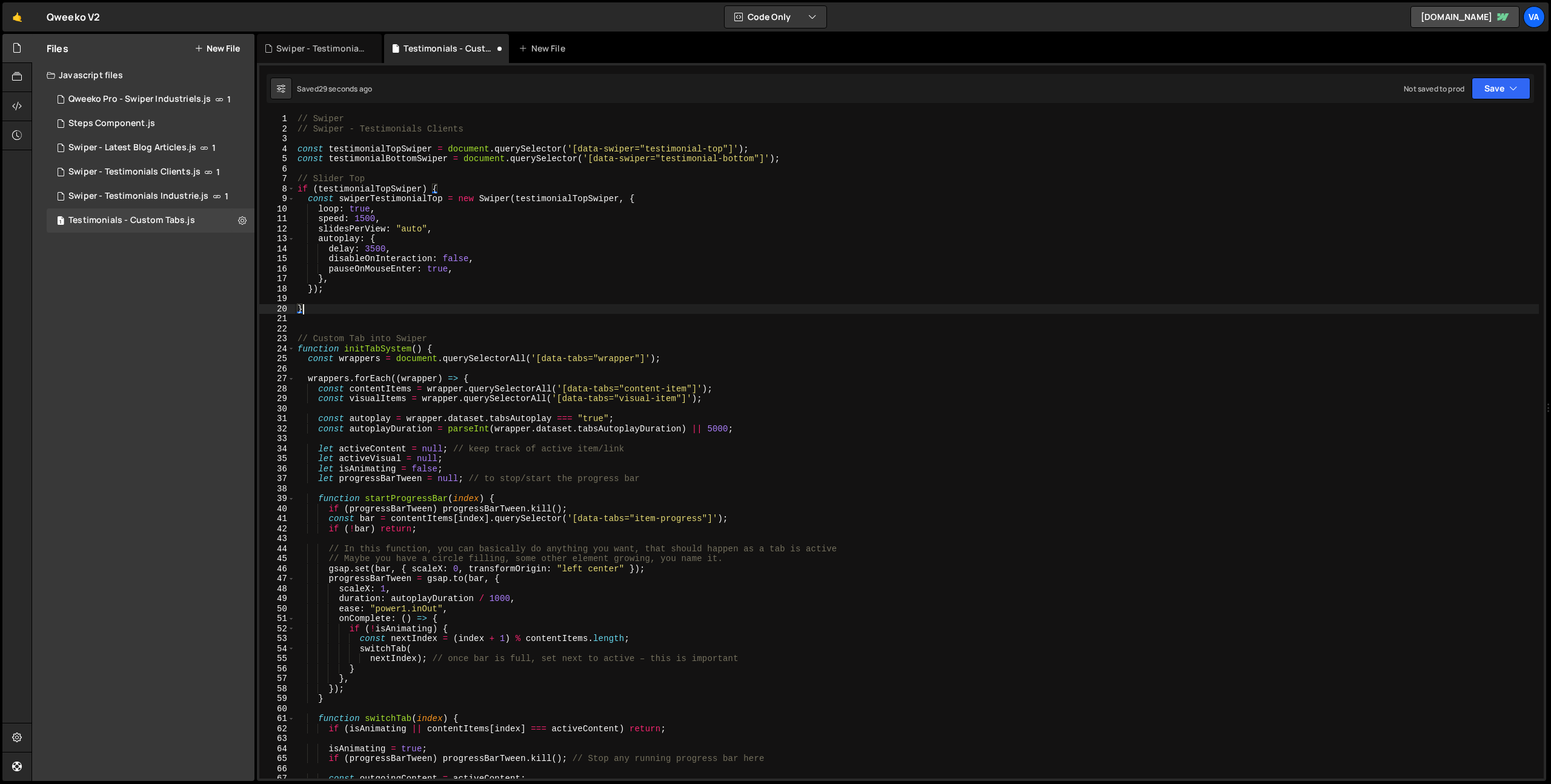
click at [390, 121] on div "// Swiper // Swiper - Testimonials Clients const testimonialTopSwiper = documen…" at bounding box center [916, 456] width 1244 height 684
type textarea "// Swiper"
drag, startPoint x: 353, startPoint y: 119, endPoint x: 282, endPoint y: 111, distance: 71.4
click at [282, 111] on div "1 Type cmd + s to save your Javascript file. הההההההההההההההההההההההההההההההההה…" at bounding box center [901, 422] width 1289 height 718
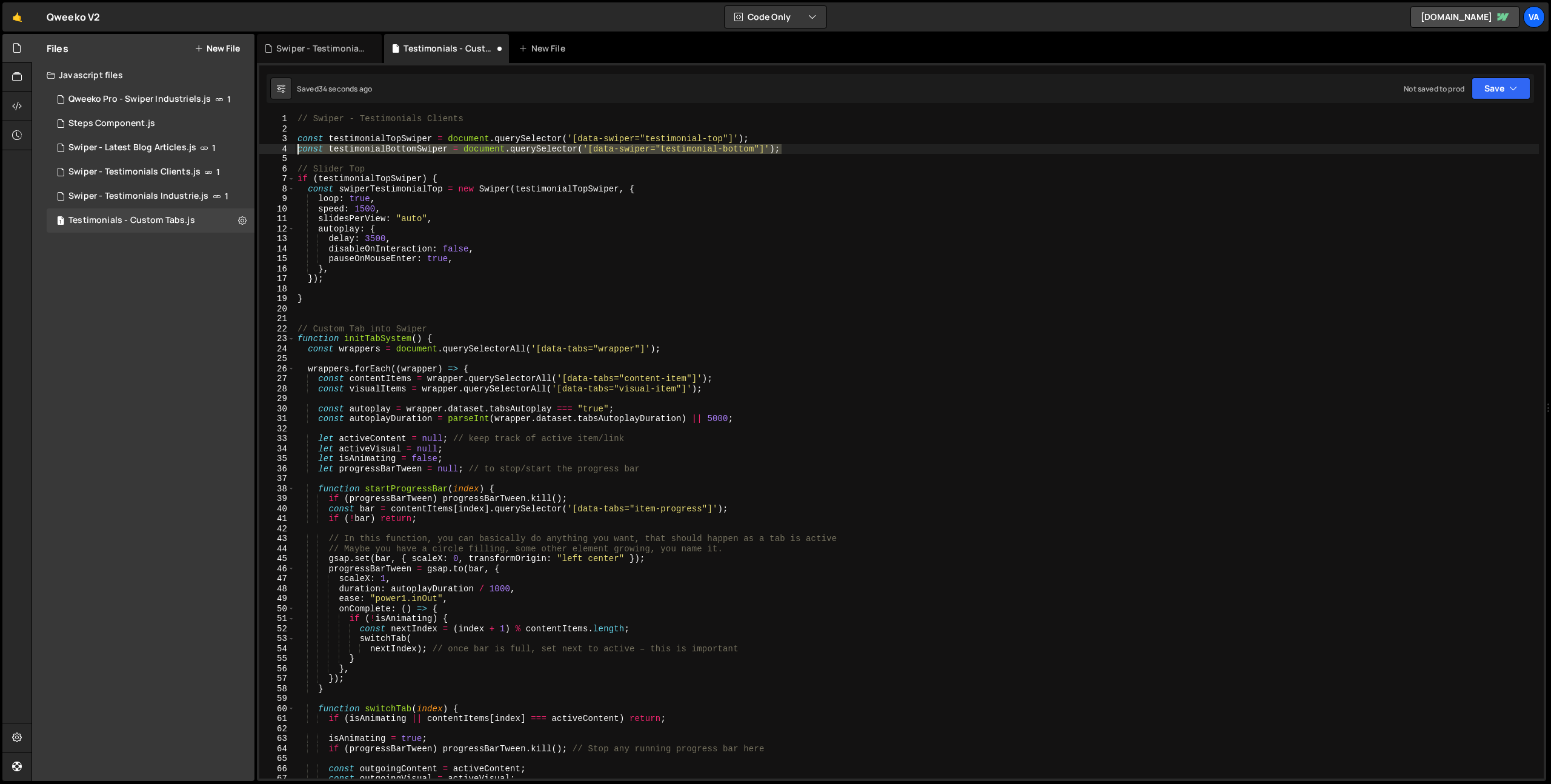
drag, startPoint x: 621, startPoint y: 144, endPoint x: 266, endPoint y: 146, distance: 355.0
click at [266, 146] on div "// Swiper - Testimonials Clients 1 2 3 4 5 6 7 8 9 10 11 12 13 14 15 16 17 18 1…" at bounding box center [901, 446] width 1284 height 664
type textarea "const testimonialBottomSwiper = document.querySelector('[data-swiper="testimoni…"
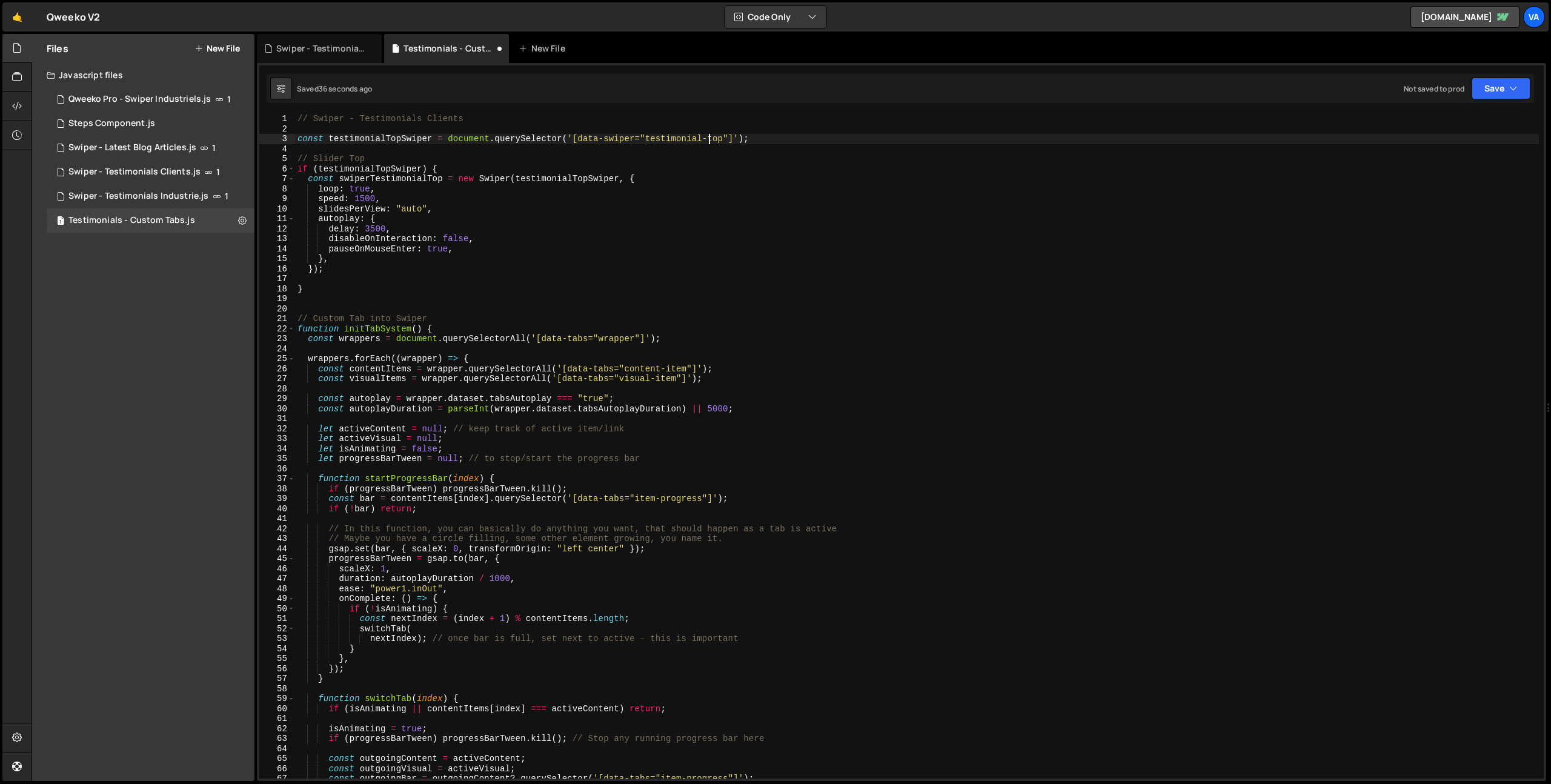
click at [710, 136] on div "// Swiper - Testimonials Clients const testimonialTopSwiper = document . queryS…" at bounding box center [916, 456] width 1244 height 684
click at [719, 140] on div "// Swiper - Testimonials Clients const testimonialTopSwiper = document . queryS…" at bounding box center [916, 456] width 1244 height 684
click at [732, 139] on div "// Swiper - Testimonials Clients const testimonialTopSwiper = document . queryS…" at bounding box center [916, 456] width 1244 height 684
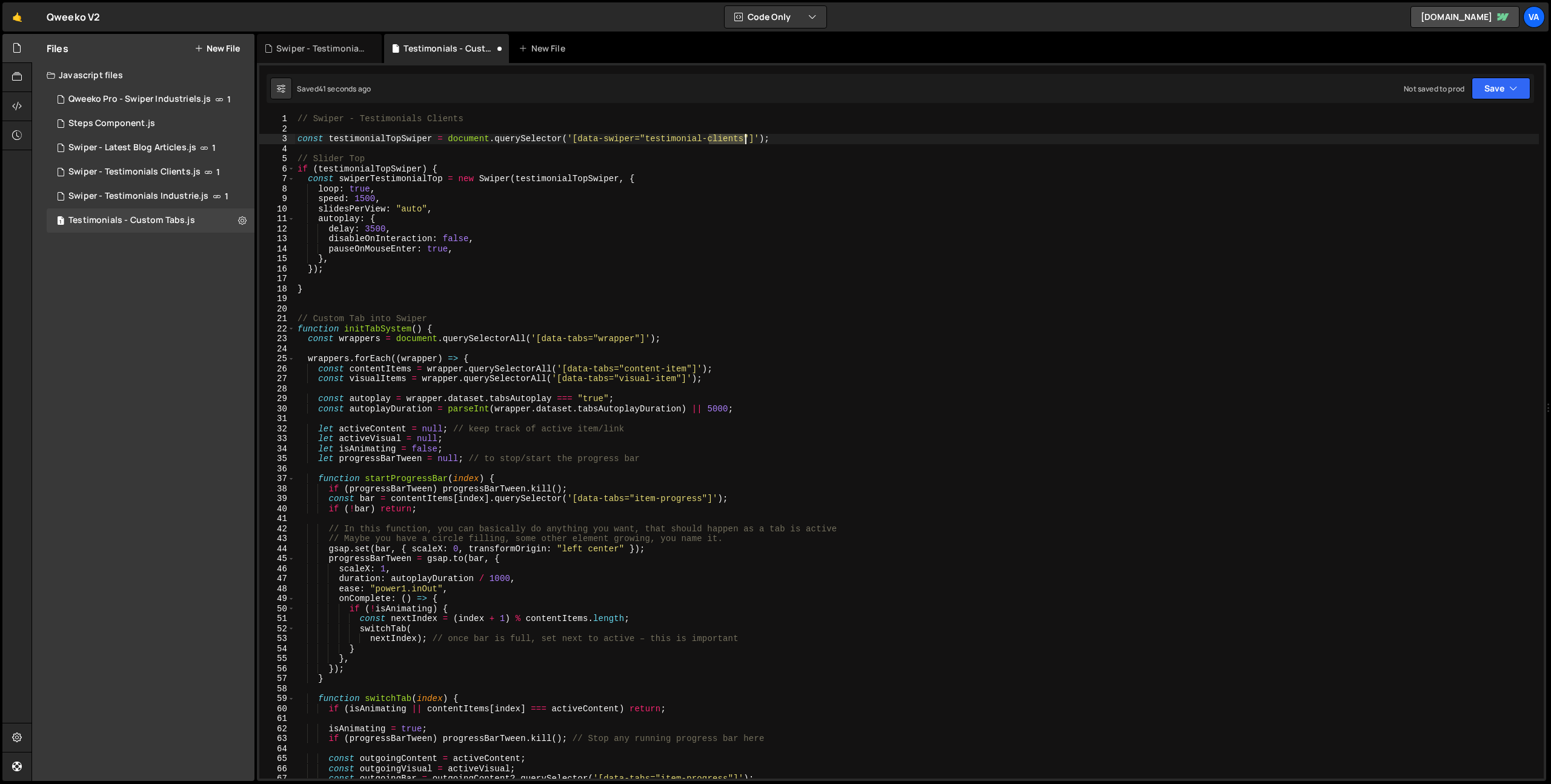
click at [732, 139] on div "// Swiper - Testimonials Clients const testimonialTopSwiper = document . queryS…" at bounding box center [916, 456] width 1244 height 684
click at [783, 169] on div "// Swiper - Testimonials Clients const testimonialTopSwiper = document . queryS…" at bounding box center [916, 456] width 1244 height 684
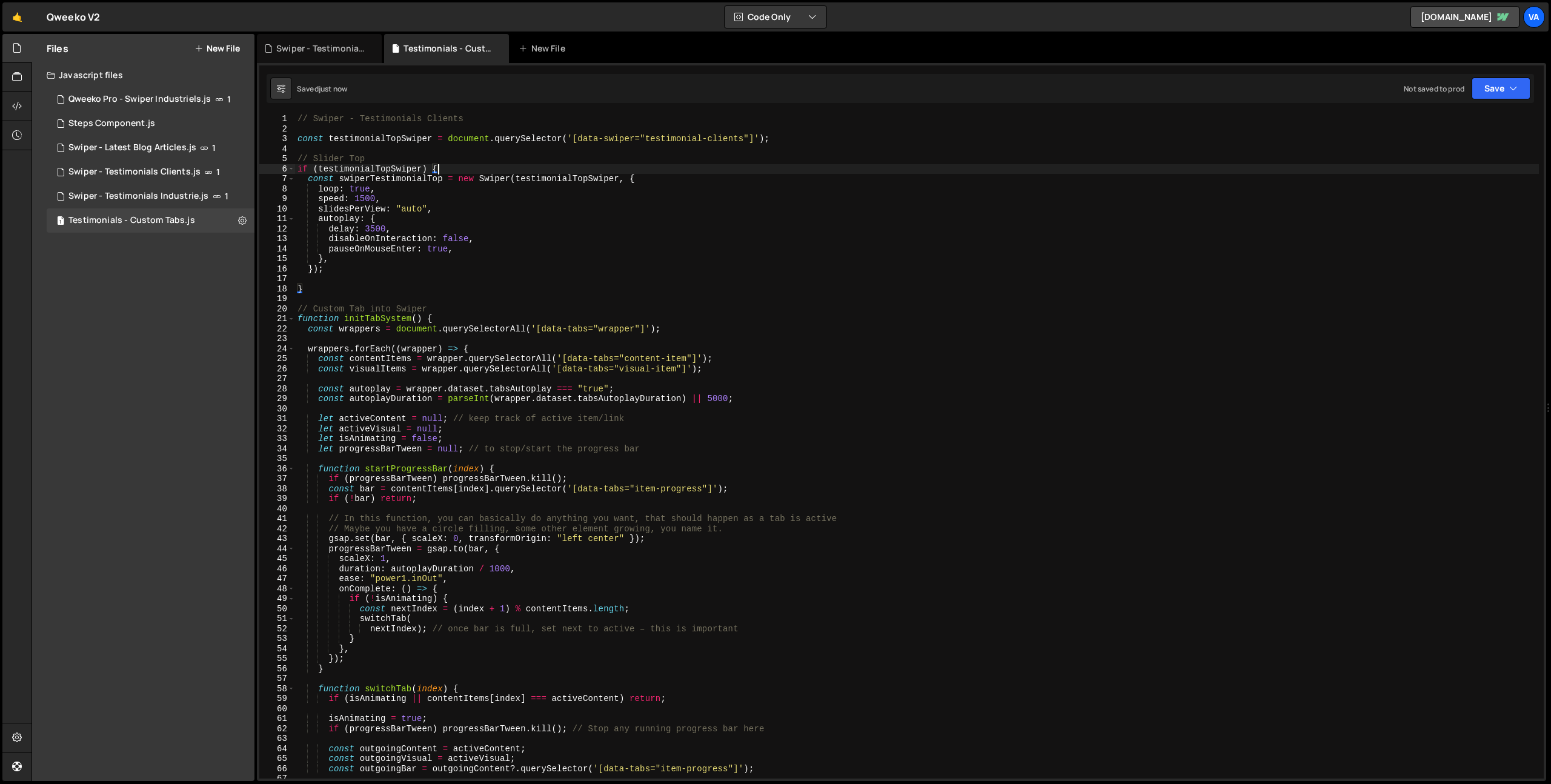
click at [397, 171] on div "// Swiper - Testimonials Clients const testimonialTopSwiper = document . queryS…" at bounding box center [916, 456] width 1244 height 684
click at [392, 167] on div "// Swiper - Testimonials Clients const testimonialTopSwiper = document . queryS…" at bounding box center [916, 456] width 1244 height 684
drag, startPoint x: 548, startPoint y: 180, endPoint x: 532, endPoint y: 184, distance: 16.5
click at [548, 180] on div "// Swiper - Testimonials Clients const testimonialTopSwiper = document . queryS…" at bounding box center [916, 456] width 1244 height 684
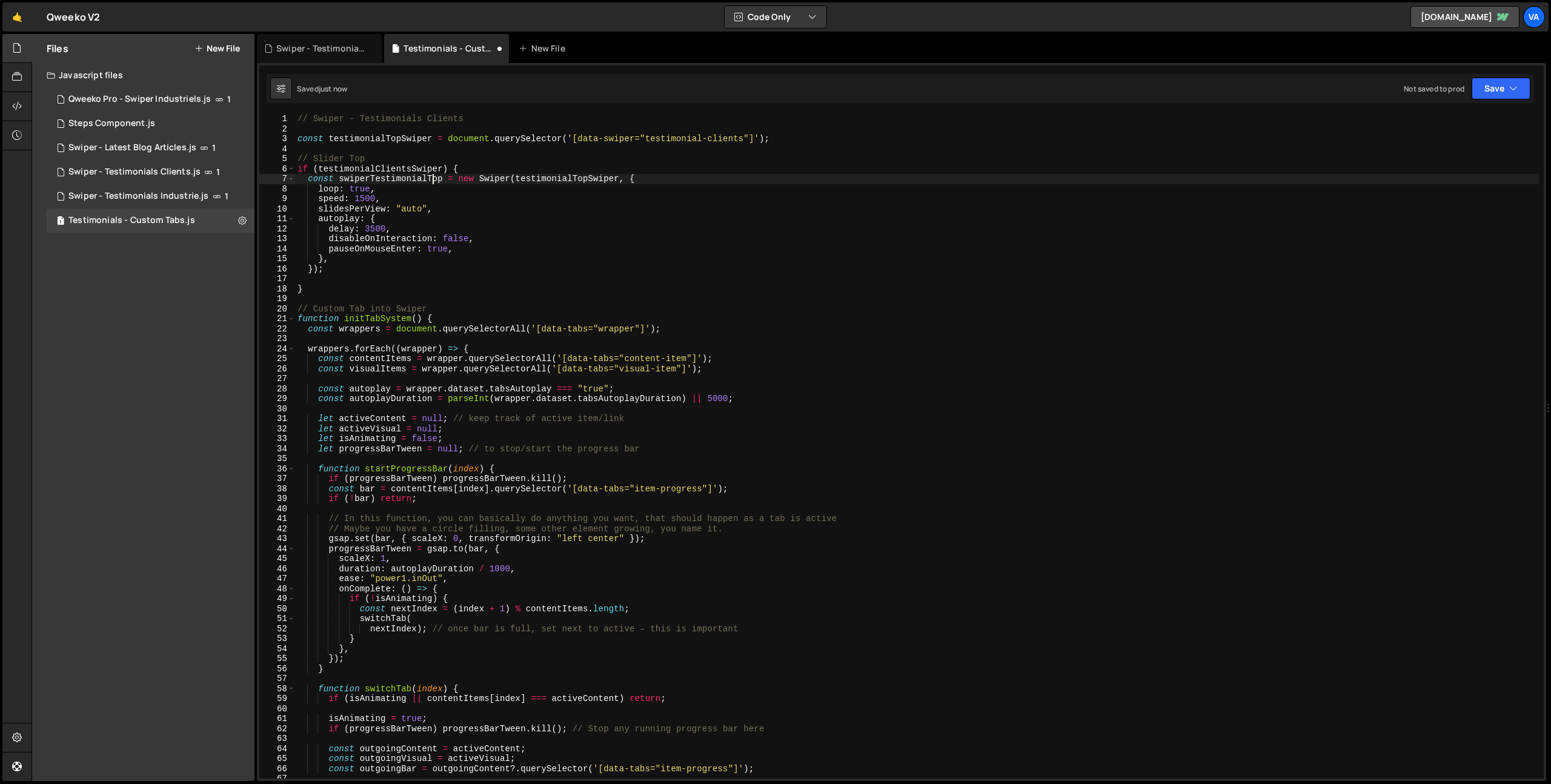
click at [434, 180] on div "// Swiper - Testimonials Clients const testimonialTopSwiper = document . queryS…" at bounding box center [916, 456] width 1244 height 684
click at [441, 181] on div "// Swiper - Testimonials Clients const testimonialTopSwiper = document . queryS…" at bounding box center [916, 446] width 1244 height 664
click at [614, 184] on div "// Swiper - Testimonials Clients const testimonialTopSwiper = document . queryS…" at bounding box center [916, 456] width 1244 height 684
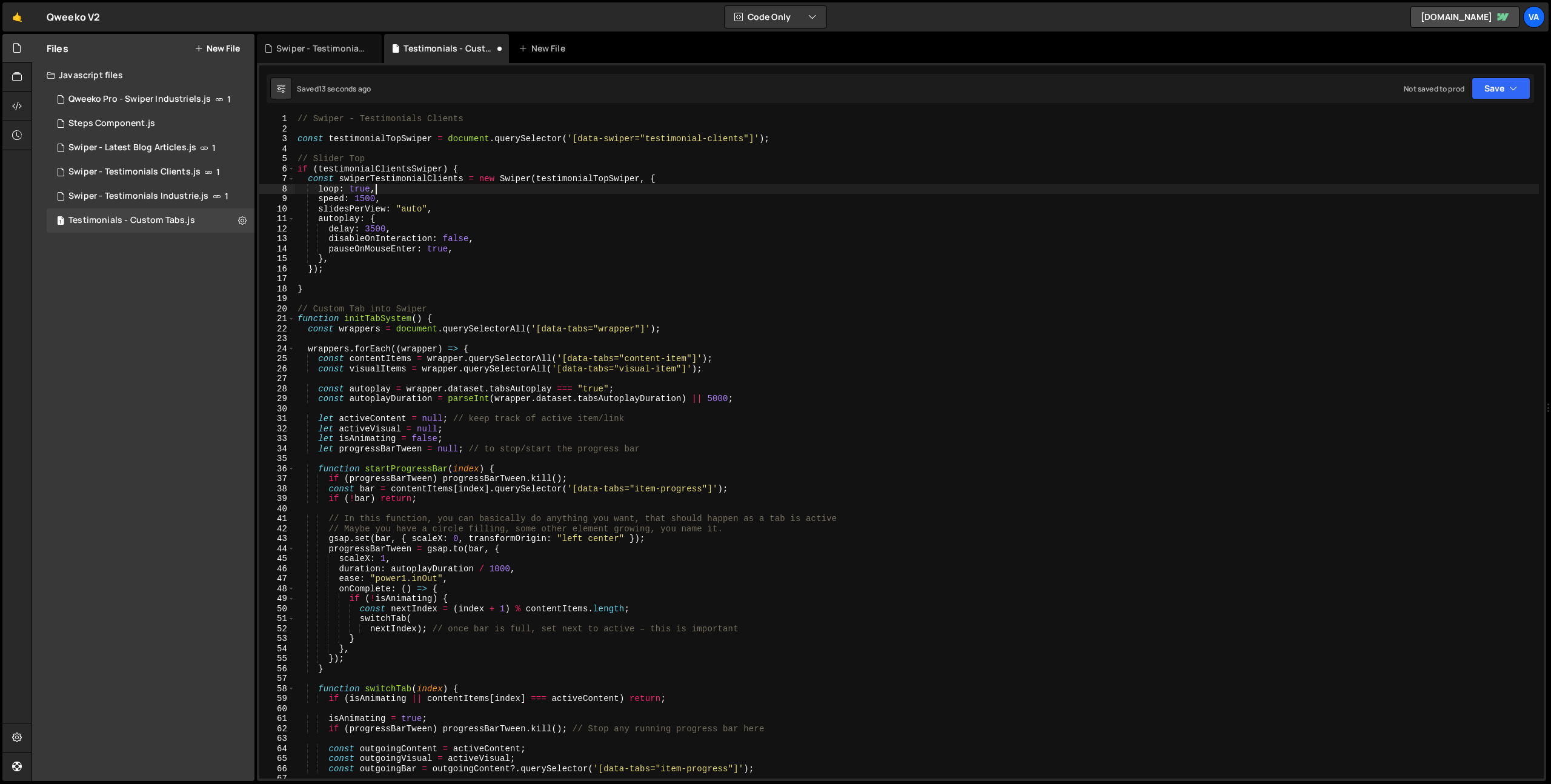
scroll to position [0, 5]
click at [611, 180] on div "// Swiper - Testimonials Clients const testimonialTopSwiper = document . queryS…" at bounding box center [916, 456] width 1244 height 684
click at [467, 260] on div "// Swiper - Testimonials Clients const testimonialTopSwiper = document . queryS…" at bounding box center [916, 456] width 1244 height 684
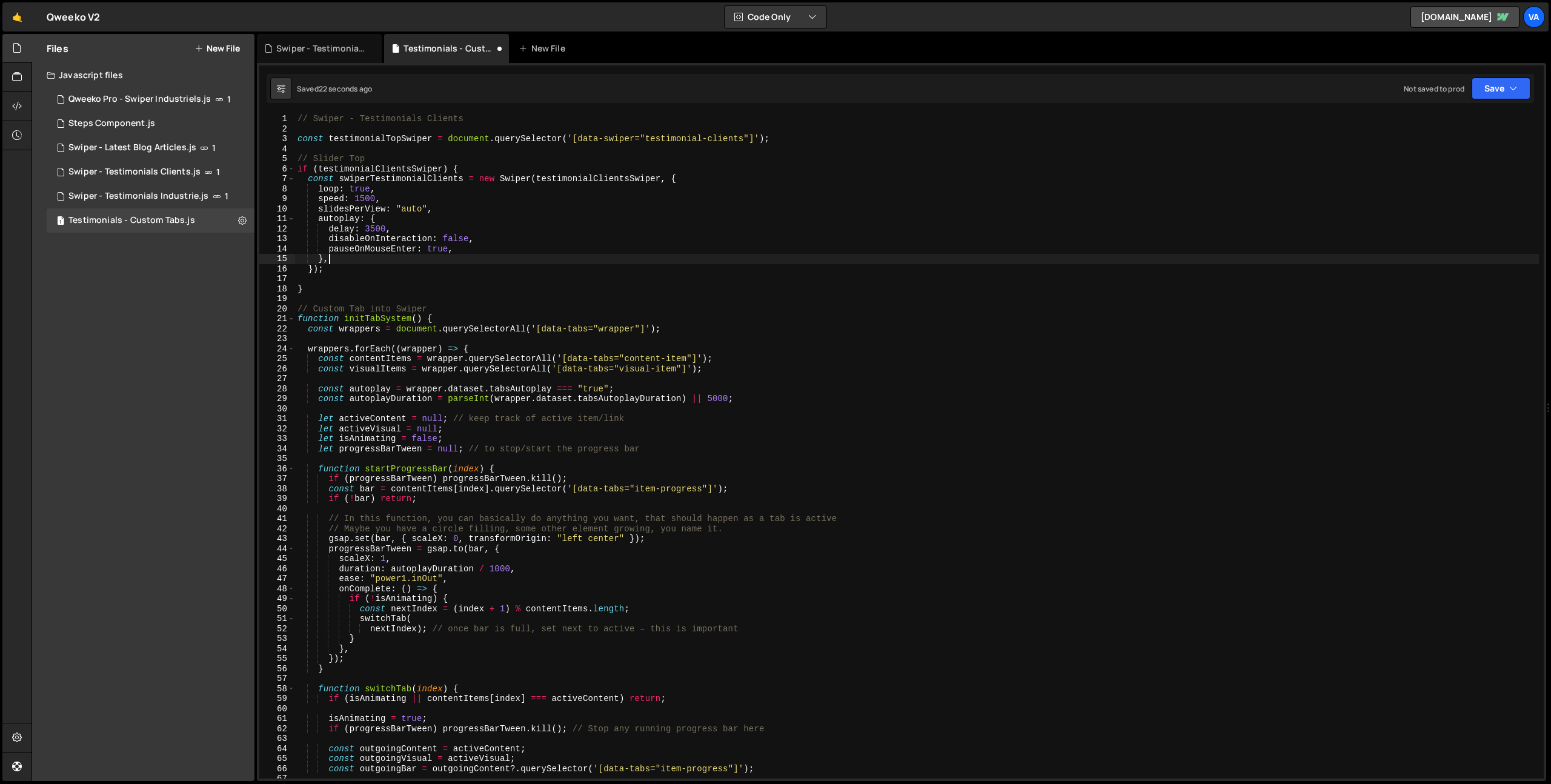
drag, startPoint x: 371, startPoint y: 227, endPoint x: 410, endPoint y: 264, distance: 53.8
click at [371, 228] on div "// Swiper - Testimonials Clients const testimonialTopSwiper = document . queryS…" at bounding box center [916, 456] width 1244 height 684
type textarea "delay: 5000,"
click at [449, 276] on div "// Swiper - Testimonials Clients const testimonialTopSwiper = document . queryS…" at bounding box center [916, 456] width 1244 height 684
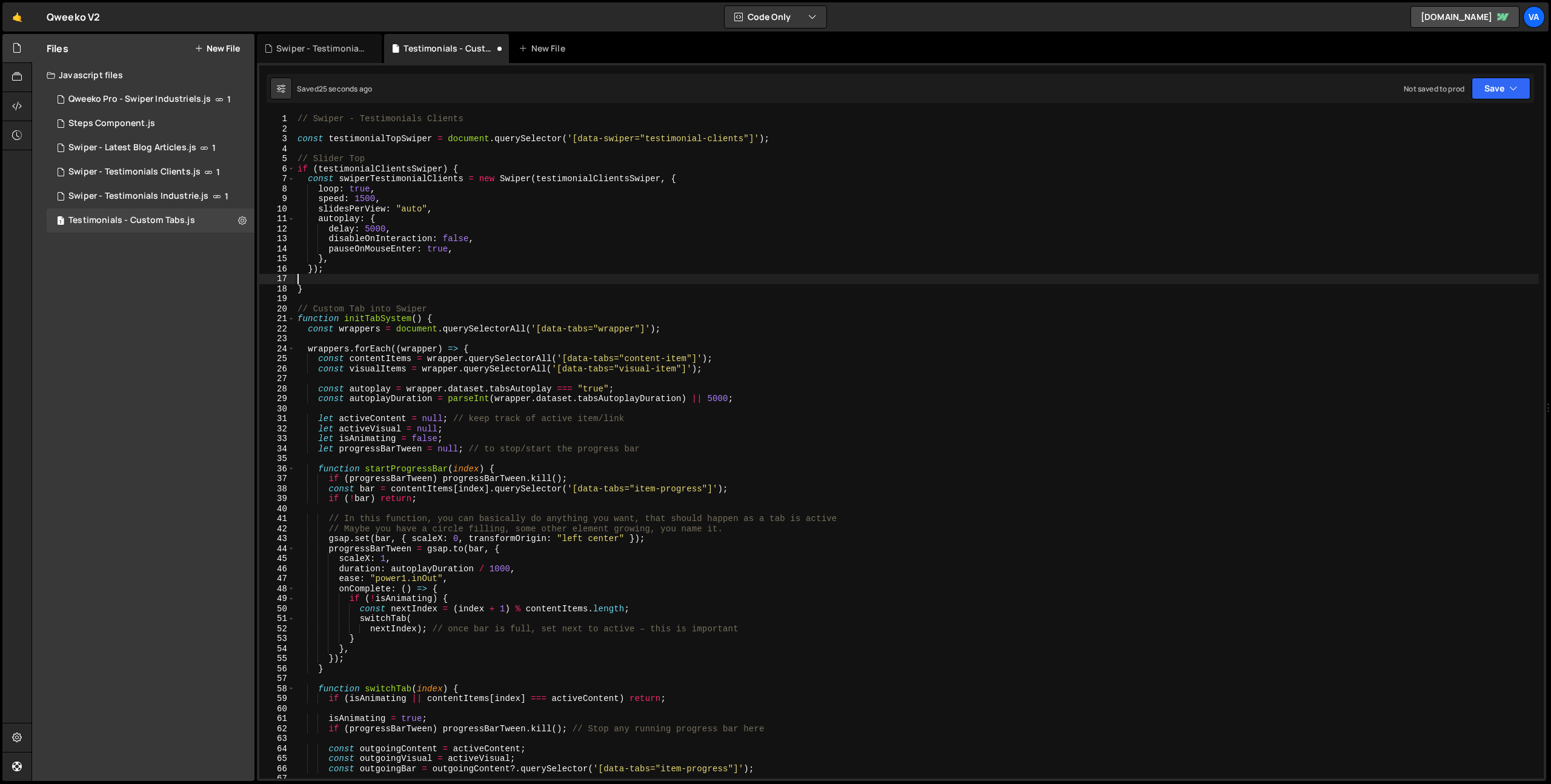
scroll to position [0, 0]
click at [237, 177] on div "1 Swiper - Testimonials Clients.js 1" at bounding box center [151, 172] width 208 height 24
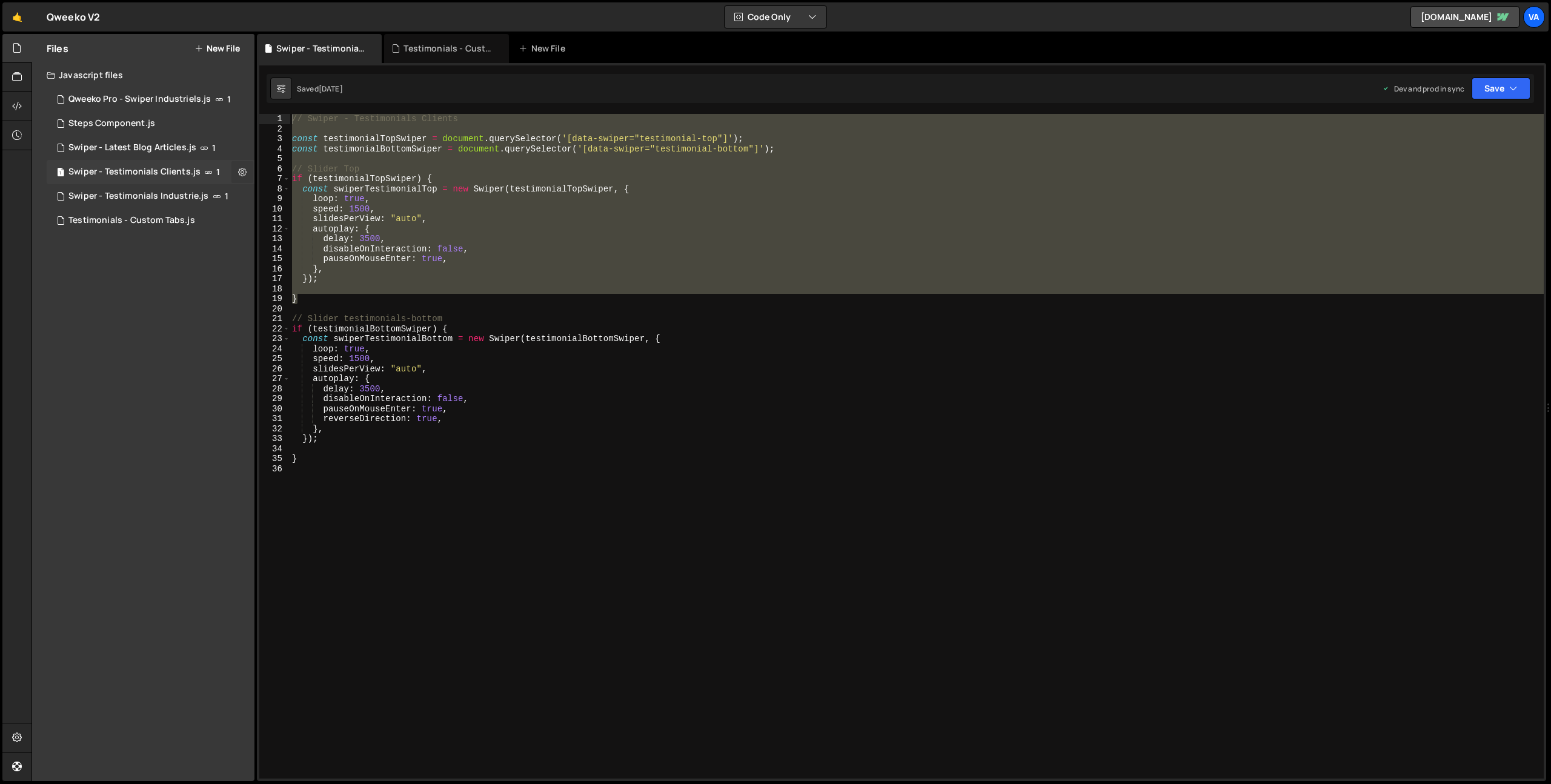
click at [242, 172] on icon at bounding box center [242, 171] width 8 height 11
click at [299, 200] on button "Edit File Settings" at bounding box center [316, 198] width 119 height 24
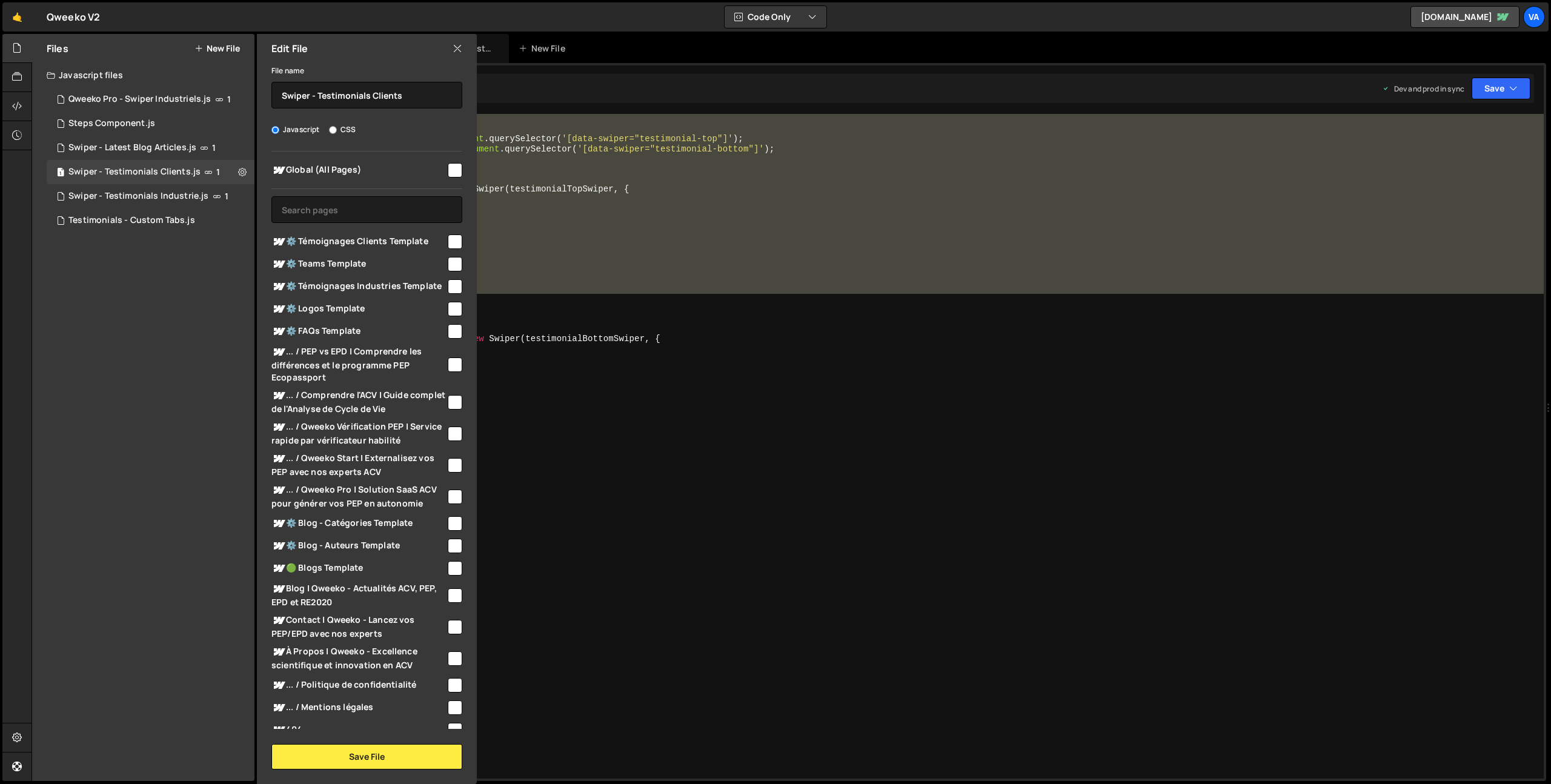
scroll to position [118, 0]
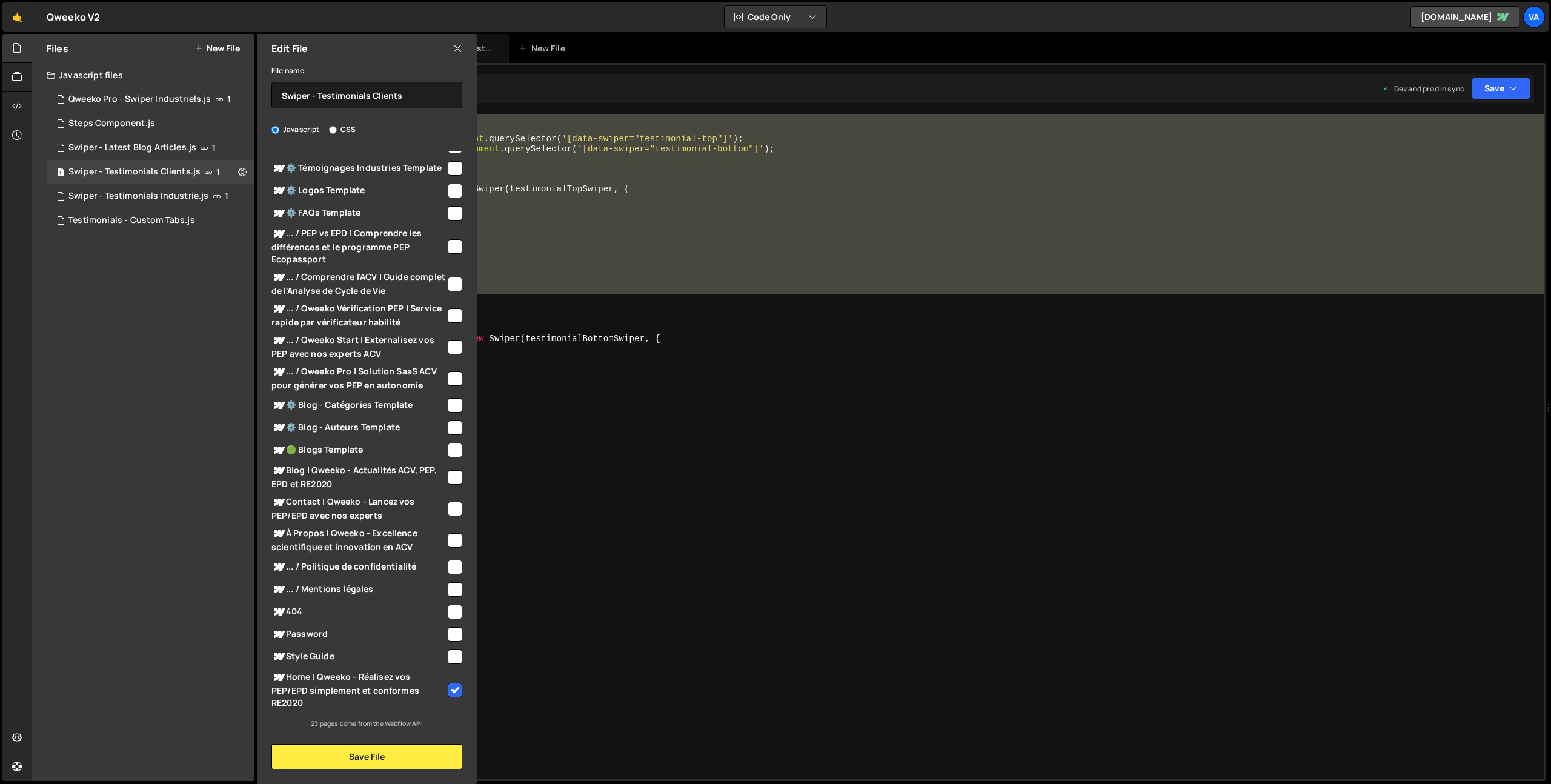
drag, startPoint x: 449, startPoint y: 691, endPoint x: 447, endPoint y: 702, distance: 11.2
click at [449, 690] on input "checkbox" at bounding box center [455, 689] width 14 height 14
checkbox input "false"
click at [375, 760] on button "Save File" at bounding box center [366, 756] width 191 height 25
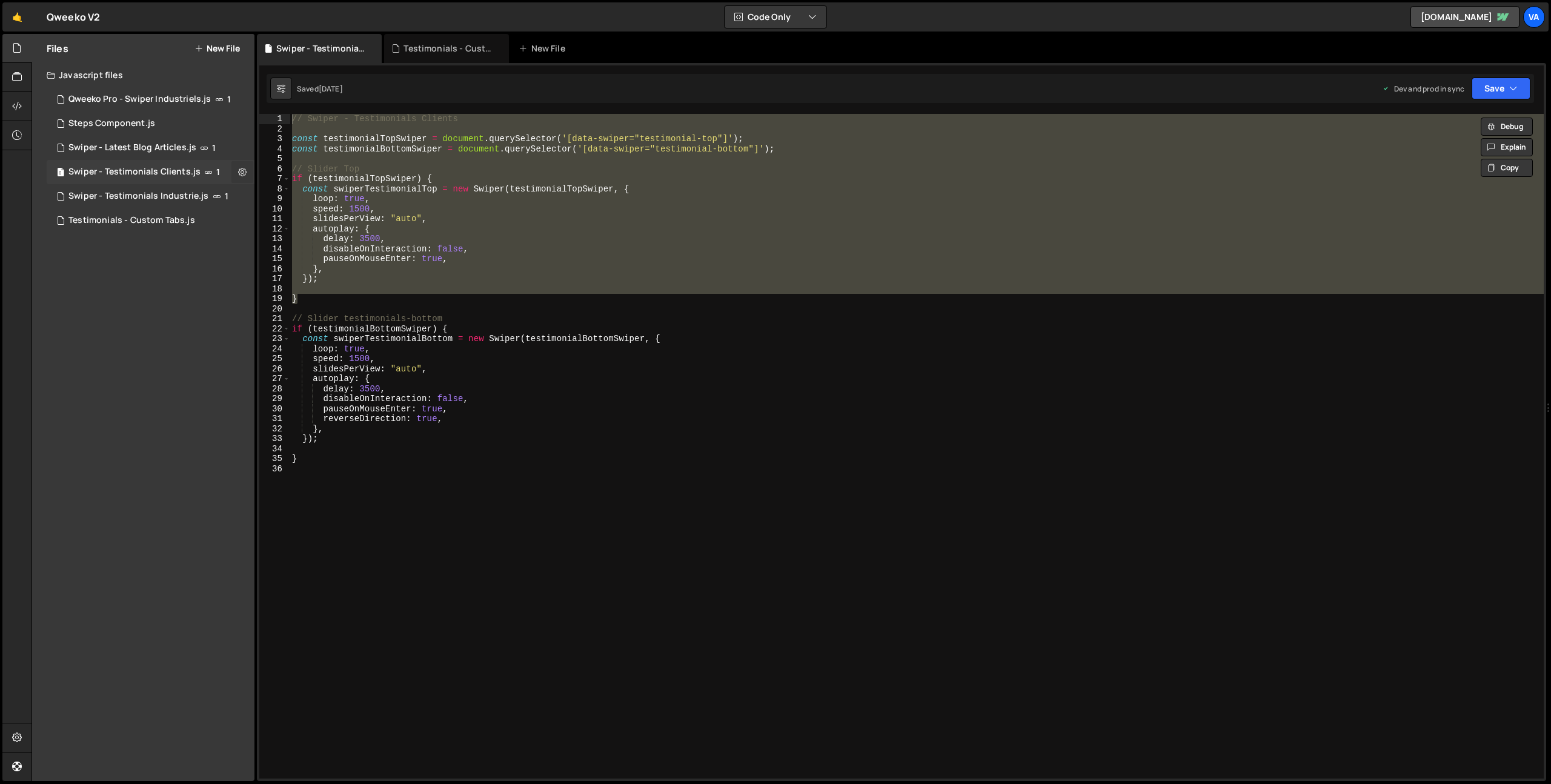
click at [239, 171] on icon at bounding box center [242, 171] width 8 height 11
click at [310, 222] on button "Edit External Scripts" at bounding box center [316, 222] width 119 height 24
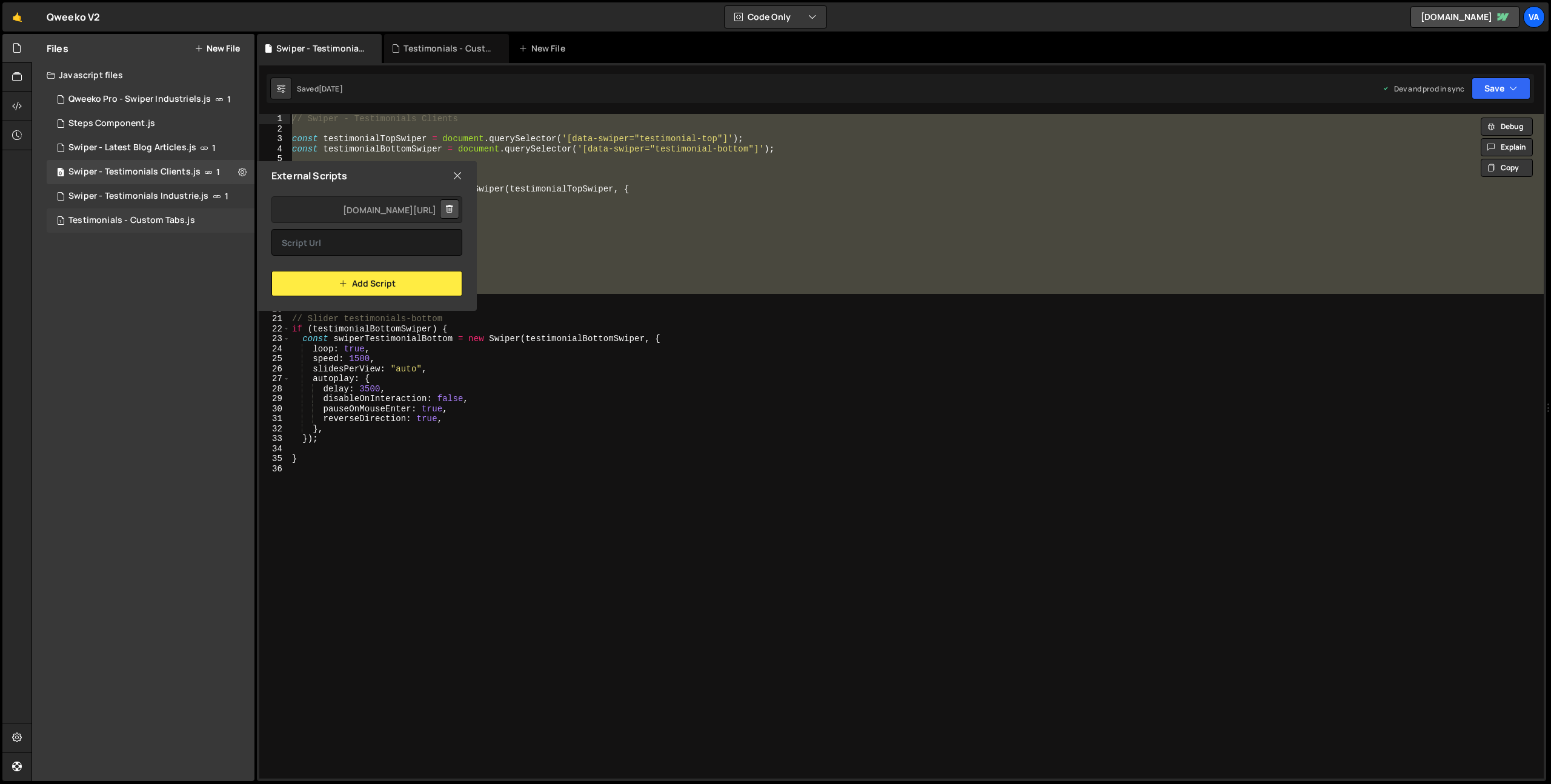
scroll to position [0, -89]
click at [237, 216] on div "Files New File Javascript files 1 Qweeko Pro - Swiper Industriels.js 1 5 Steps …" at bounding box center [143, 407] width 222 height 746
click at [456, 174] on icon at bounding box center [458, 176] width 9 height 13
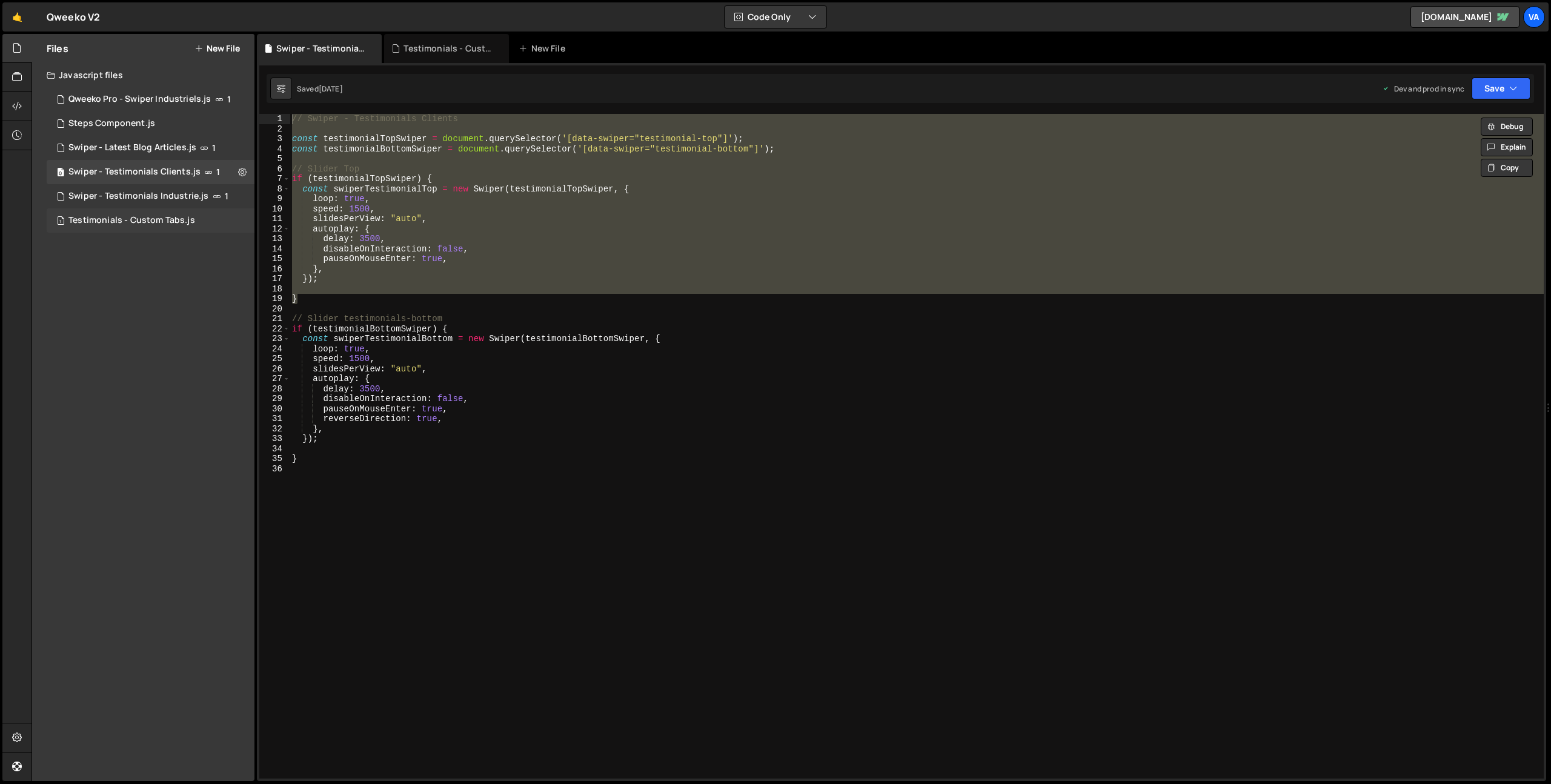
click at [198, 220] on div "1 Testimonials - Custom Tabs.js 0" at bounding box center [151, 220] width 208 height 24
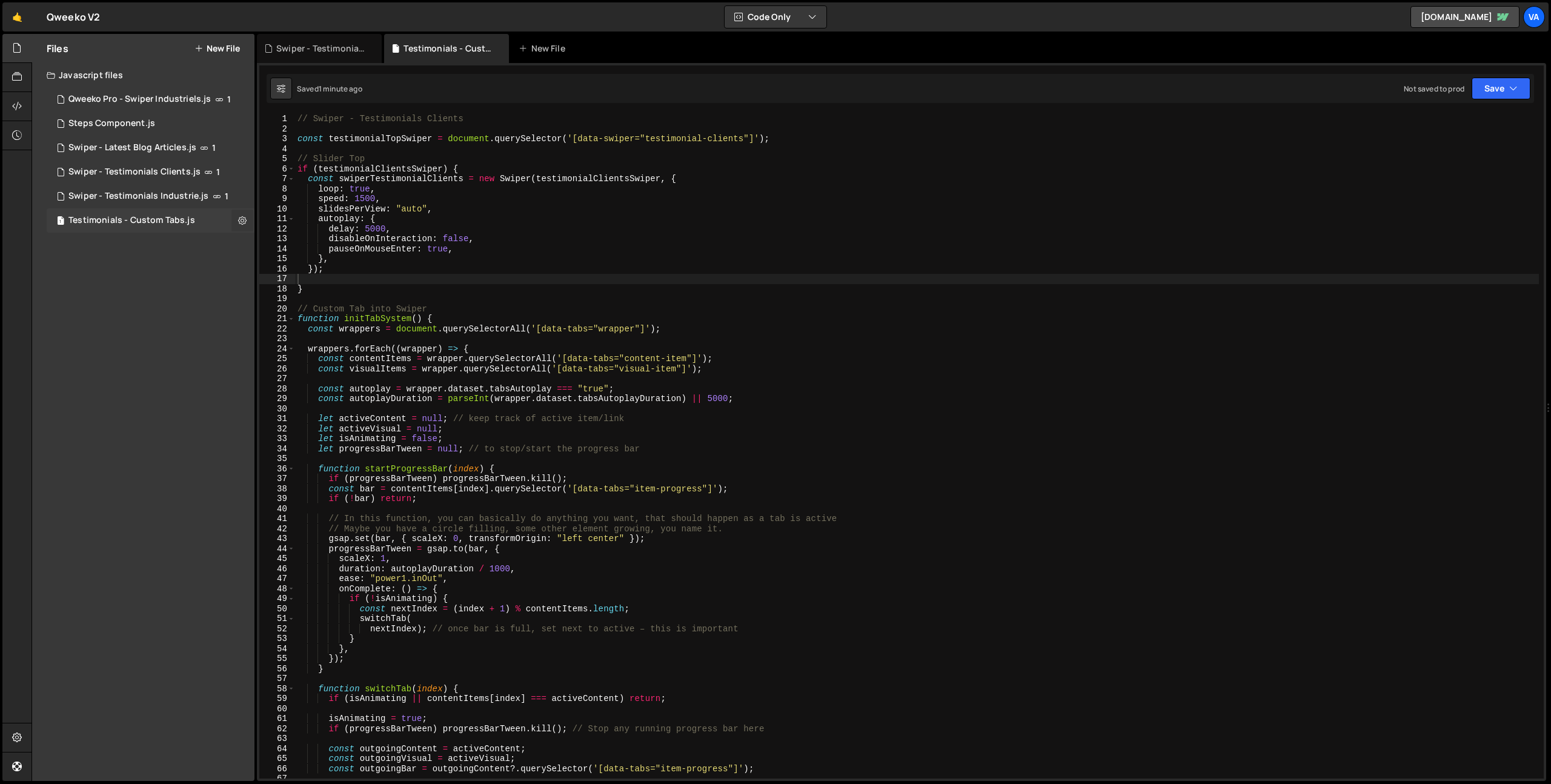
click at [240, 216] on icon at bounding box center [242, 220] width 8 height 11
click at [305, 264] on button "Edit External Scripts" at bounding box center [316, 270] width 119 height 24
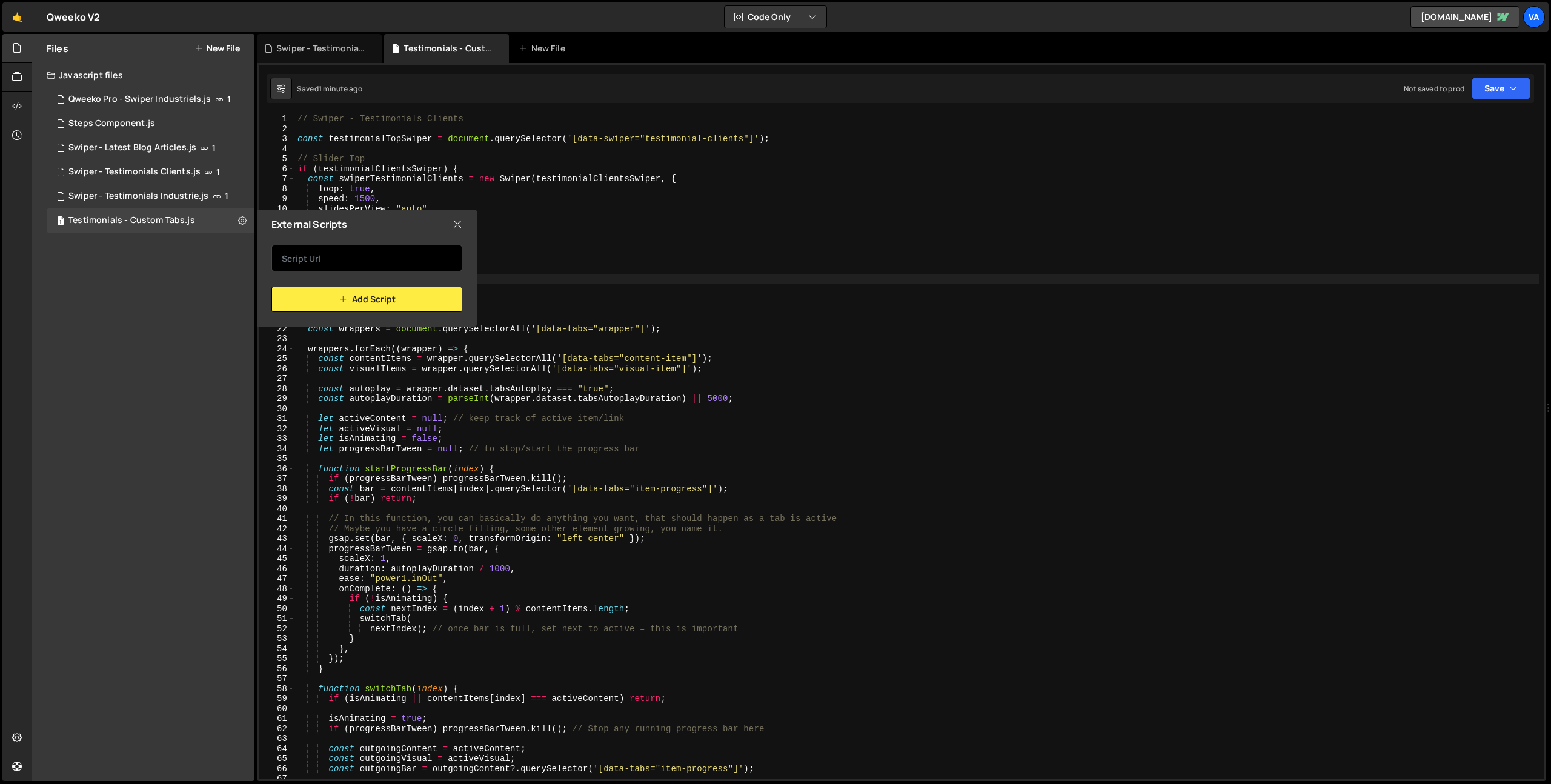
click at [370, 262] on input "text" at bounding box center [366, 258] width 191 height 26
paste input "[URL][DOMAIN_NAME]"
type input "[URL][DOMAIN_NAME]"
click at [371, 301] on button "Add Script" at bounding box center [366, 298] width 191 height 25
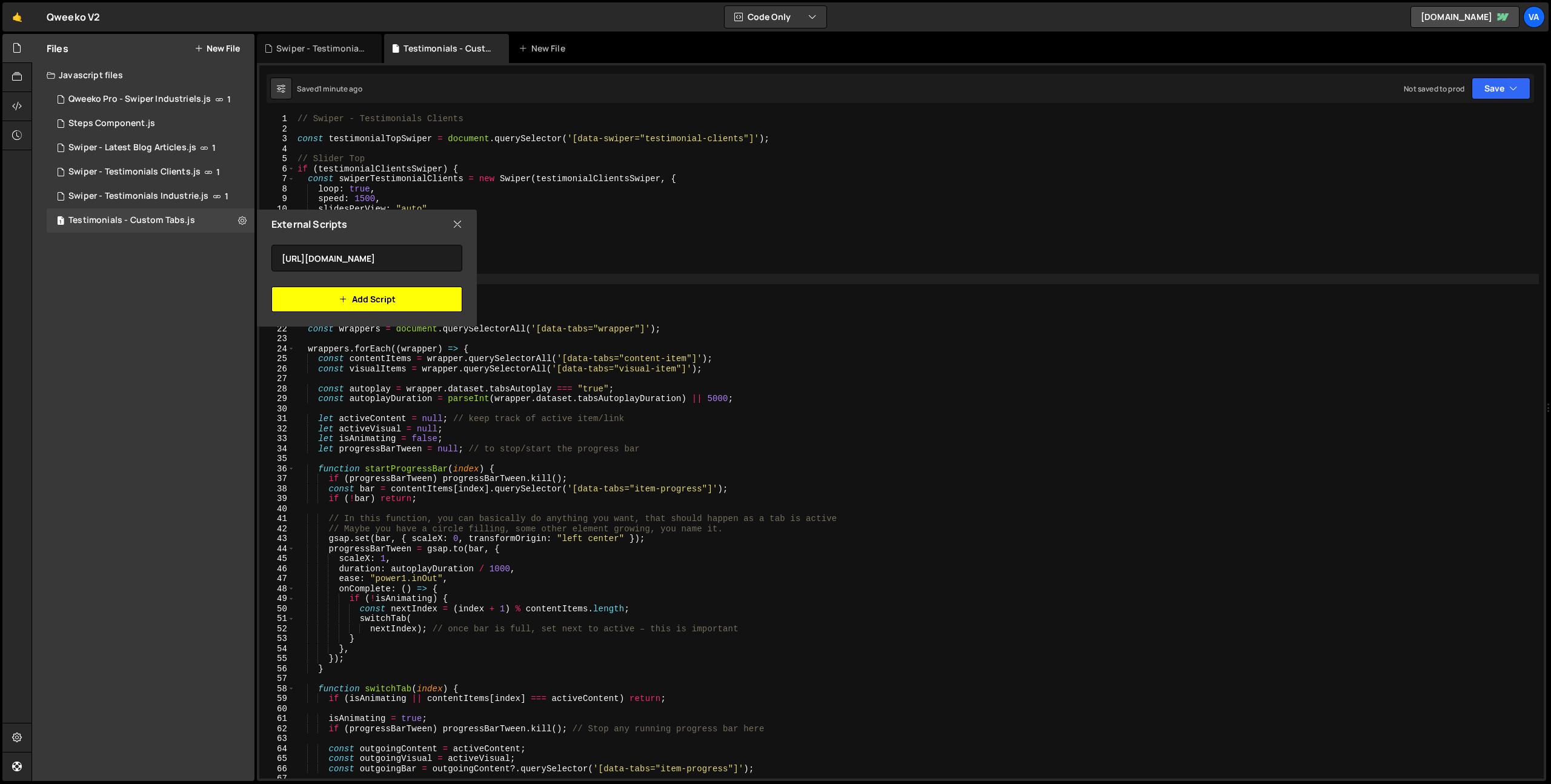
scroll to position [0, 0]
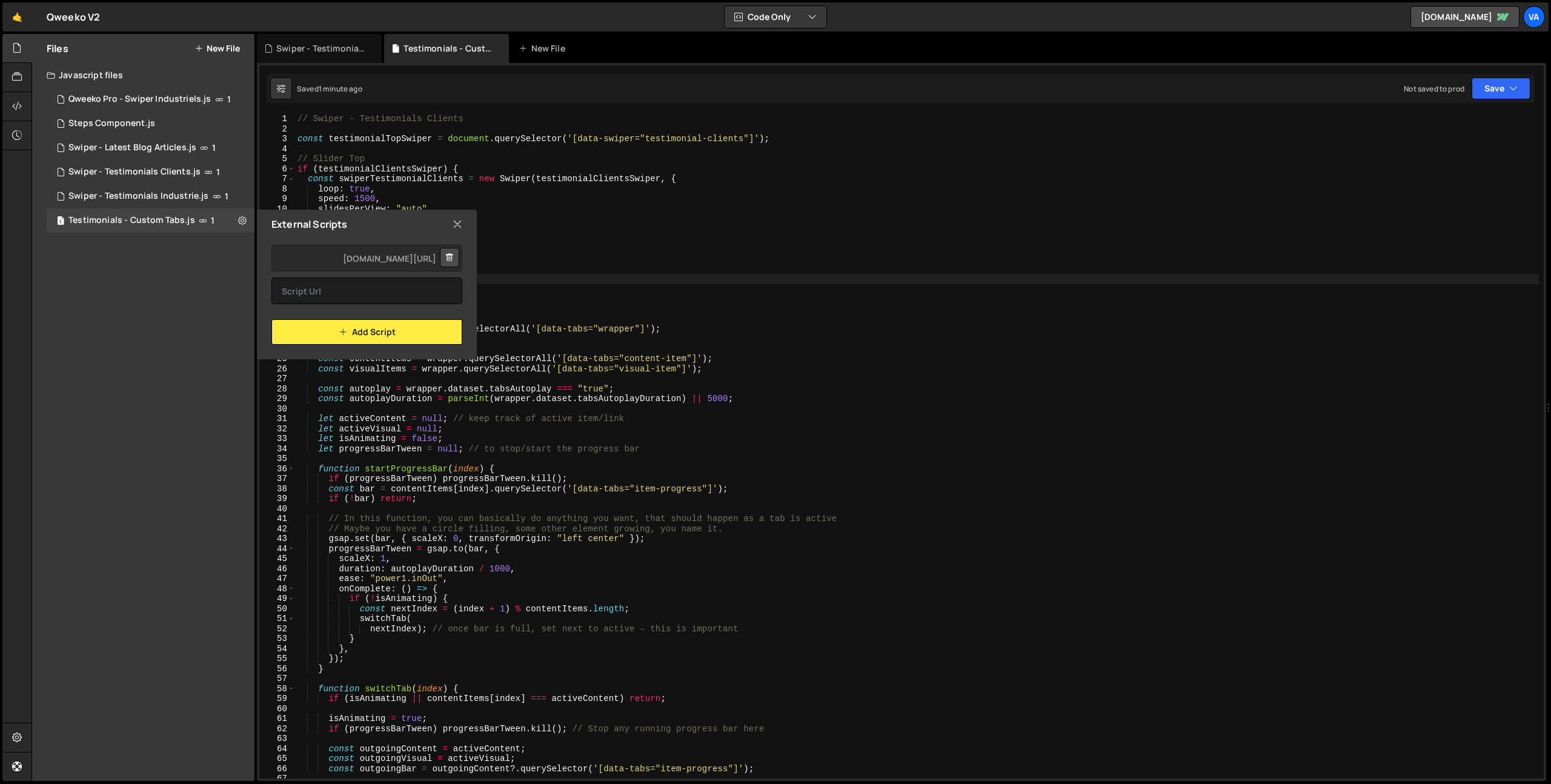
click at [652, 268] on div "// Swiper - Testimonials Clients const testimonialTopSwiper = document . queryS…" at bounding box center [916, 456] width 1244 height 684
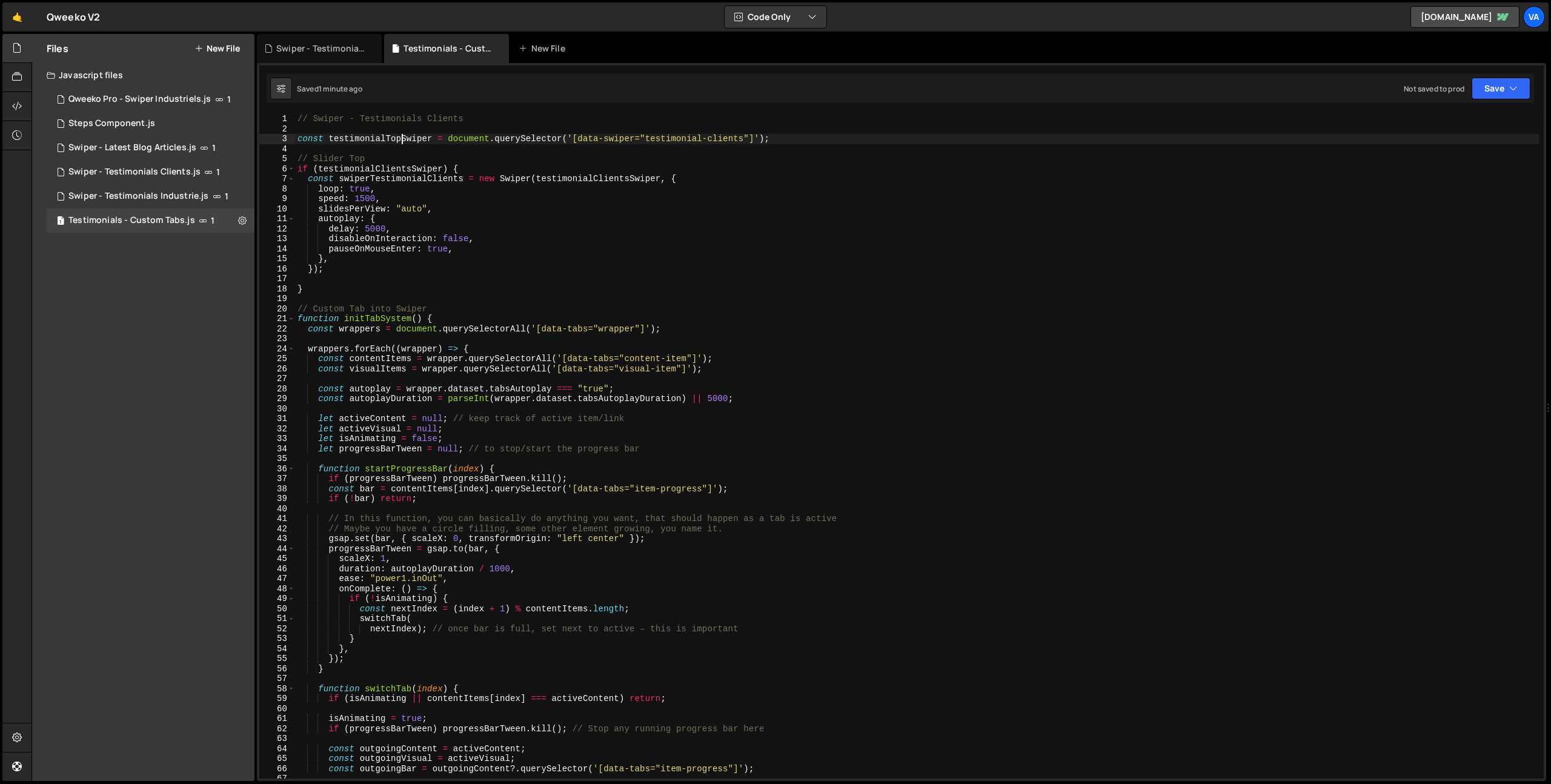
click at [403, 138] on div "// Swiper - Testimonials Clients const testimonialTopSwiper = document . queryS…" at bounding box center [916, 456] width 1244 height 684
click at [337, 259] on div "// Swiper - Testimonials Clients const testimonialClientsSwiper = document . qu…" at bounding box center [916, 456] width 1244 height 684
type textarea "},"
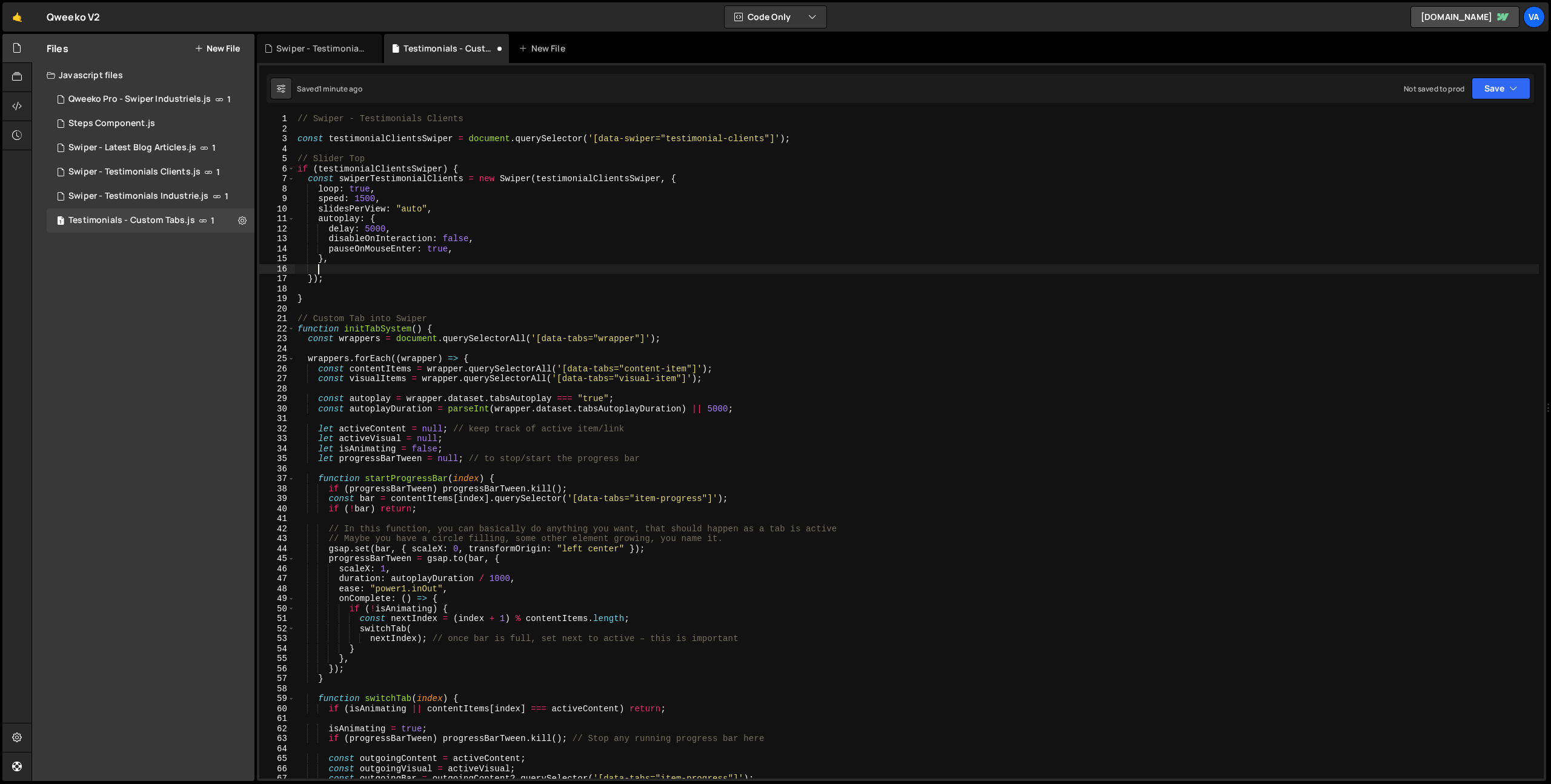
scroll to position [0, 1]
click at [150, 151] on div "Swiper - Latest Blog Articles.js" at bounding box center [133, 148] width 128 height 11
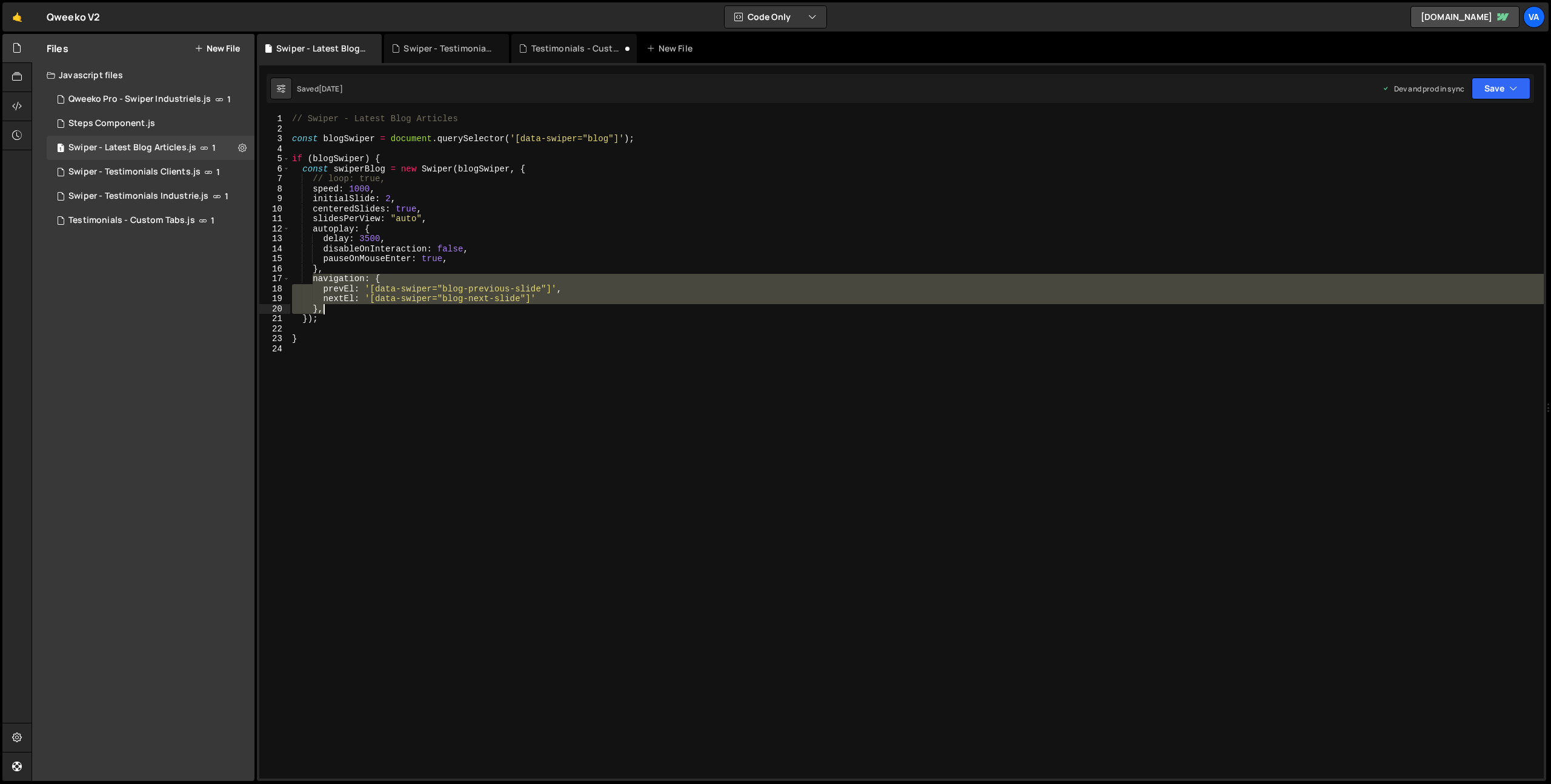
drag, startPoint x: 314, startPoint y: 278, endPoint x: 329, endPoint y: 309, distance: 34.4
click at [329, 309] on div "// Swiper - Latest Blog Articles const blogSwiper = document . querySelector ( …" at bounding box center [917, 456] width 1254 height 684
type textarea "nextEl: '[data-swiper="blog-next-slide"]' },"
click at [166, 221] on div "Testimonials - Custom Tabs.js" at bounding box center [132, 220] width 126 height 11
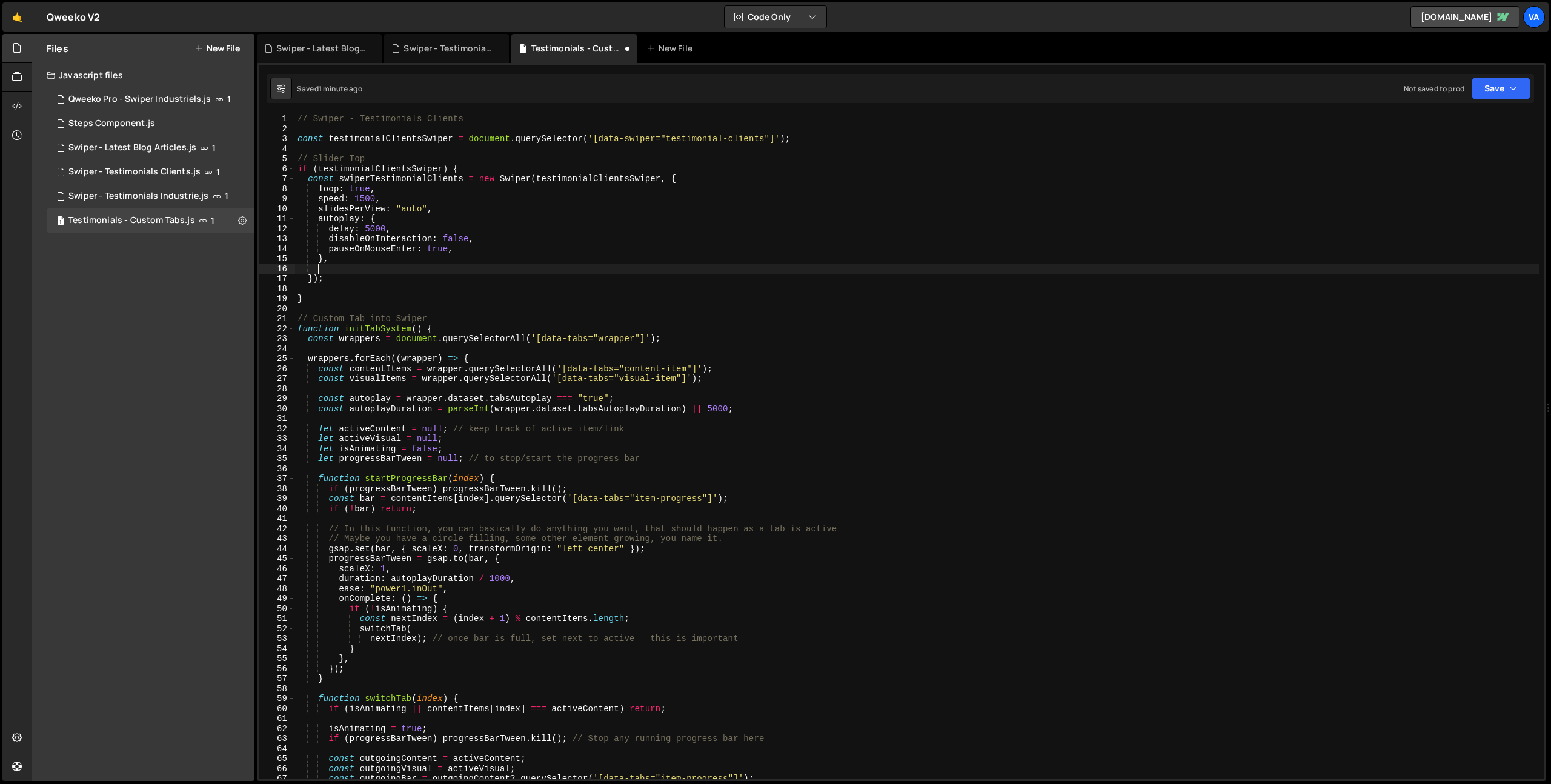
click at [334, 269] on div "// Swiper - Testimonials Clients const testimonialClientsSwiper = document . qu…" at bounding box center [916, 456] width 1244 height 684
paste textarea "},"
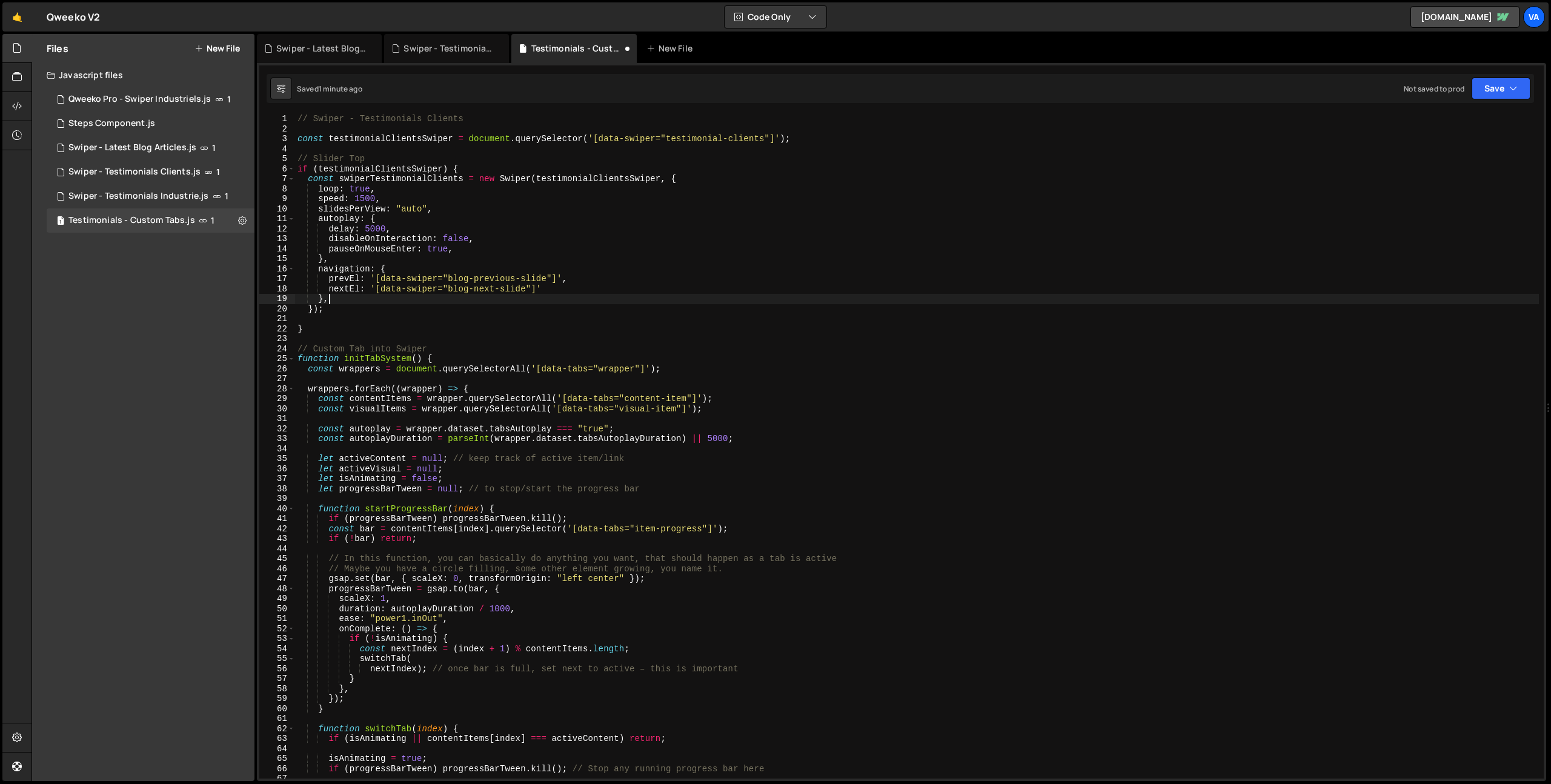
click at [454, 277] on div "// Swiper - Testimonials Clients const testimonialClientsSwiper = document . qu…" at bounding box center [916, 456] width 1244 height 684
click at [466, 280] on div "// Swiper - Testimonials Clients const testimonialClientsSwiper = document . qu…" at bounding box center [916, 456] width 1244 height 684
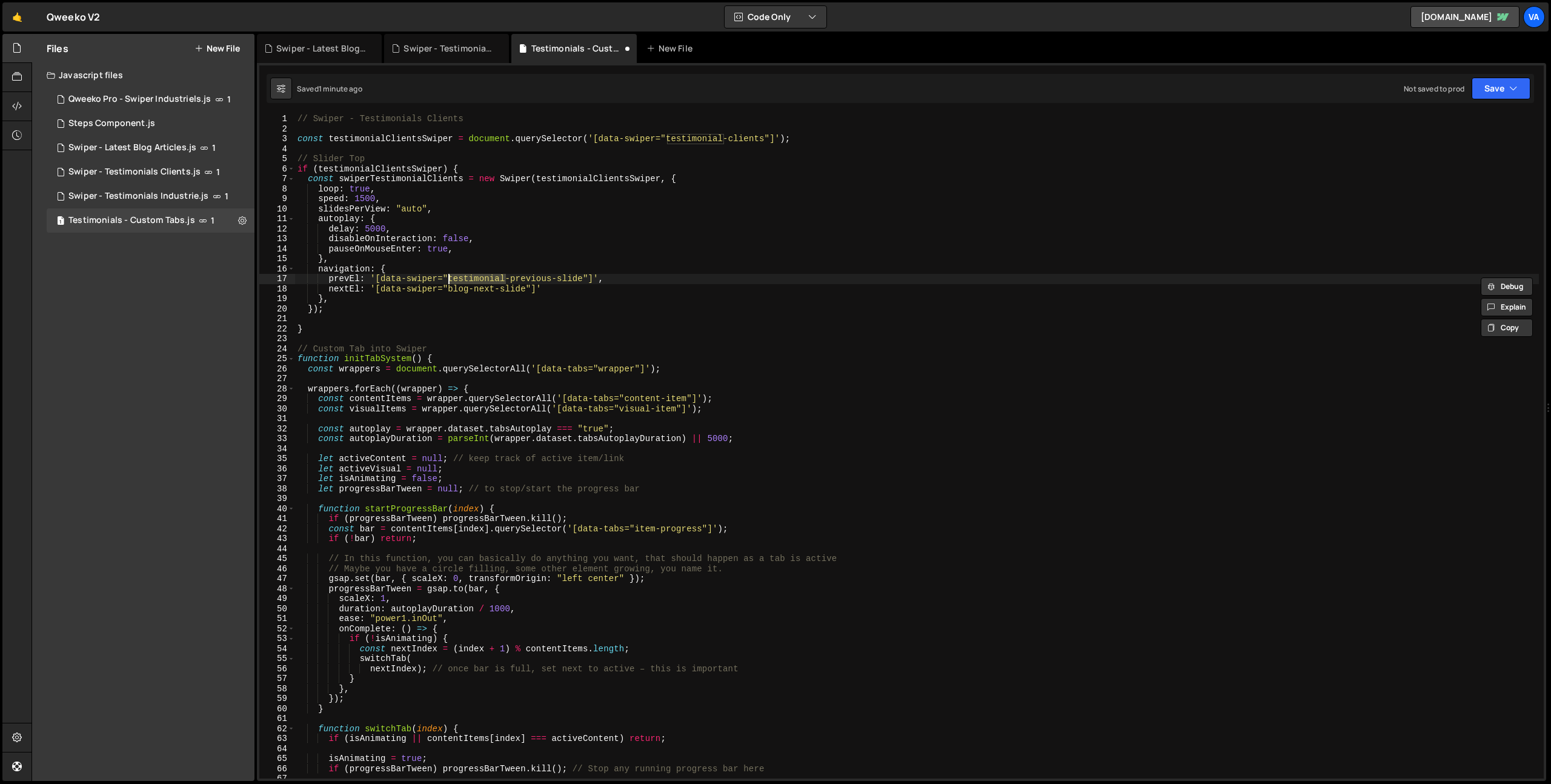
click at [509, 248] on div "// Swiper - Testimonials Clients const testimonialClientsSwiper = document . qu…" at bounding box center [916, 456] width 1244 height 684
click at [458, 288] on div "// Swiper - Testimonials Clients const testimonialClientsSwiper = document . qu…" at bounding box center [916, 456] width 1244 height 684
paste textarea "testimonial"
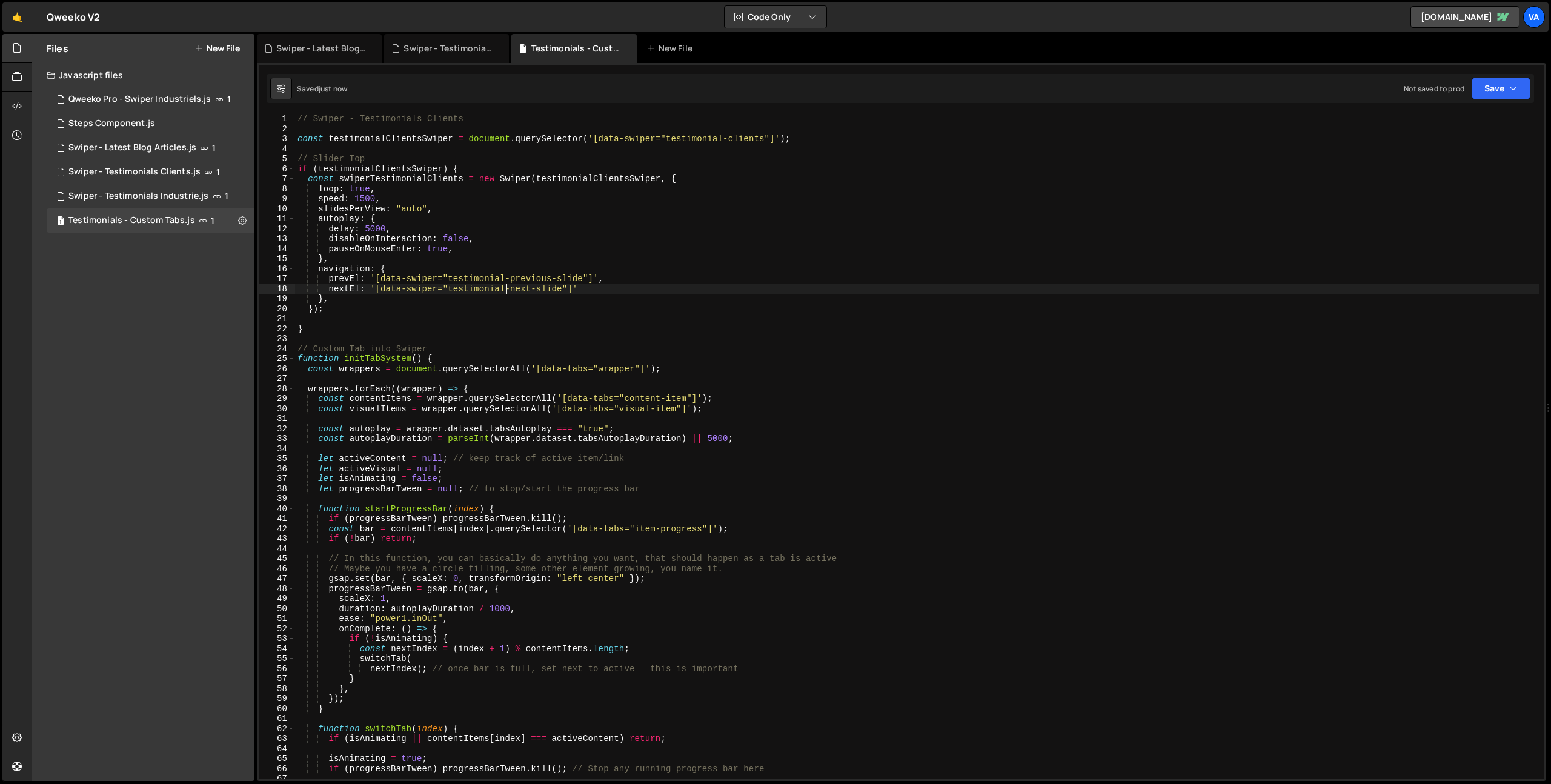
type textarea "nextEl: '[data-swiper="testimonial-next-slide"]'"
click at [562, 322] on div "// Swiper - Testimonials Clients const testimonialClientsSwiper = document . qu…" at bounding box center [916, 456] width 1244 height 684
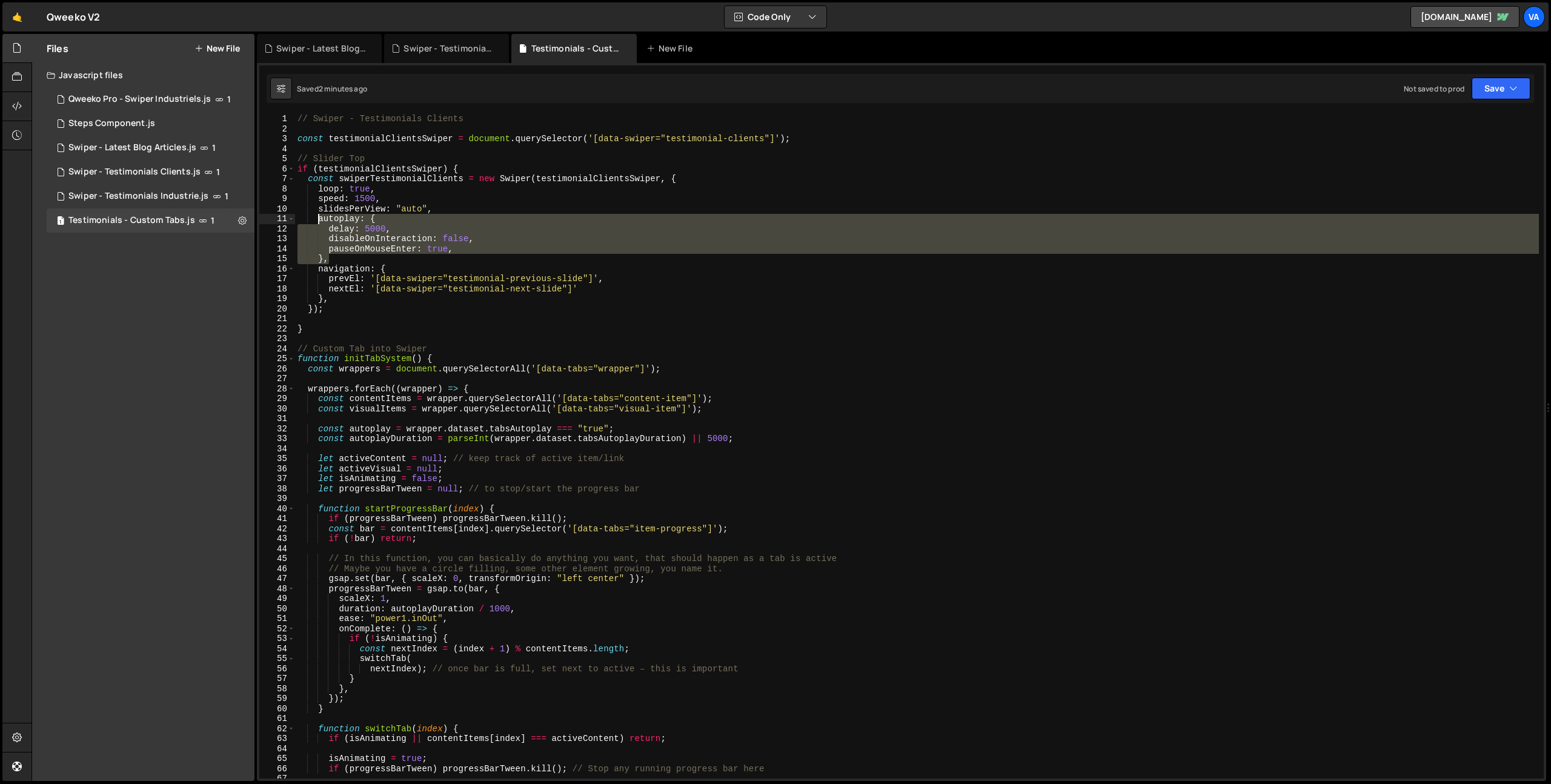
drag, startPoint x: 332, startPoint y: 260, endPoint x: 317, endPoint y: 220, distance: 42.7
click at [317, 220] on div "// Swiper - Testimonials Clients const testimonialClientsSwiper = document . qu…" at bounding box center [916, 456] width 1244 height 684
type textarea "autoplay: { delay: 5000,"
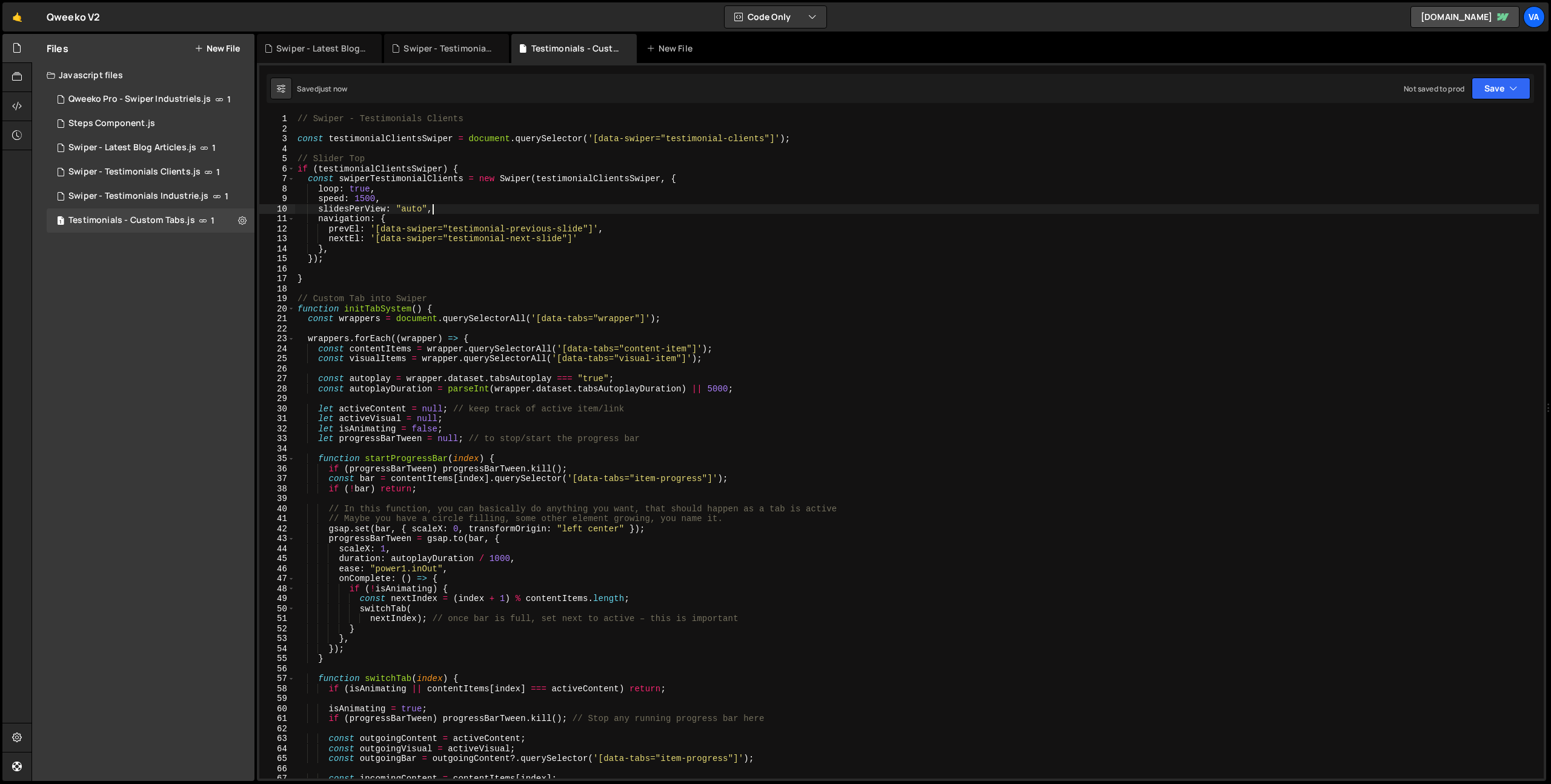
click at [363, 199] on div "// Swiper - Testimonials Clients const testimonialClientsSwiper = document . qu…" at bounding box center [916, 456] width 1244 height 684
type textarea "speed: 1200,"
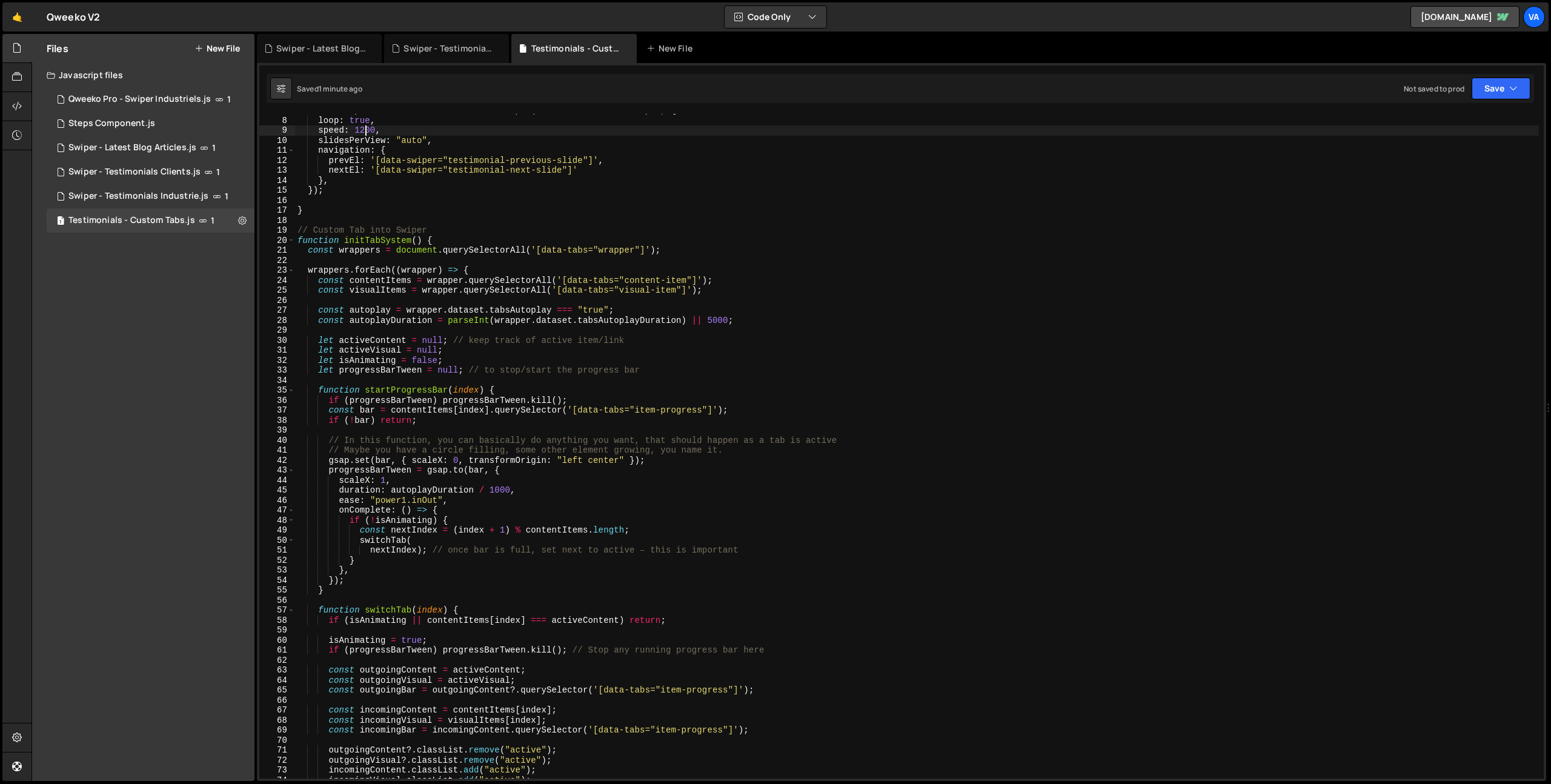
scroll to position [157, 0]
